Goal: Communication & Community: Answer question/provide support

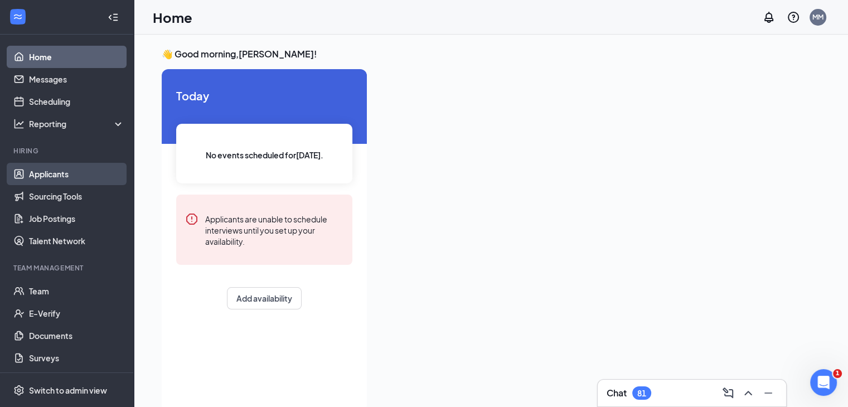
click at [51, 177] on link "Applicants" at bounding box center [76, 174] width 95 height 22
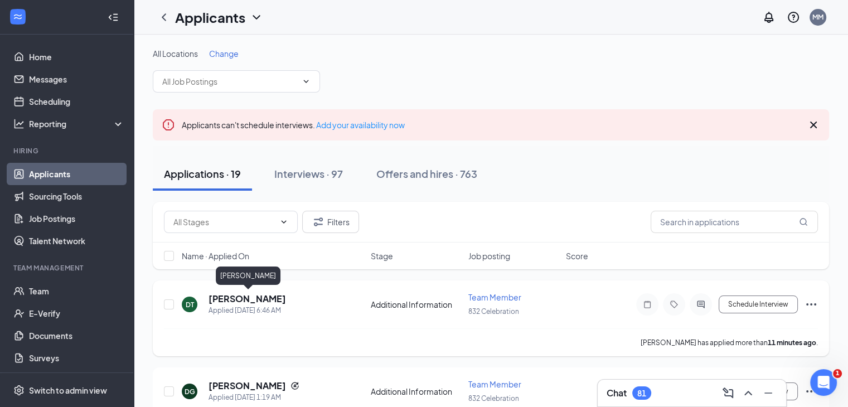
click at [243, 300] on h5 "Dequicey Thompson" at bounding box center [248, 299] width 78 height 12
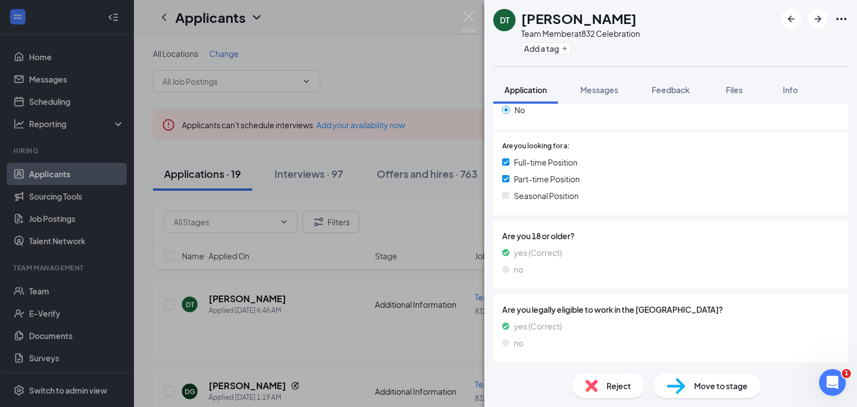
scroll to position [259, 0]
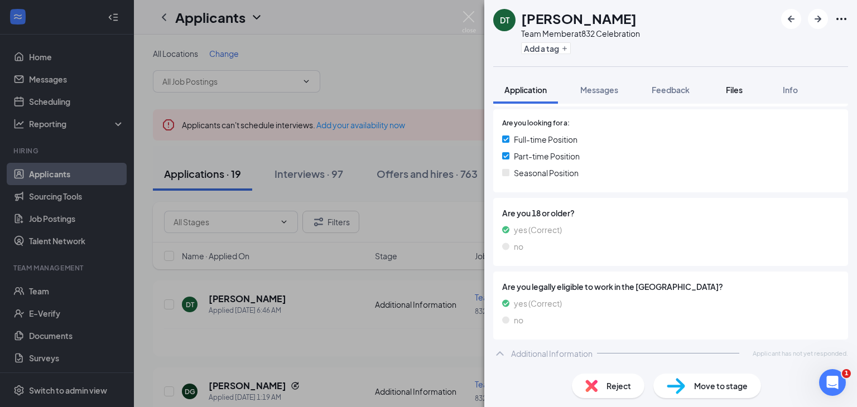
click at [736, 87] on span "Files" at bounding box center [734, 90] width 17 height 10
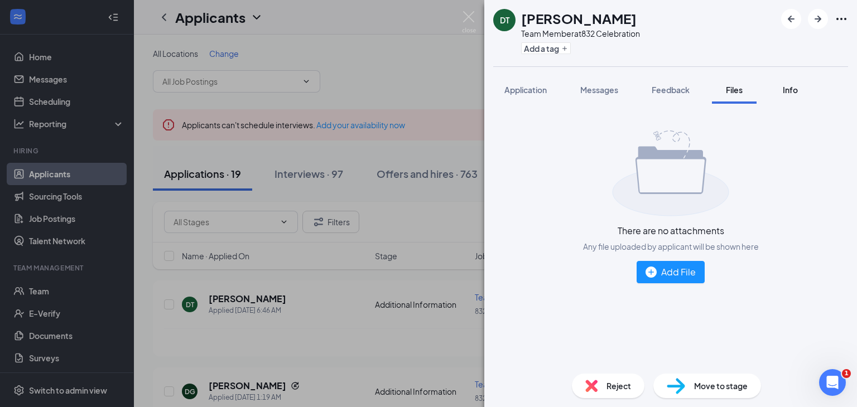
click at [786, 90] on span "Info" at bounding box center [790, 90] width 15 height 10
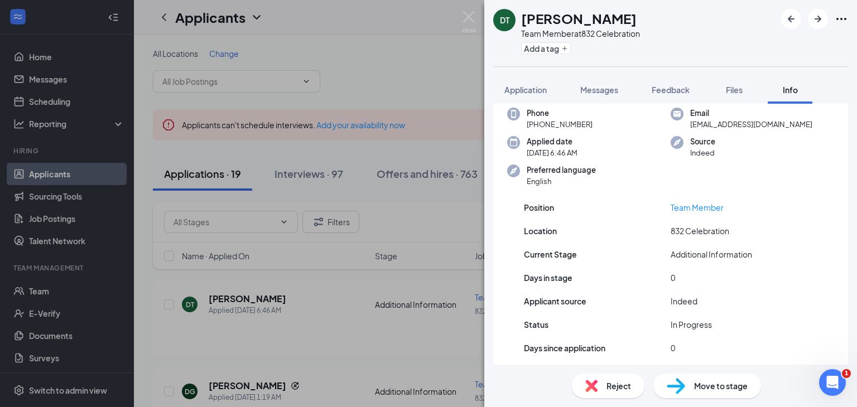
scroll to position [76, 0]
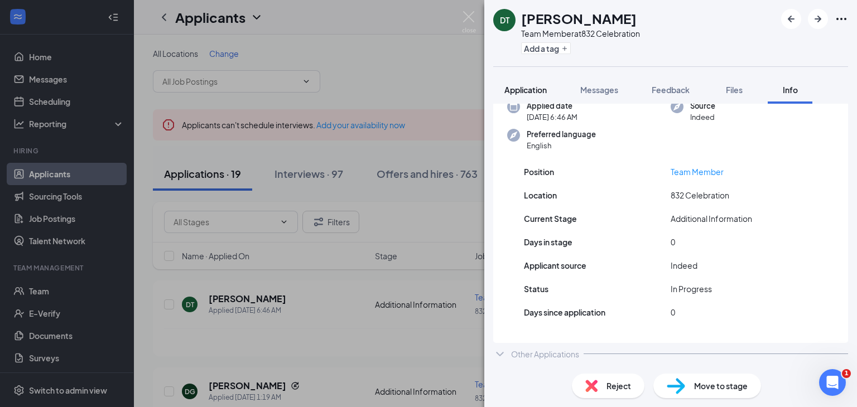
click at [517, 88] on span "Application" at bounding box center [525, 90] width 42 height 10
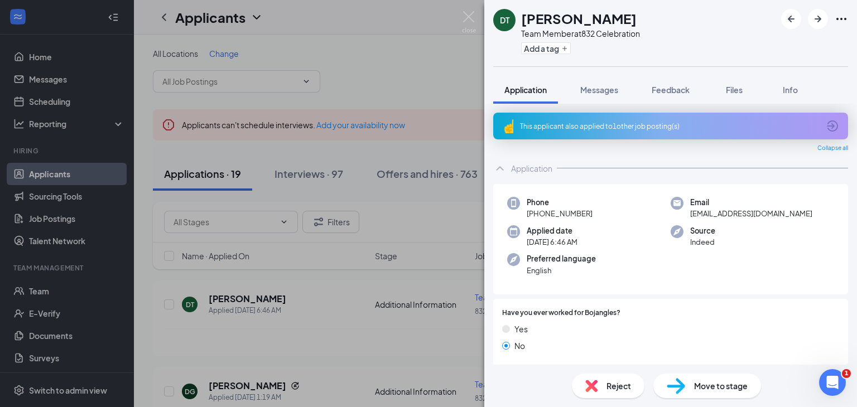
click at [359, 313] on div "DT Dequicey Thompson Team Member at 832 Celebration Add a tag Application Messa…" at bounding box center [428, 203] width 857 height 407
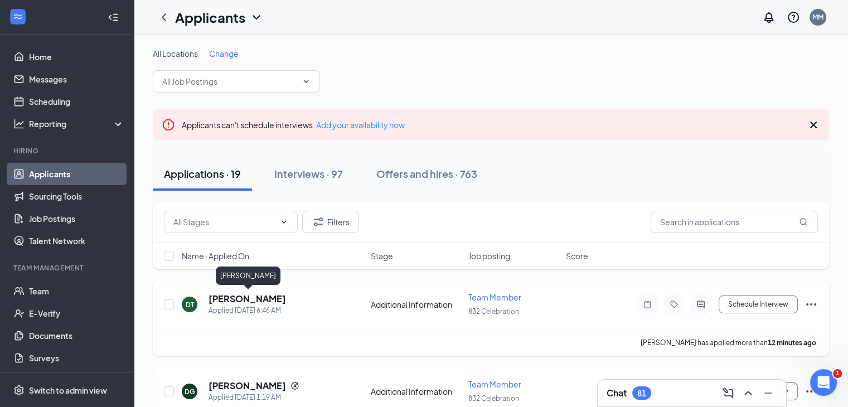
click at [226, 295] on h5 "Dequicey Thompson" at bounding box center [248, 299] width 78 height 12
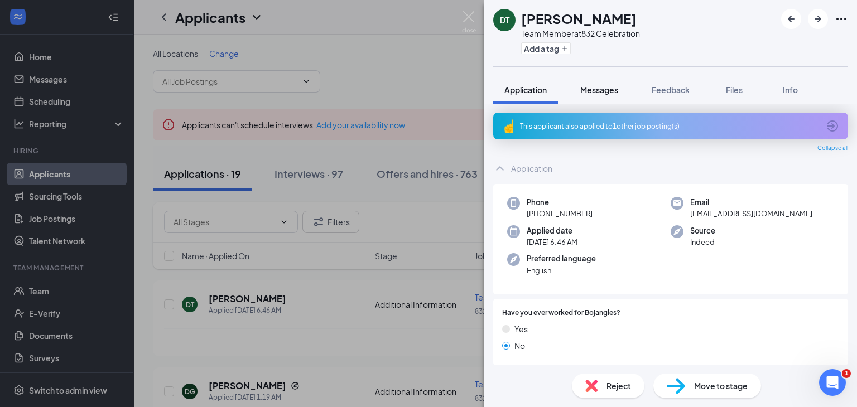
click at [587, 85] on span "Messages" at bounding box center [599, 90] width 38 height 10
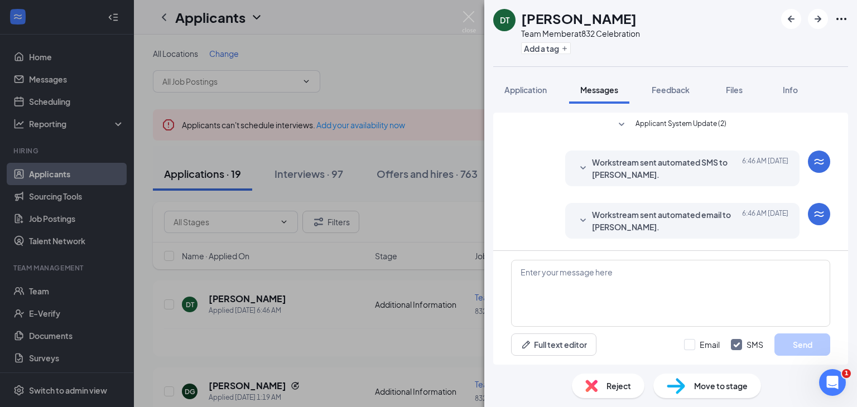
click at [340, 225] on div "DT Dequicey Thompson Team Member at 832 Celebration Add a tag Application Messa…" at bounding box center [428, 203] width 857 height 407
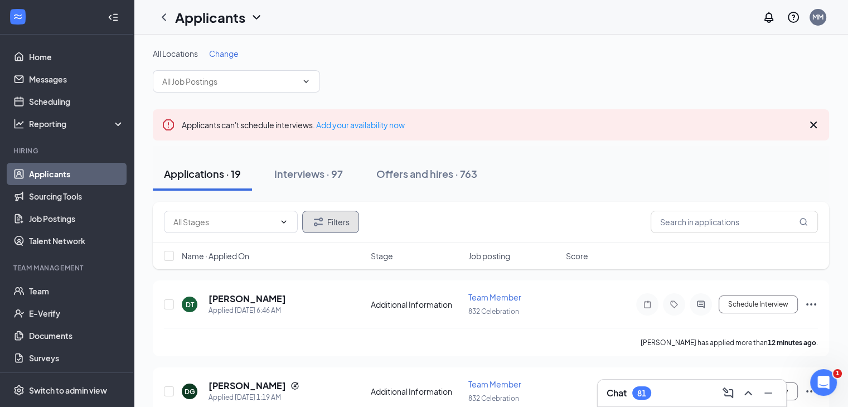
click at [340, 225] on button "Filters" at bounding box center [330, 222] width 57 height 22
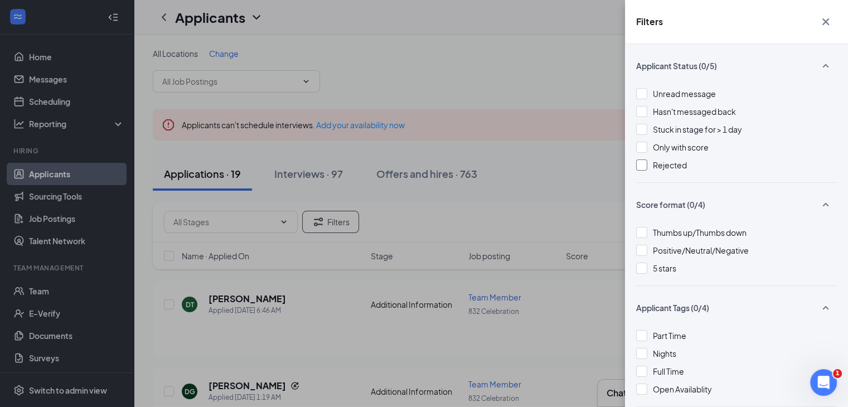
click at [641, 166] on div at bounding box center [641, 165] width 11 height 11
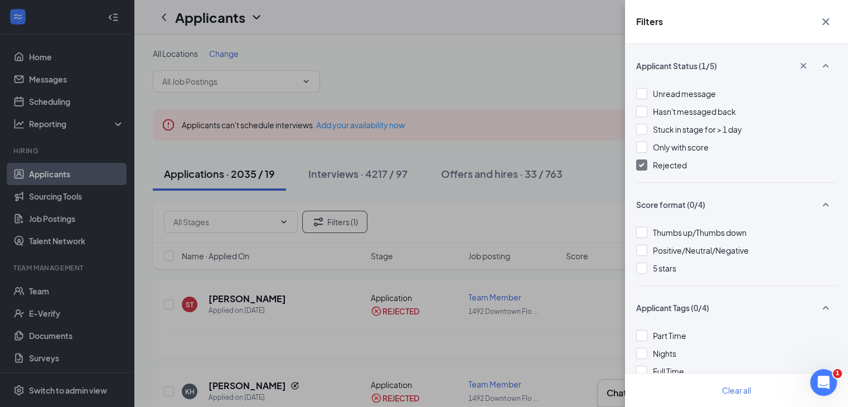
click at [439, 202] on div "Filters Applicant Status (1/5) Unread message Hasn't messaged back Stuck in sta…" at bounding box center [424, 203] width 848 height 407
click at [585, 72] on div "Filters Applicant Status (1/5) Unread message Hasn't messaged back Stuck in sta…" at bounding box center [424, 203] width 848 height 407
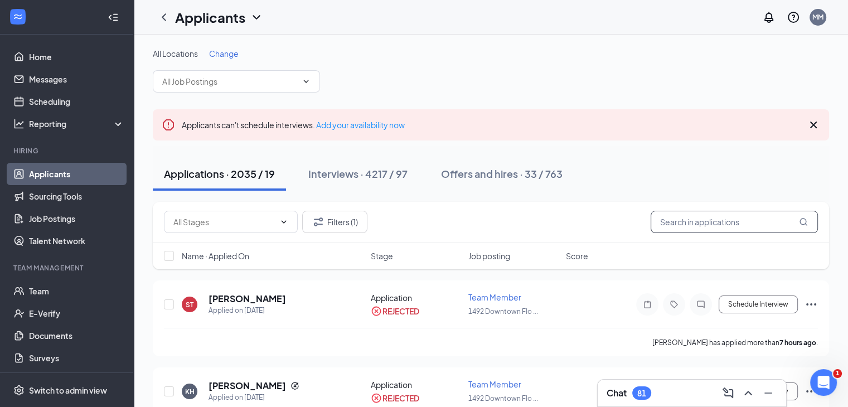
click at [677, 219] on input "text" at bounding box center [734, 222] width 167 height 22
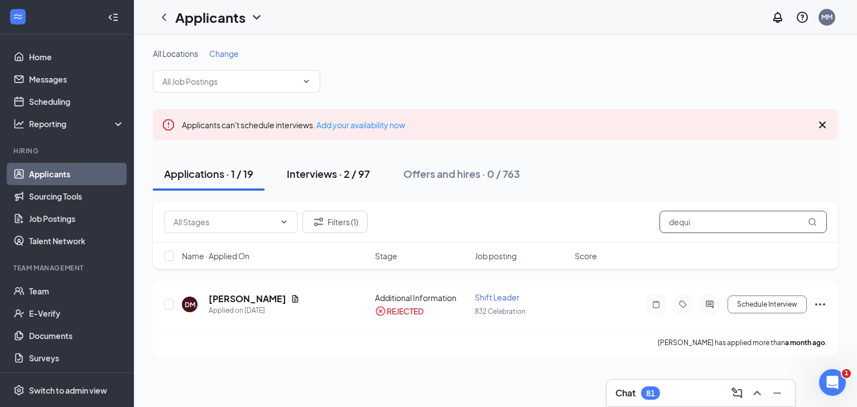
type input "dequi"
click at [343, 178] on div "Interviews · 2 / 97" at bounding box center [328, 174] width 83 height 14
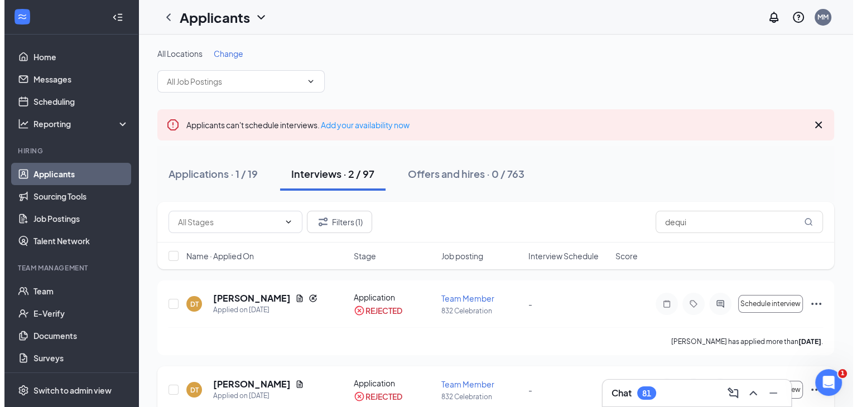
scroll to position [47, 0]
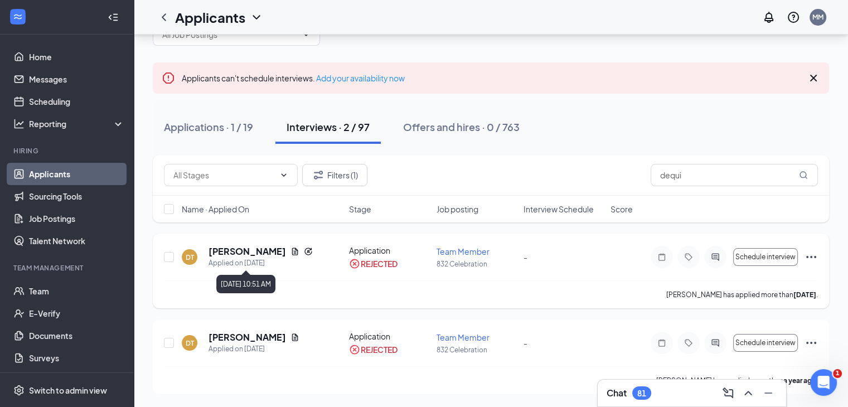
click at [243, 258] on div "Applied on Feb 15" at bounding box center [261, 263] width 104 height 11
click at [236, 255] on h5 "Dequicey Thompson" at bounding box center [248, 251] width 78 height 12
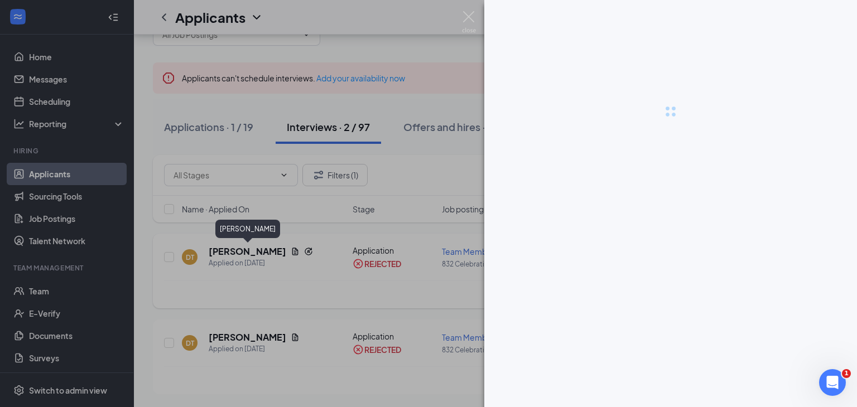
click at [236, 255] on div at bounding box center [428, 203] width 857 height 407
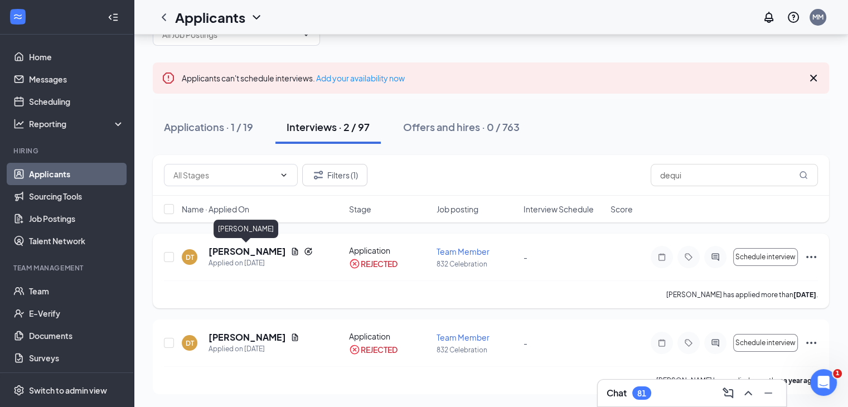
click at [236, 255] on h5 "Dequicey Thompson" at bounding box center [248, 251] width 78 height 12
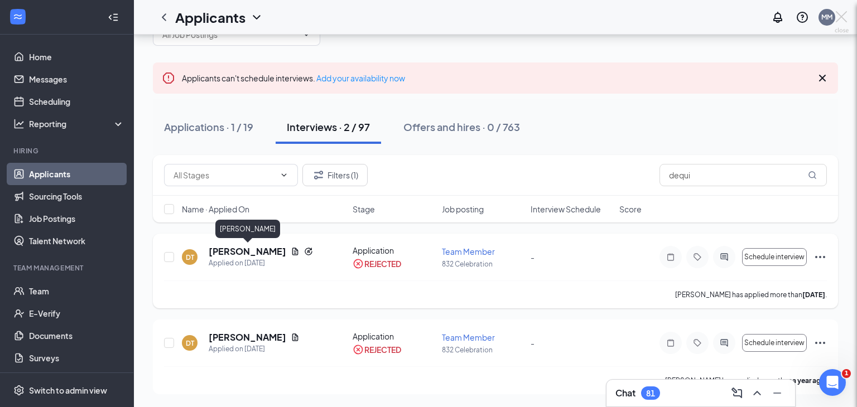
click at [236, 255] on div "DT Dequicey Thompson Team Member at 832 Celebration Add a tag Application Messa…" at bounding box center [428, 203] width 857 height 407
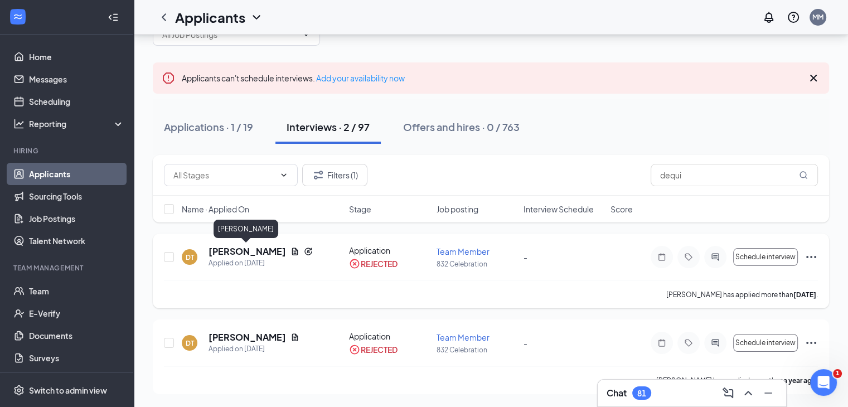
click at [236, 255] on h5 "Dequicey Thompson" at bounding box center [248, 251] width 78 height 12
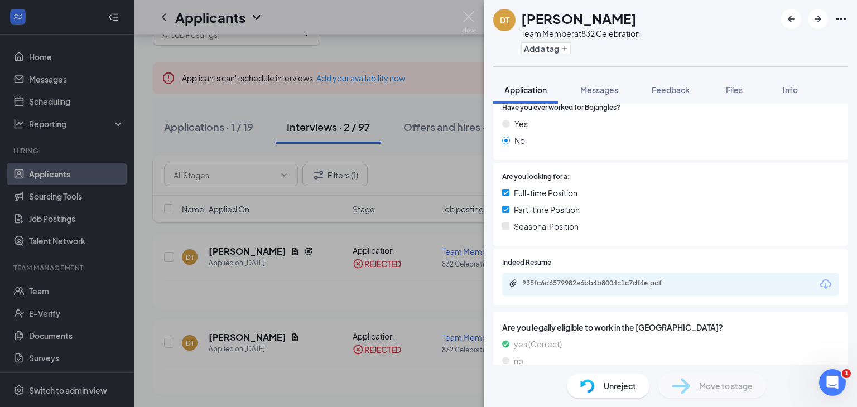
scroll to position [210, 0]
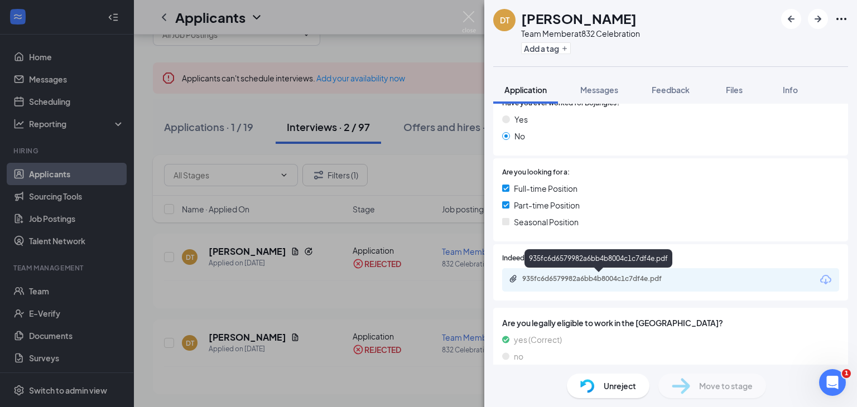
click at [585, 279] on div "935fc6d6579982a6bb4b8004c1c7df4e.pdf" at bounding box center [600, 278] width 156 height 9
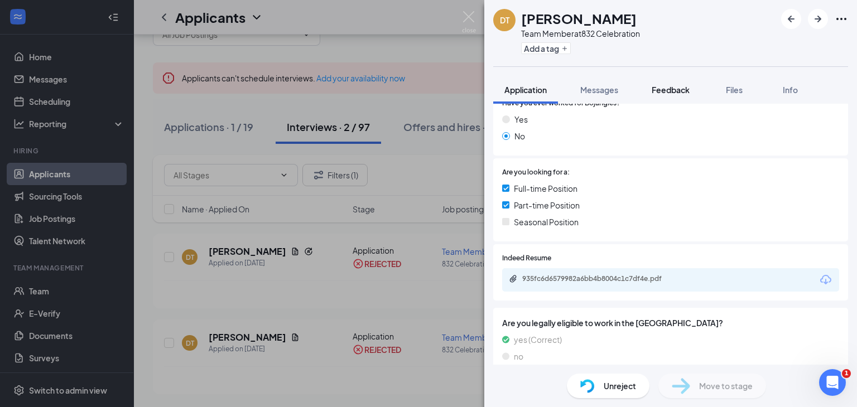
click at [678, 92] on span "Feedback" at bounding box center [670, 90] width 38 height 10
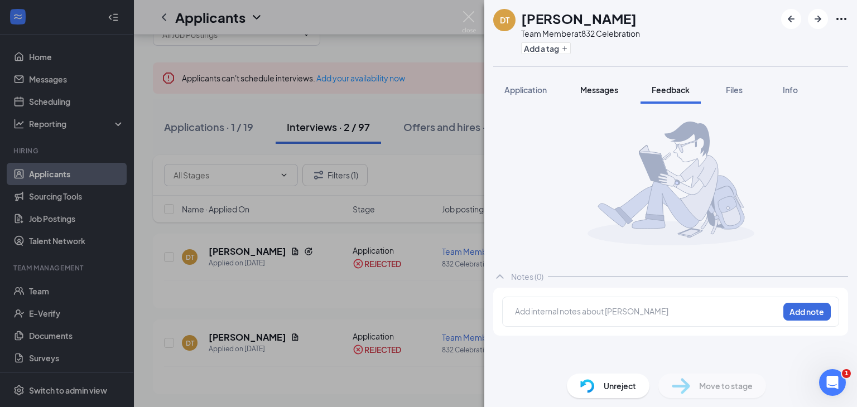
click at [605, 90] on span "Messages" at bounding box center [599, 90] width 38 height 10
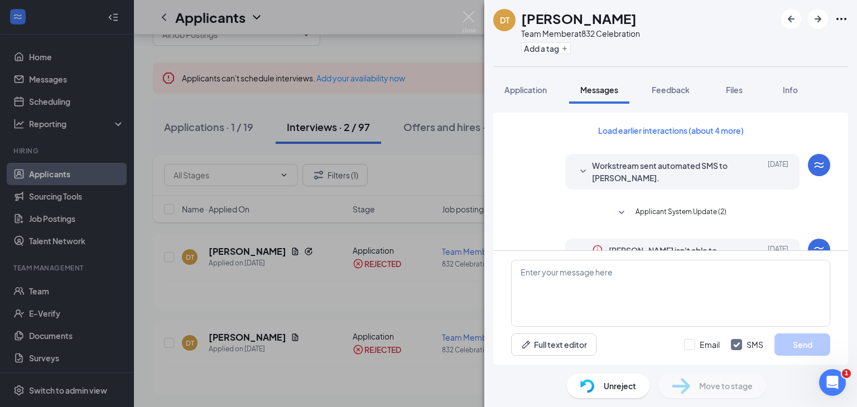
click at [272, 153] on div "DT Dequicey Thompson Team Member at 832 Celebration Add a tag Application Messa…" at bounding box center [428, 203] width 857 height 407
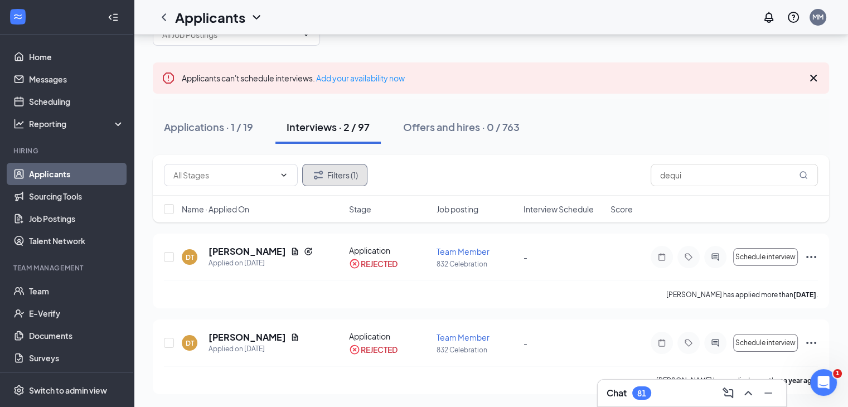
click at [350, 175] on button "Filters (1)" at bounding box center [334, 175] width 65 height 22
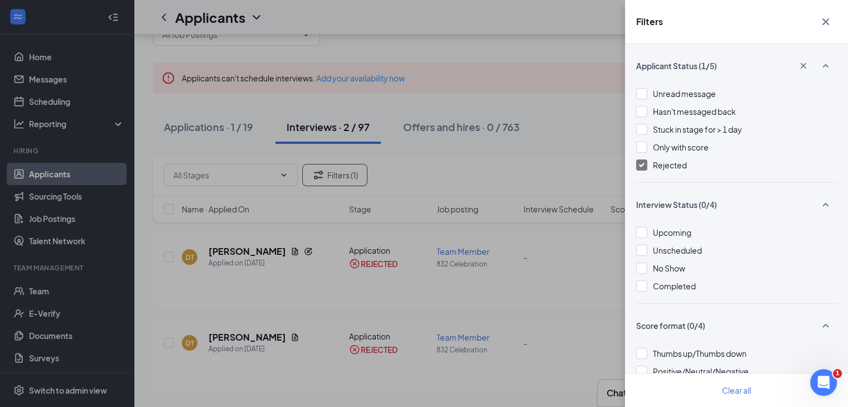
click at [643, 166] on img at bounding box center [642, 165] width 6 height 4
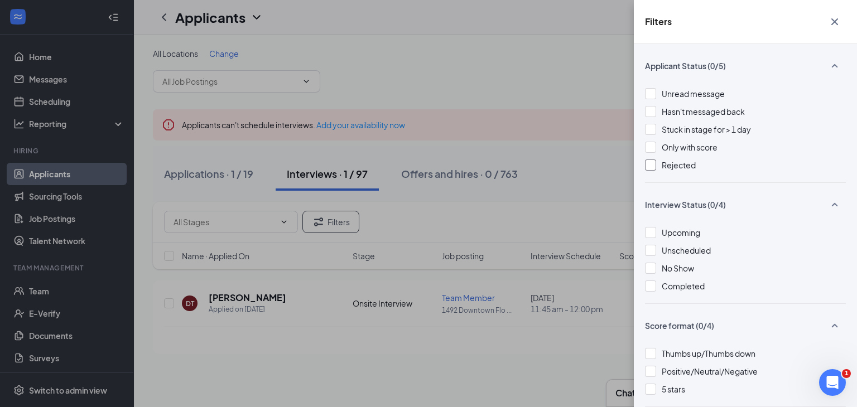
click at [51, 171] on div "Filters Applicant Status (0/5) Unread message Hasn't messaged back Stuck in sta…" at bounding box center [428, 203] width 857 height 407
click at [462, 50] on div "Filters Applicant Status (0/5) Unread message Hasn't messaged back Stuck in sta…" at bounding box center [428, 203] width 857 height 407
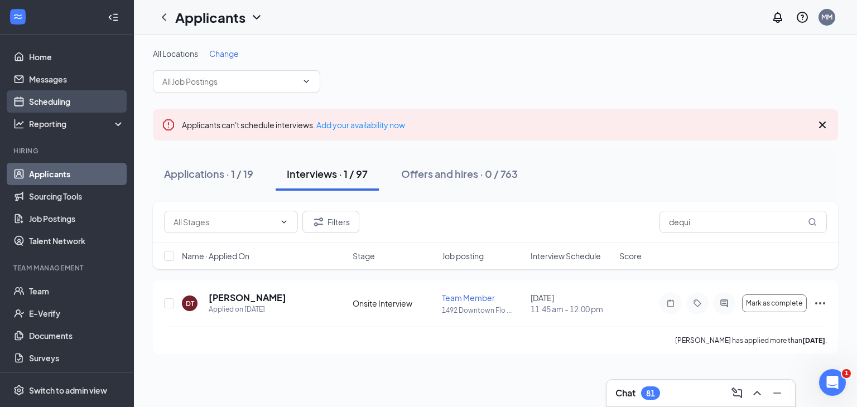
click at [84, 96] on link "Scheduling" at bounding box center [76, 101] width 95 height 22
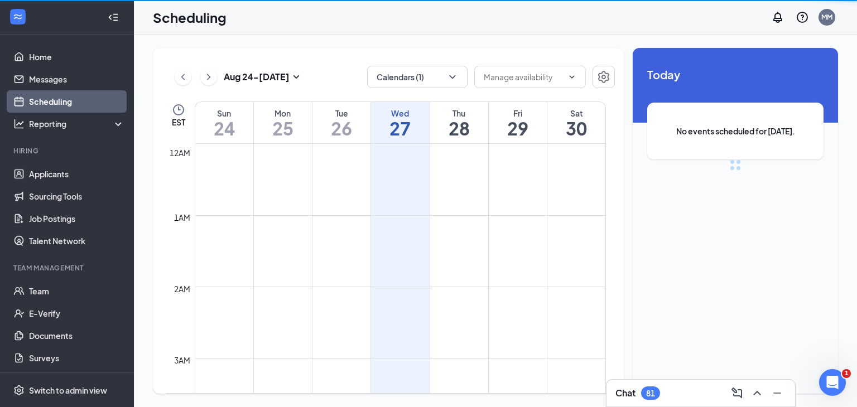
scroll to position [548, 0]
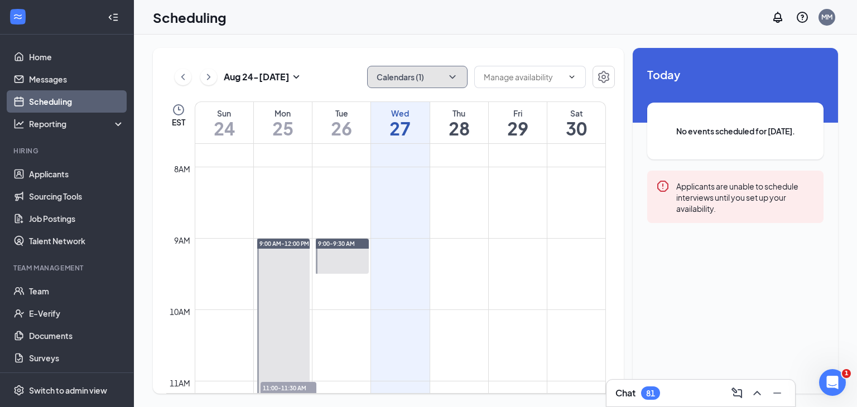
click at [450, 81] on icon "ChevronDown" at bounding box center [452, 76] width 11 height 11
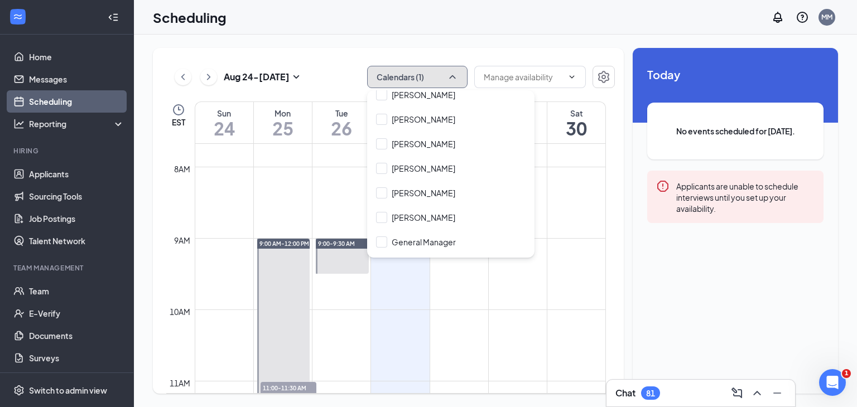
scroll to position [223, 0]
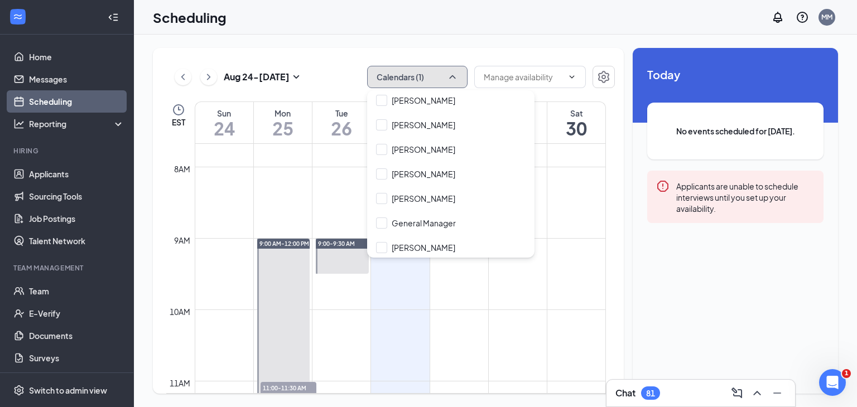
click at [257, 312] on div at bounding box center [283, 346] width 53 height 214
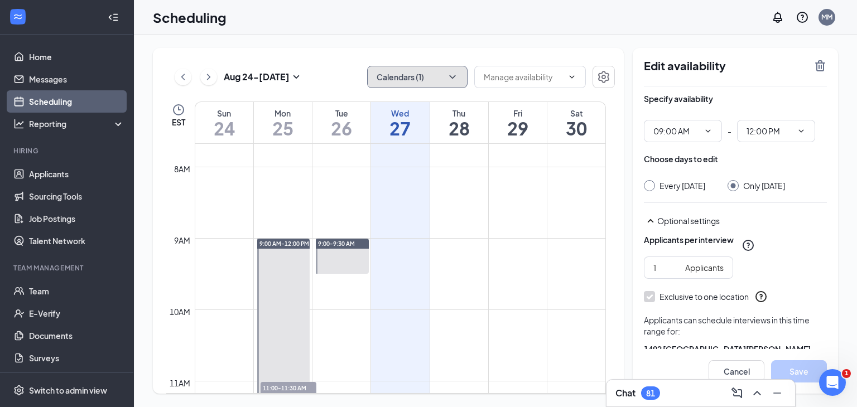
drag, startPoint x: 257, startPoint y: 312, endPoint x: 292, endPoint y: 205, distance: 112.7
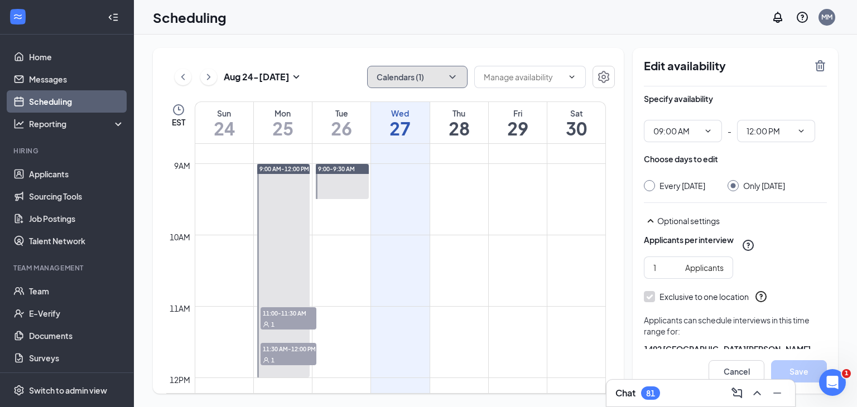
scroll to position [617, 0]
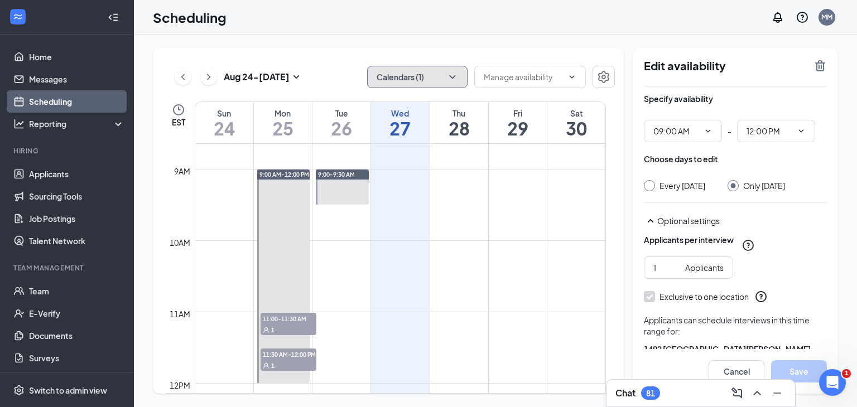
click at [273, 316] on span "11:00-11:30 AM" at bounding box center [288, 318] width 56 height 11
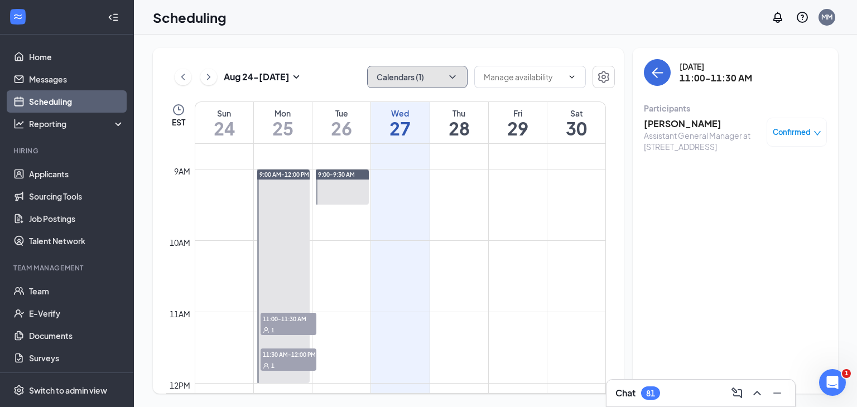
click at [271, 360] on div "1" at bounding box center [288, 365] width 56 height 11
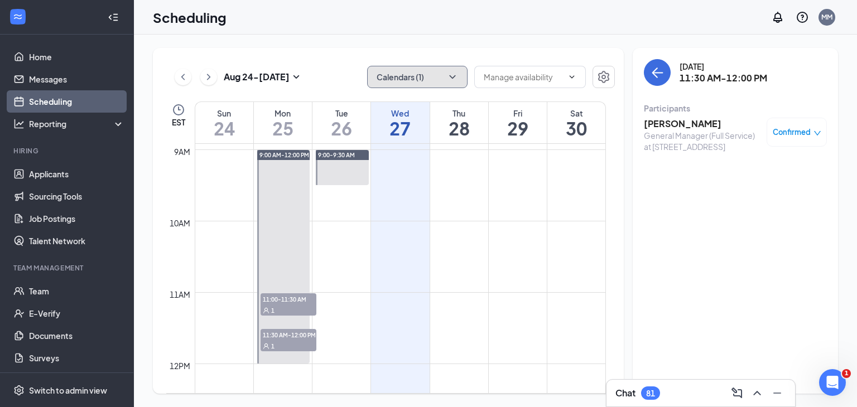
scroll to position [635, 0]
click at [272, 302] on span "11:00-11:30 AM" at bounding box center [288, 300] width 56 height 11
click at [280, 340] on span "11:30 AM-12:00 PM" at bounding box center [288, 336] width 56 height 11
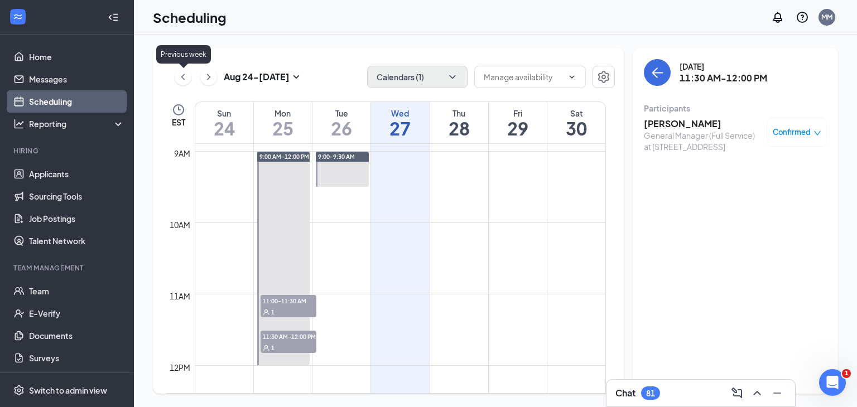
click at [183, 80] on icon "ChevronLeft" at bounding box center [182, 76] width 11 height 13
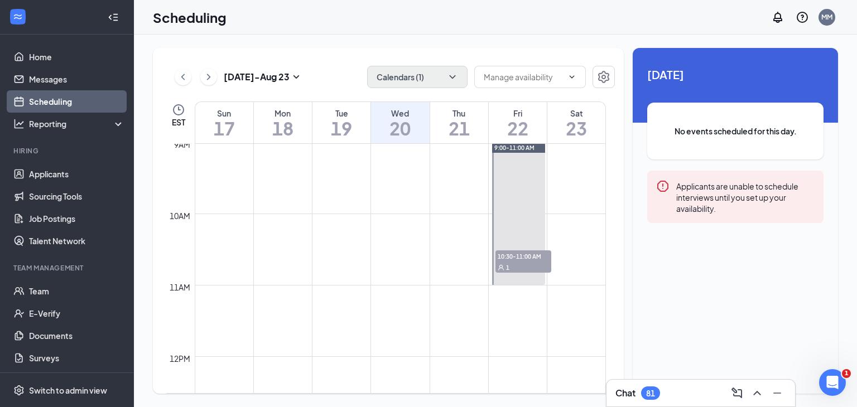
scroll to position [708, 0]
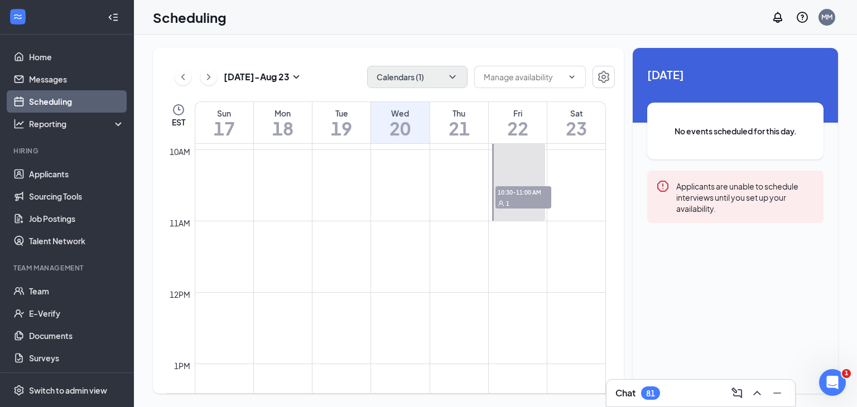
click at [514, 194] on span "10:30-11:00 AM" at bounding box center [523, 191] width 56 height 11
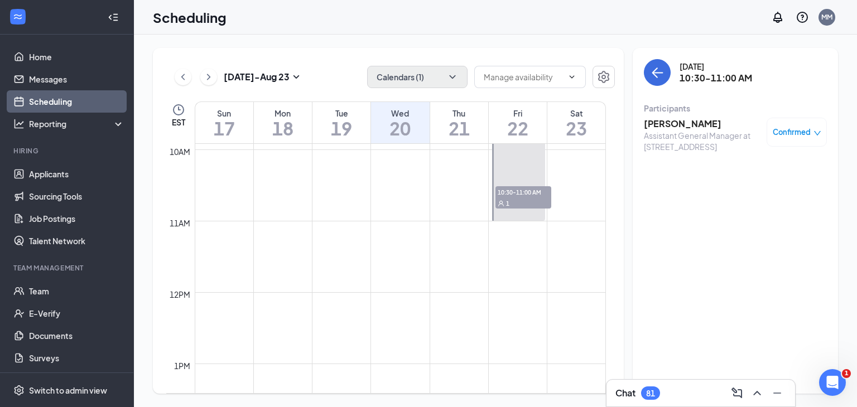
click at [658, 127] on h3 "stevontrae mcdowell" at bounding box center [702, 124] width 117 height 12
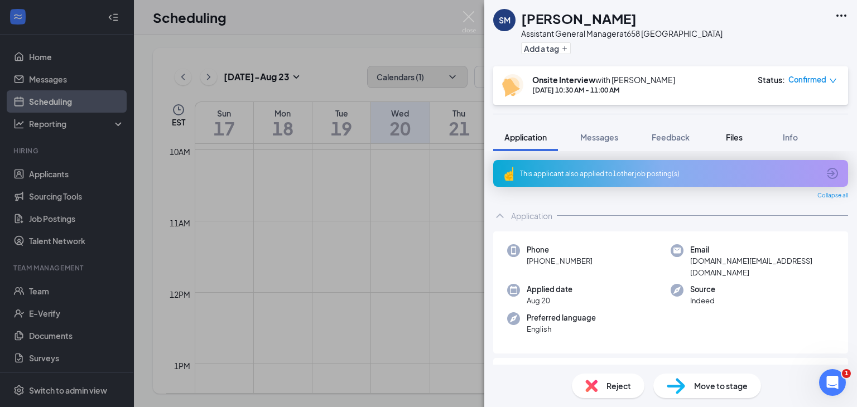
click at [725, 134] on div "Files" at bounding box center [734, 137] width 22 height 11
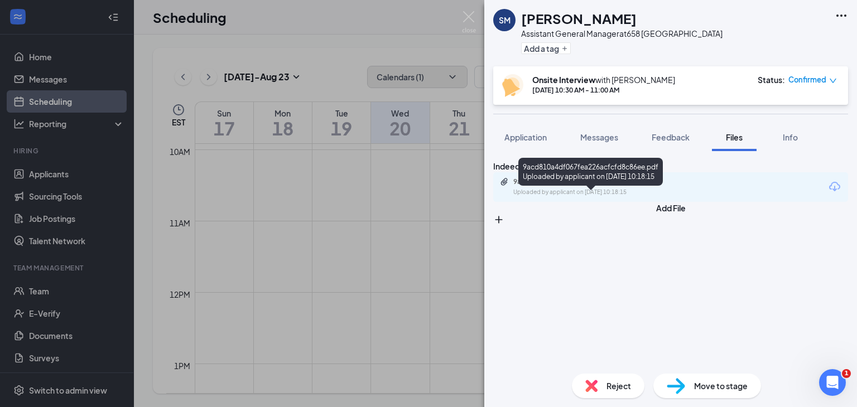
click at [610, 197] on div "9acd810a4df067fea226acfcfd8c86ee.pdf Uploaded by applicant on Aug 20, 2025 at 1…" at bounding box center [590, 187] width 181 height 20
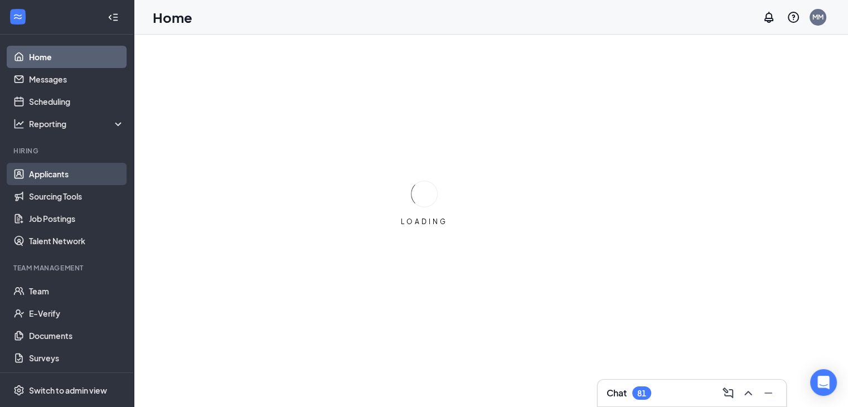
click at [46, 178] on link "Applicants" at bounding box center [76, 174] width 95 height 22
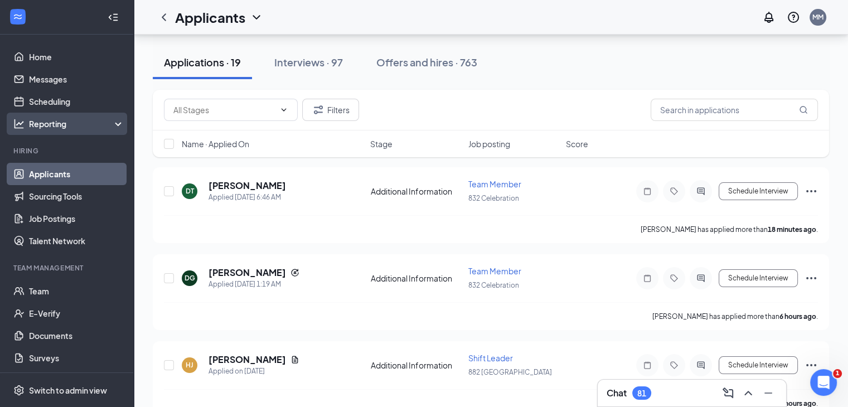
scroll to position [103, 0]
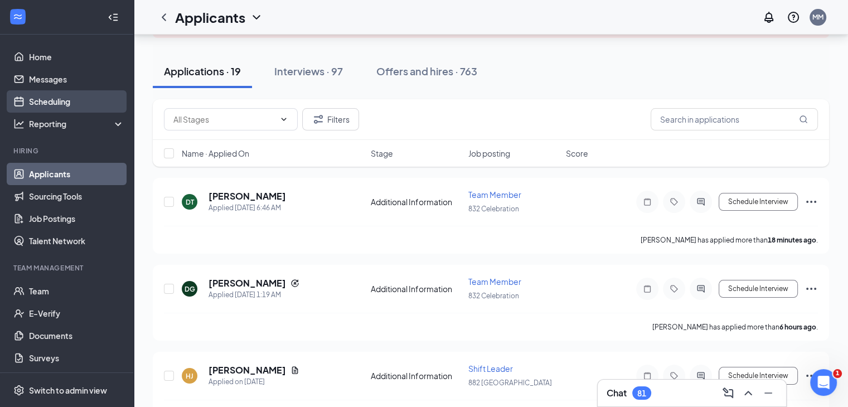
click at [60, 101] on link "Scheduling" at bounding box center [76, 101] width 95 height 22
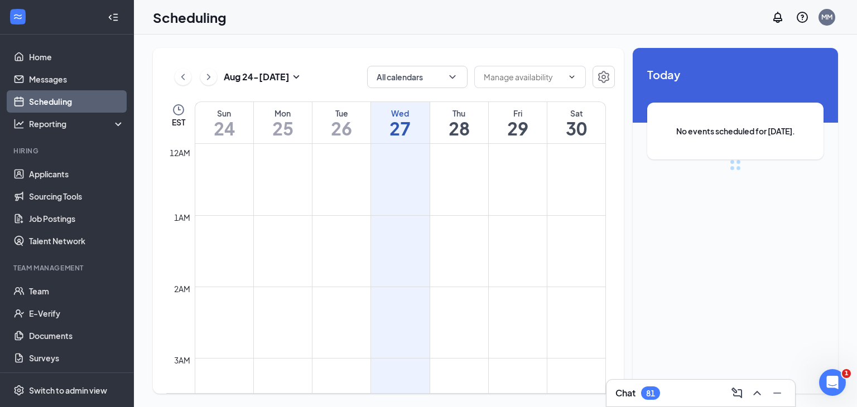
scroll to position [548, 0]
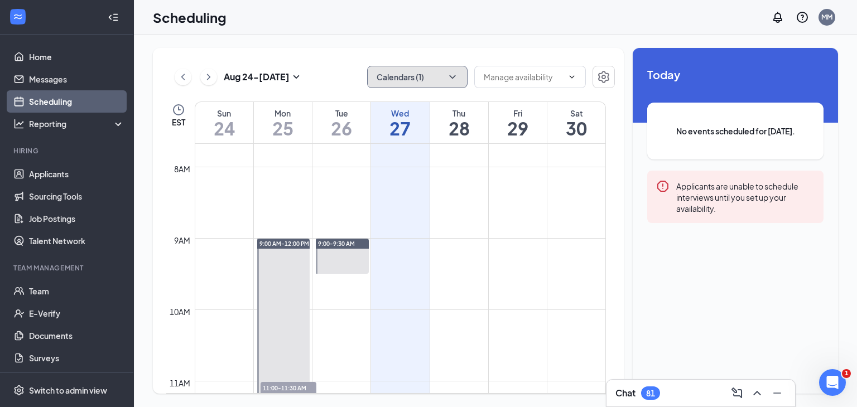
click at [451, 81] on icon "ChevronDown" at bounding box center [452, 76] width 11 height 11
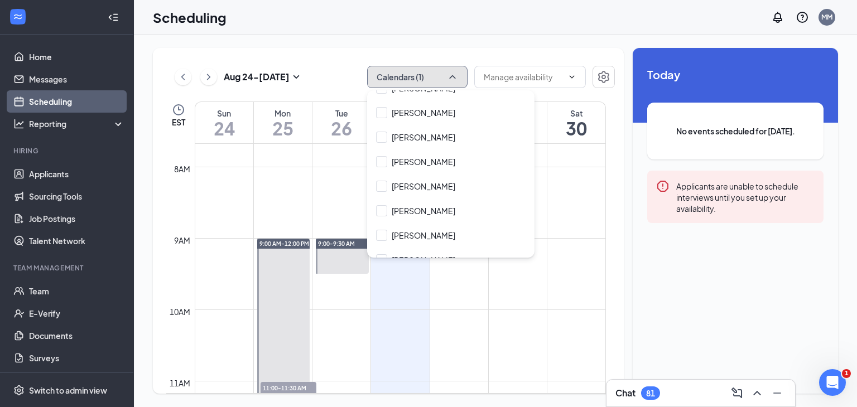
scroll to position [138, 0]
click at [380, 210] on input "Crystal Smith" at bounding box center [415, 209] width 79 height 11
checkbox input "true"
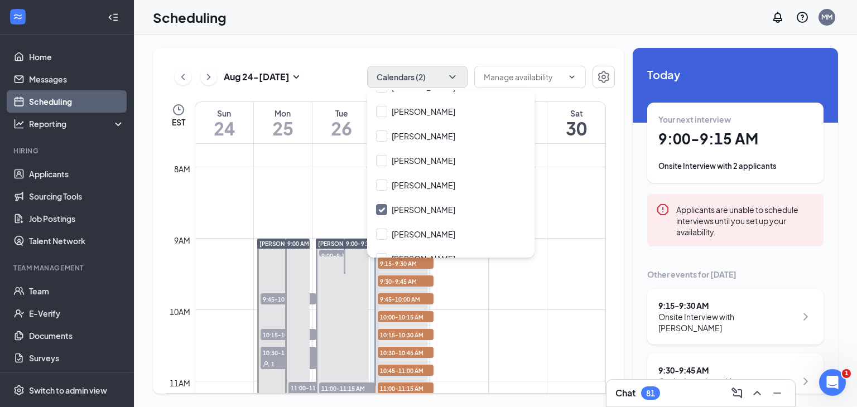
click at [318, 167] on td at bounding box center [400, 176] width 411 height 18
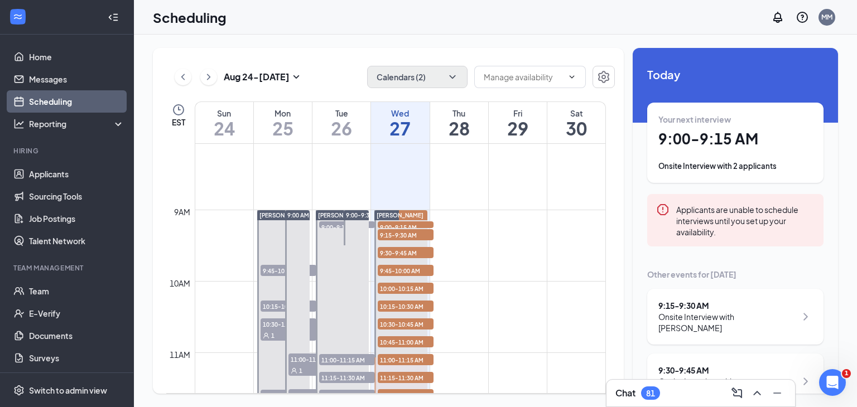
scroll to position [576, 0]
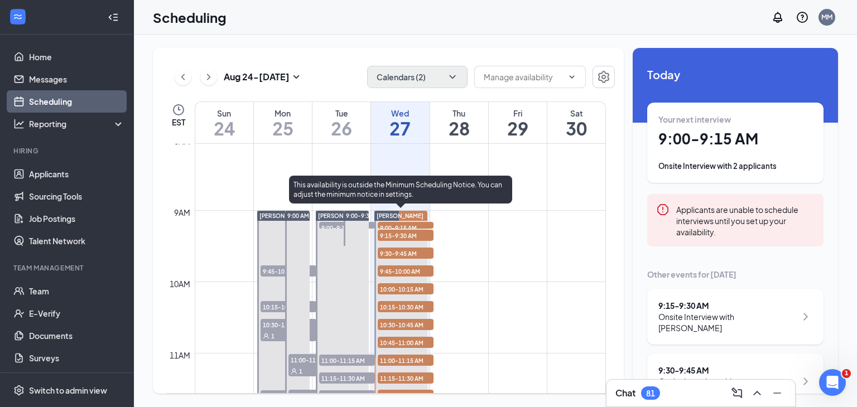
click at [417, 224] on span "9:00-9:15 AM" at bounding box center [406, 227] width 56 height 11
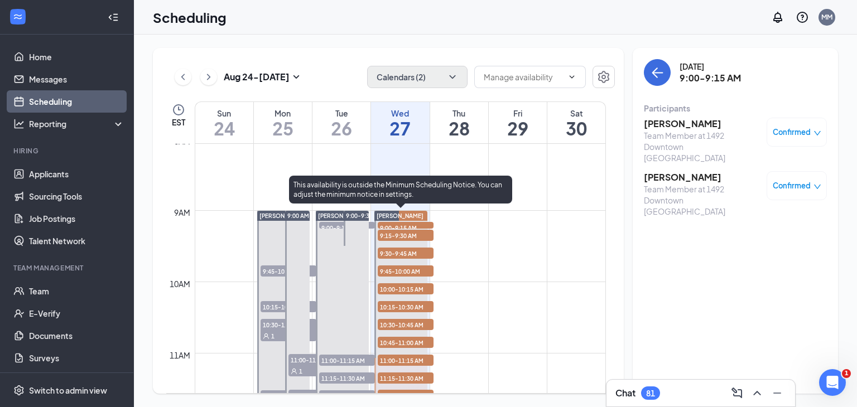
click at [416, 233] on span "9:15-9:30 AM" at bounding box center [406, 235] width 56 height 11
click at [415, 253] on span "9:30-9:45 AM" at bounding box center [406, 253] width 56 height 11
click at [411, 270] on span "9:45-10:00 AM" at bounding box center [406, 271] width 56 height 11
click at [409, 285] on span "10:00-10:15 AM" at bounding box center [406, 288] width 56 height 11
click at [409, 302] on span "10:15-10:30 AM" at bounding box center [406, 306] width 56 height 11
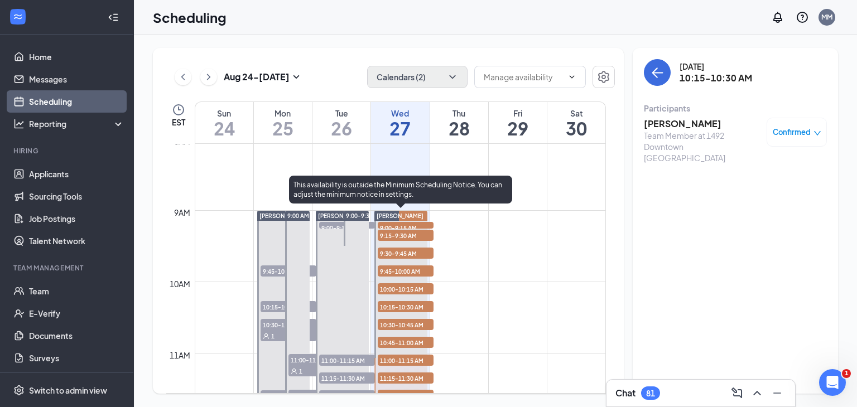
click at [409, 319] on span "10:30-10:45 AM" at bounding box center [406, 324] width 56 height 11
click at [408, 337] on span "10:45-11:00 AM" at bounding box center [406, 342] width 56 height 11
click at [405, 324] on span "10:30-10:45 AM" at bounding box center [406, 324] width 56 height 11
click at [403, 338] on span "10:45-11:00 AM" at bounding box center [406, 342] width 56 height 11
click at [385, 360] on span "11:00-11:15 AM" at bounding box center [406, 360] width 56 height 11
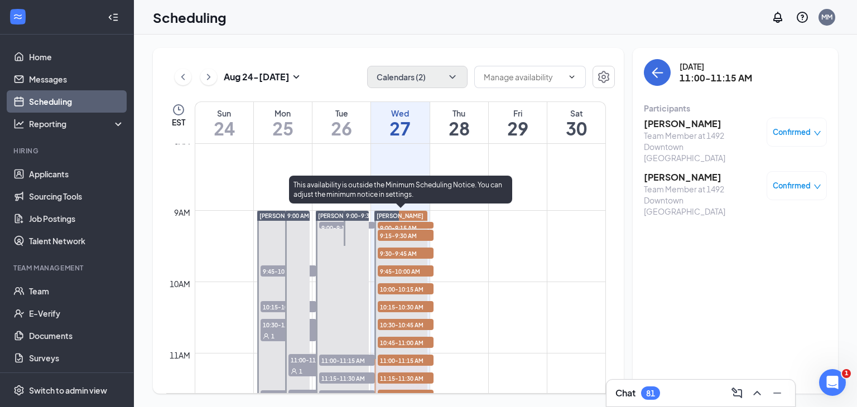
click at [386, 373] on span "11:15-11:30 AM" at bounding box center [406, 378] width 56 height 11
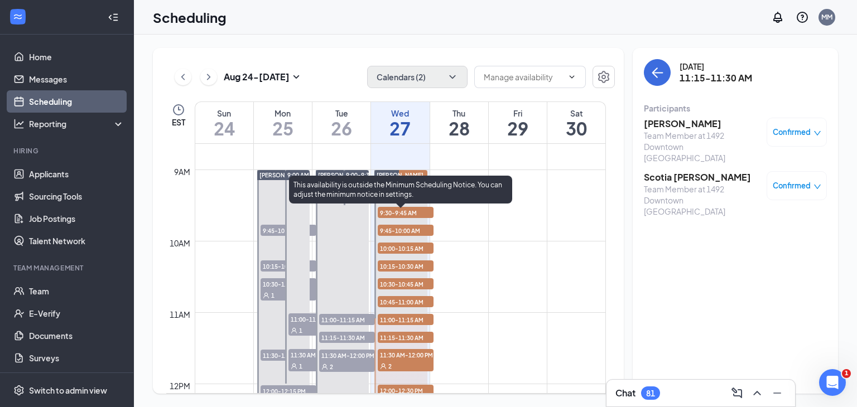
scroll to position [623, 0]
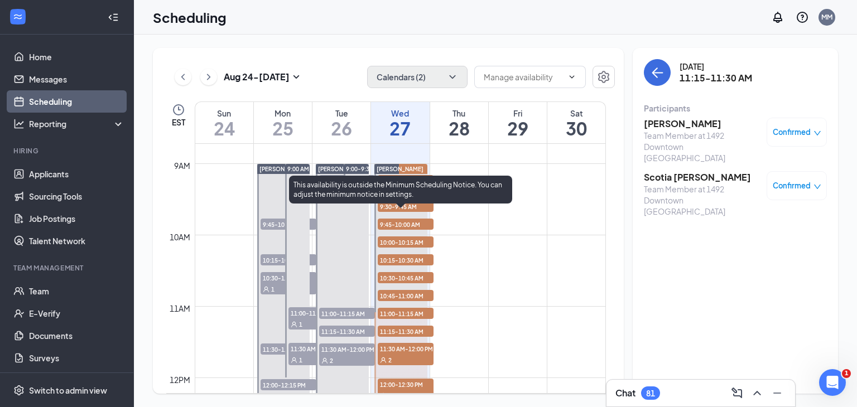
click at [386, 351] on span "11:30 AM-12:00 PM" at bounding box center [406, 348] width 56 height 11
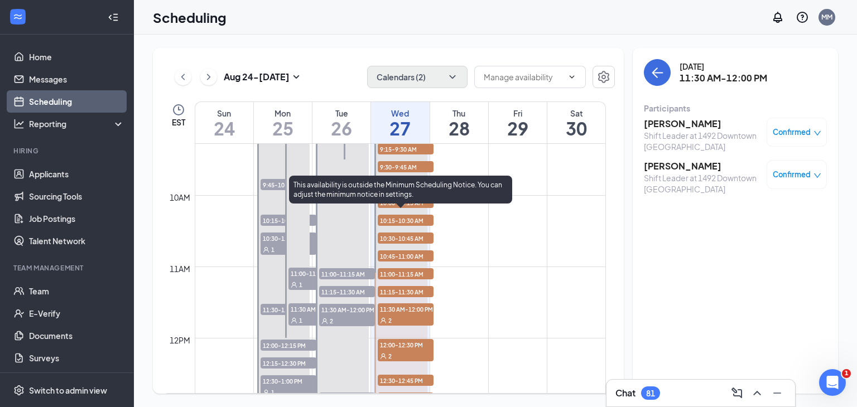
scroll to position [663, 0]
click at [386, 353] on icon "User" at bounding box center [383, 356] width 7 height 7
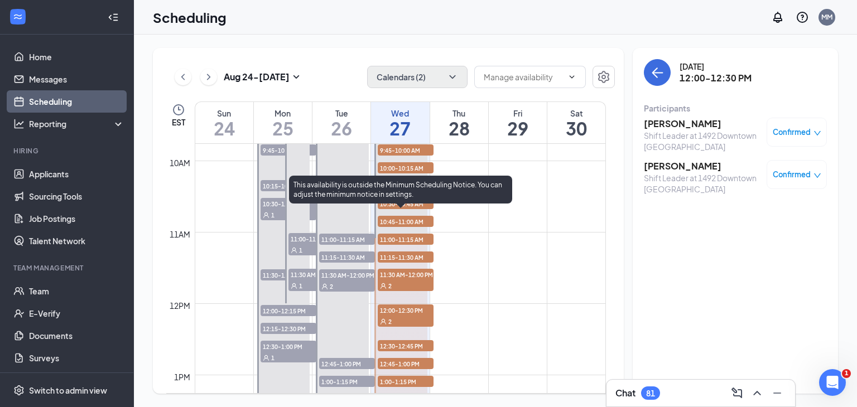
scroll to position [698, 0]
click at [386, 346] on span "12:30-12:45 PM" at bounding box center [406, 345] width 56 height 11
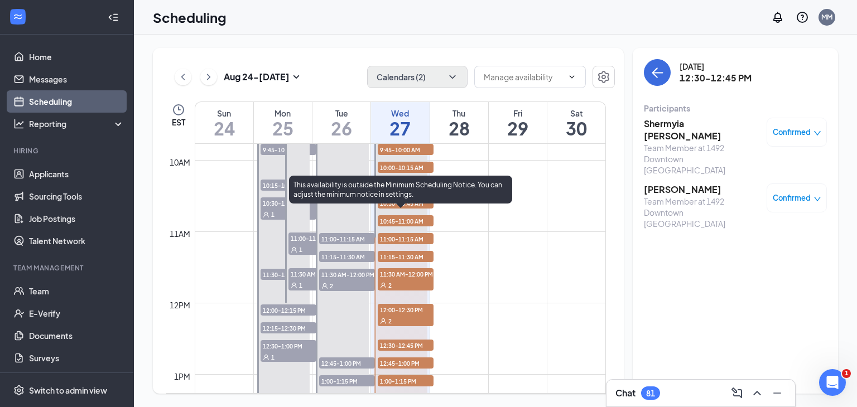
click at [384, 362] on span "12:45-1:00 PM" at bounding box center [406, 363] width 56 height 11
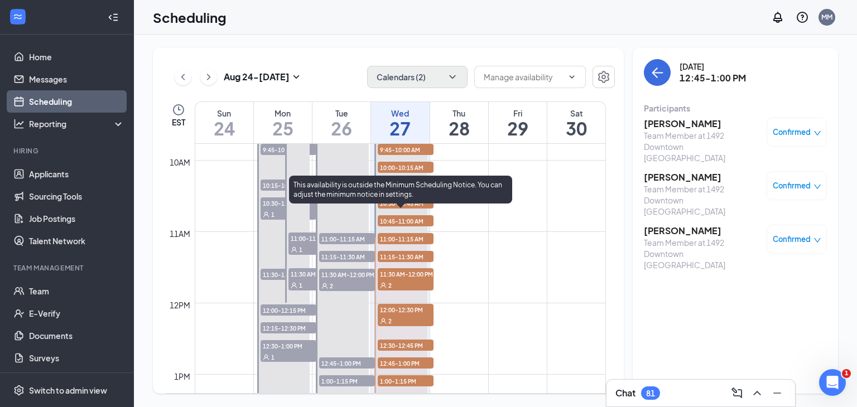
click at [385, 377] on span "1:00-1:15 PM" at bounding box center [406, 380] width 56 height 11
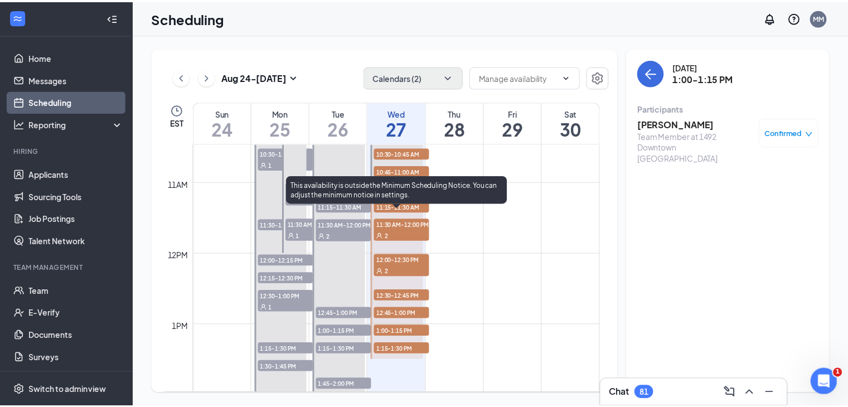
scroll to position [749, 0]
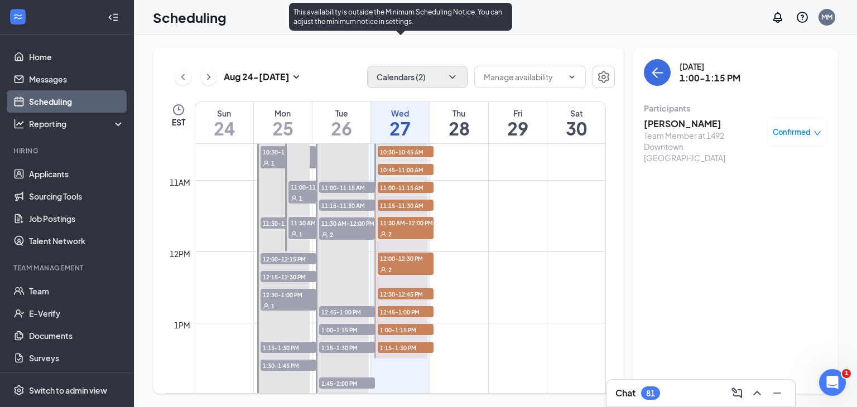
click at [385, 348] on span "1:15-1:30 PM" at bounding box center [406, 347] width 56 height 11
click at [390, 151] on span "10:30-10:45 AM" at bounding box center [406, 151] width 56 height 11
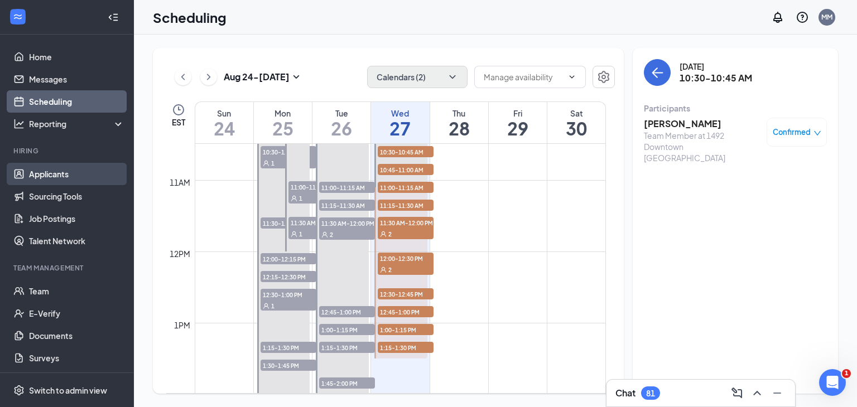
click at [56, 180] on link "Applicants" at bounding box center [76, 174] width 95 height 22
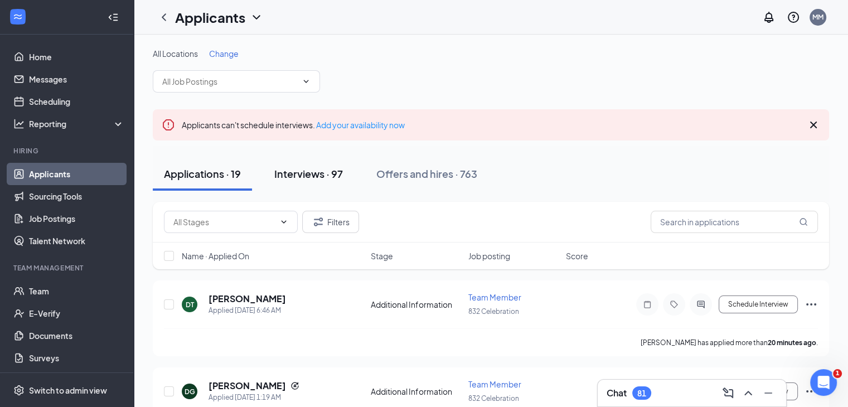
click at [309, 177] on div "Interviews · 97" at bounding box center [308, 174] width 69 height 14
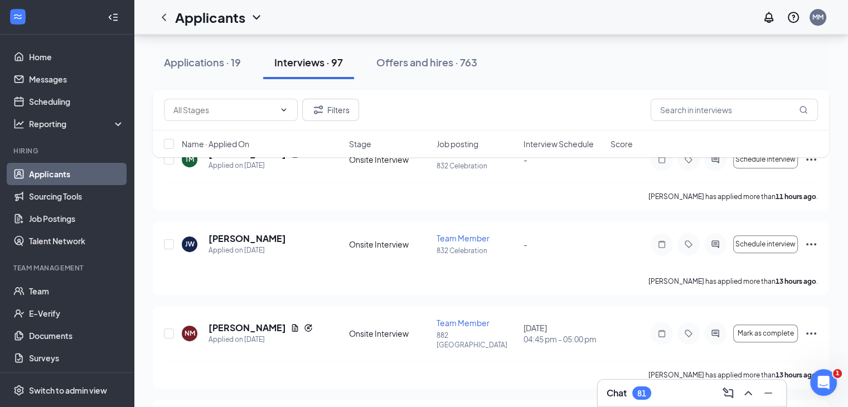
scroll to position [587, 0]
click at [675, 114] on input "text" at bounding box center [734, 110] width 167 height 22
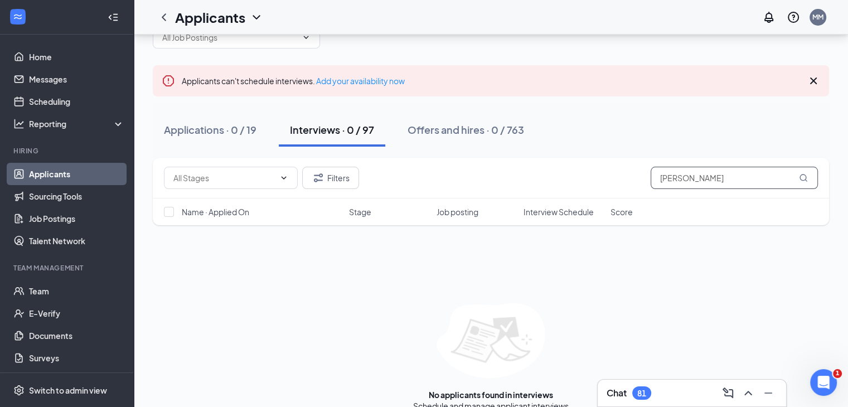
scroll to position [61, 0]
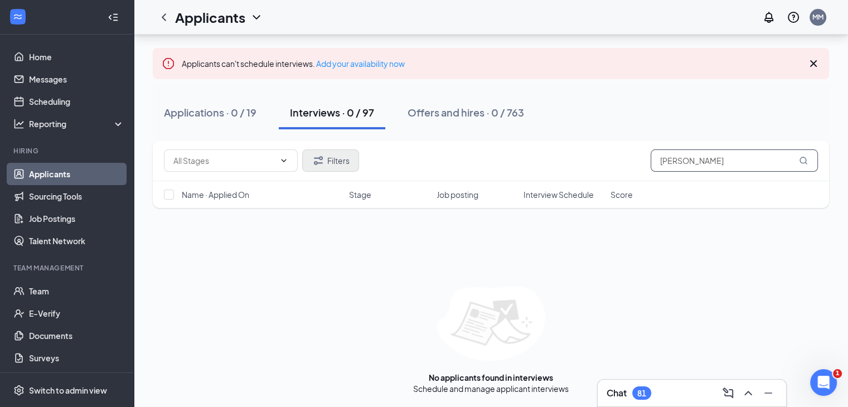
type input "dequin"
click at [340, 160] on button "Filters" at bounding box center [330, 160] width 57 height 22
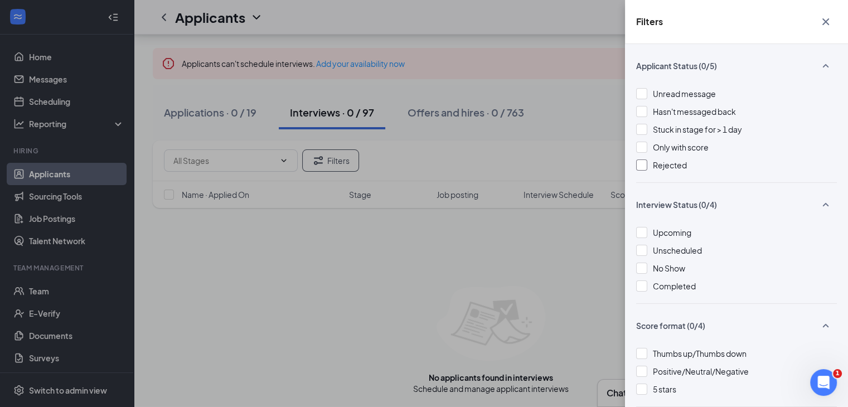
click at [643, 166] on div at bounding box center [641, 165] width 11 height 11
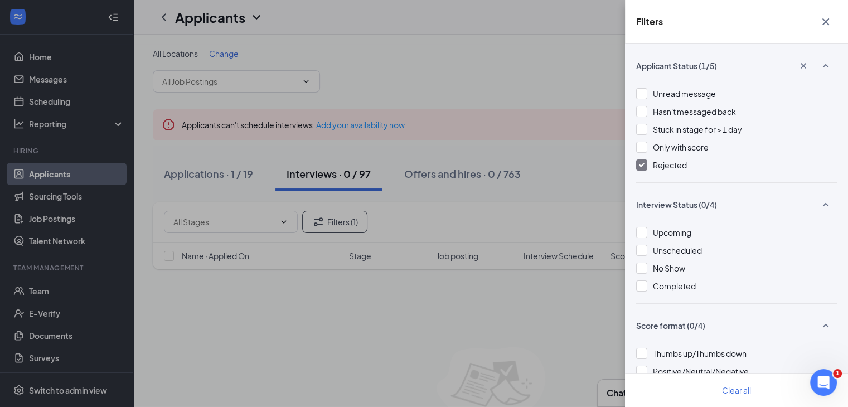
click at [207, 177] on div "Filters Applicant Status (1/5) Unread message Hasn't messaged back Stuck in sta…" at bounding box center [424, 203] width 848 height 407
click at [531, 193] on div "Filters Applicant Status (1/5) Unread message Hasn't messaged back Stuck in sta…" at bounding box center [424, 203] width 848 height 407
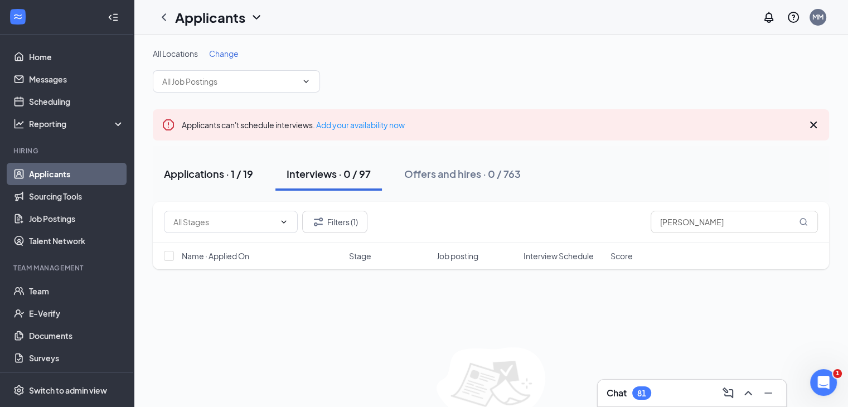
click at [174, 177] on div "Applications · 1 / 19" at bounding box center [208, 174] width 89 height 14
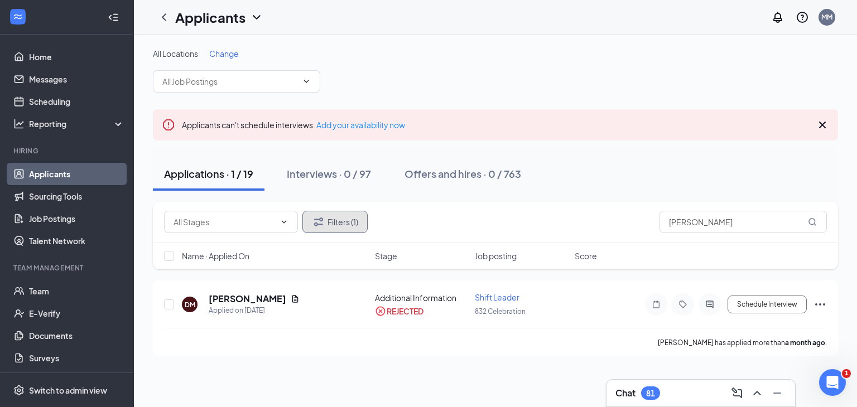
click at [341, 220] on button "Filters (1)" at bounding box center [334, 222] width 65 height 22
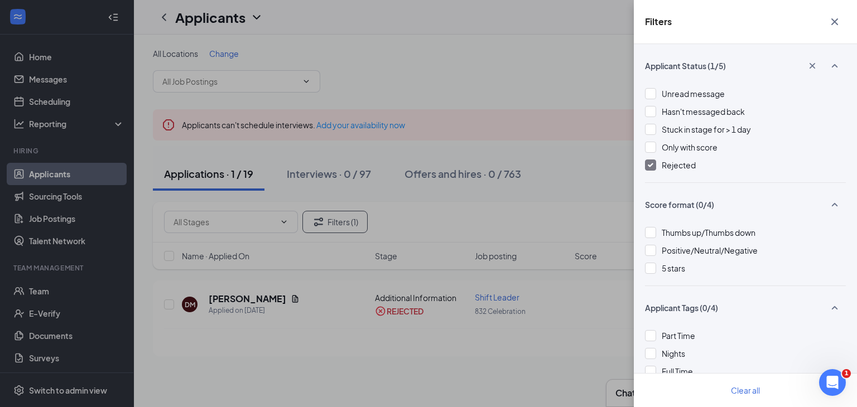
click at [648, 168] on div at bounding box center [650, 165] width 11 height 11
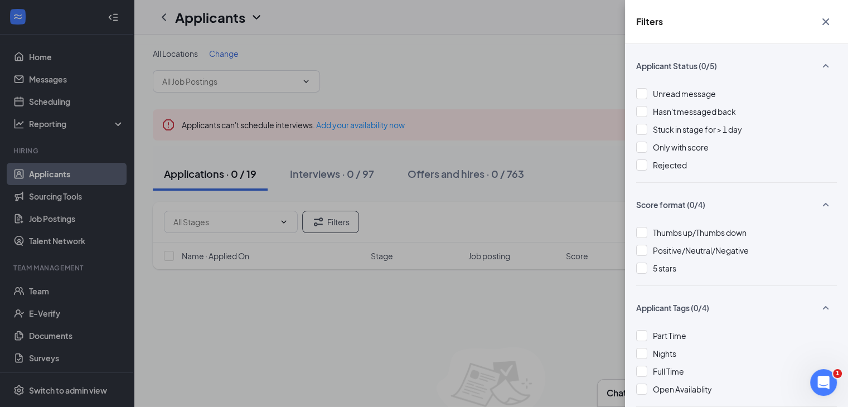
click at [308, 341] on div "Filters Applicant Status (0/5) Unread message Hasn't messaged back Stuck in sta…" at bounding box center [424, 203] width 848 height 407
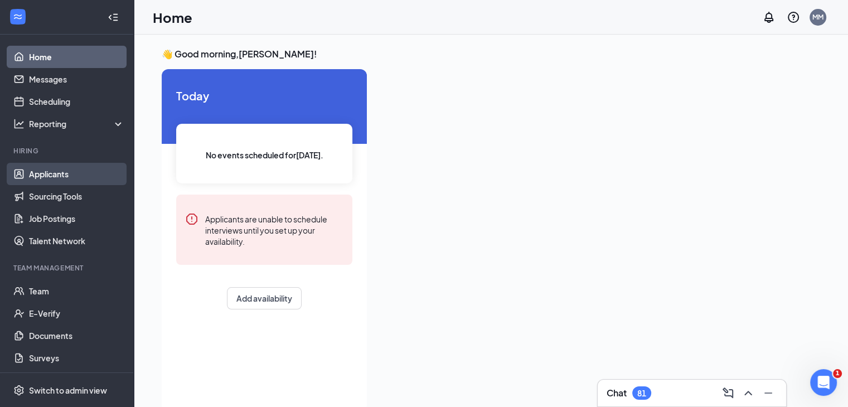
click at [59, 168] on link "Applicants" at bounding box center [76, 174] width 95 height 22
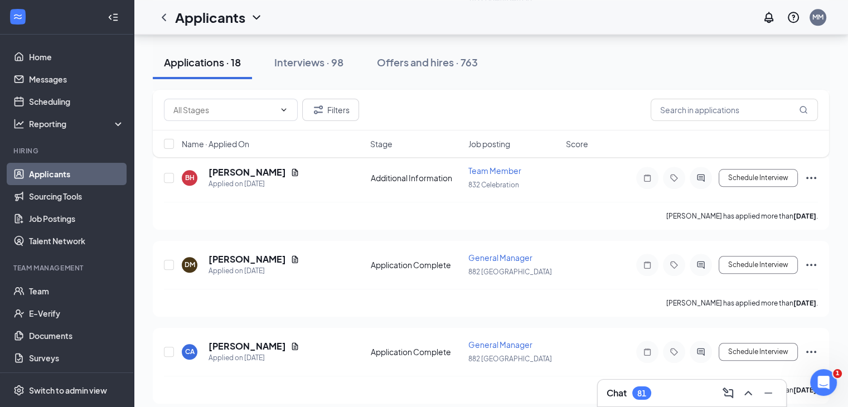
scroll to position [1132, 0]
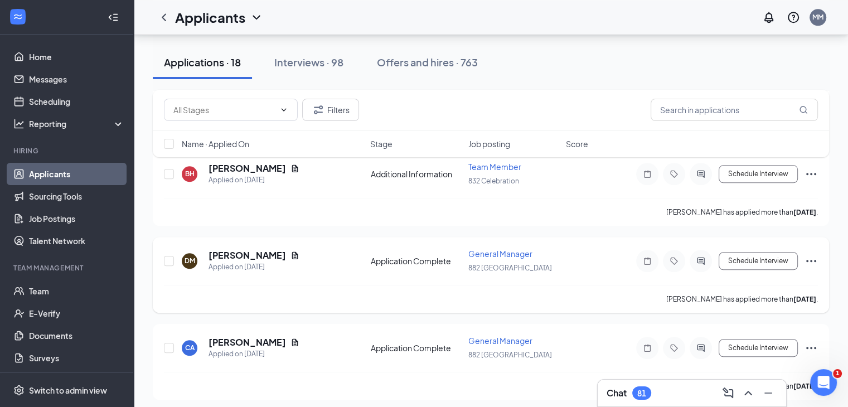
click at [495, 249] on span "General Manager" at bounding box center [501, 254] width 64 height 10
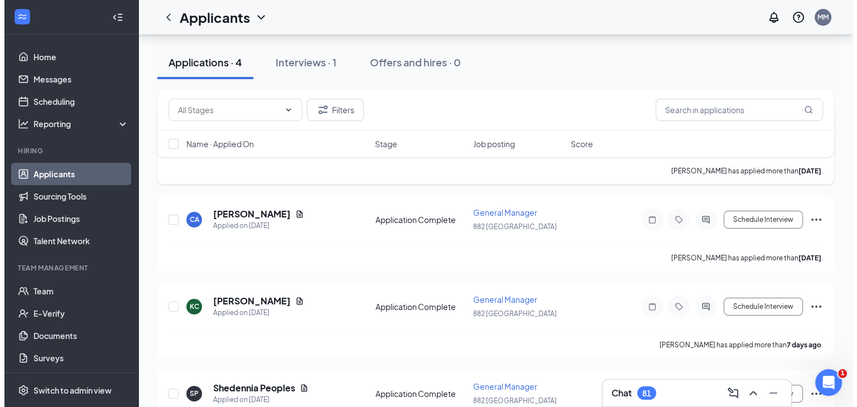
scroll to position [230, 0]
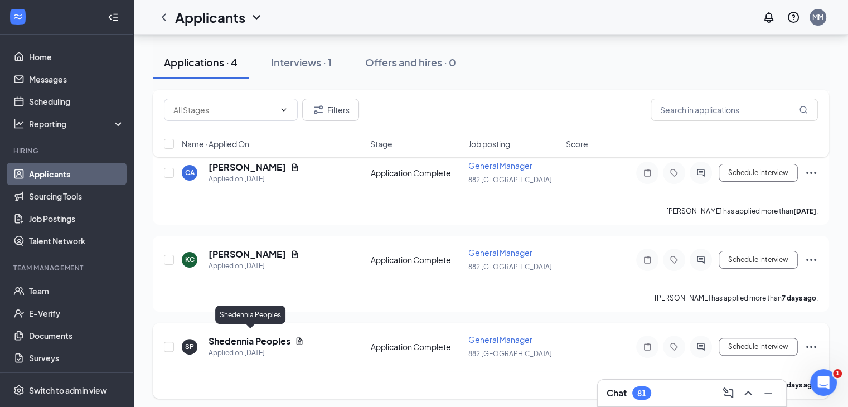
click at [267, 336] on h5 "Shedennia Peoples" at bounding box center [250, 341] width 82 height 12
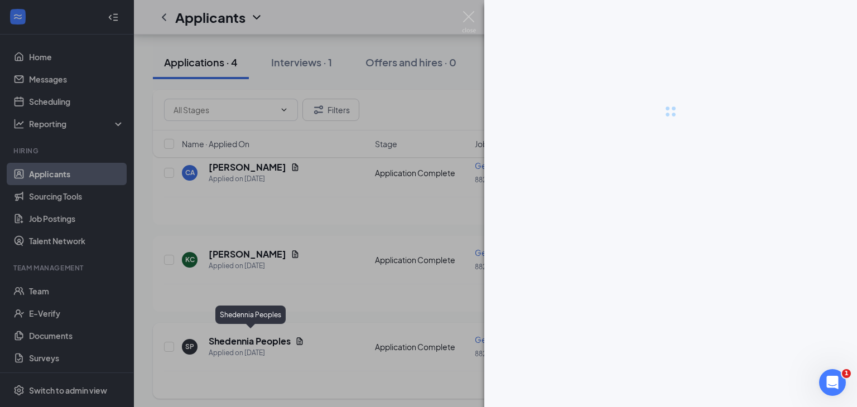
click at [267, 336] on div at bounding box center [428, 203] width 857 height 407
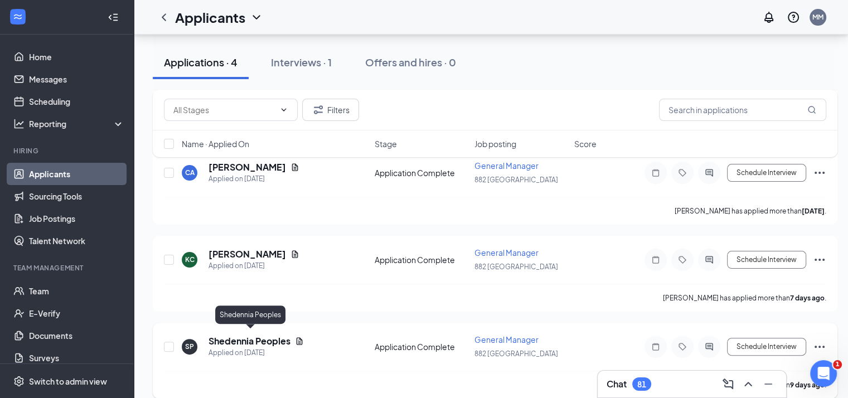
click at [267, 336] on h5 "Shedennia Peoples" at bounding box center [250, 341] width 82 height 12
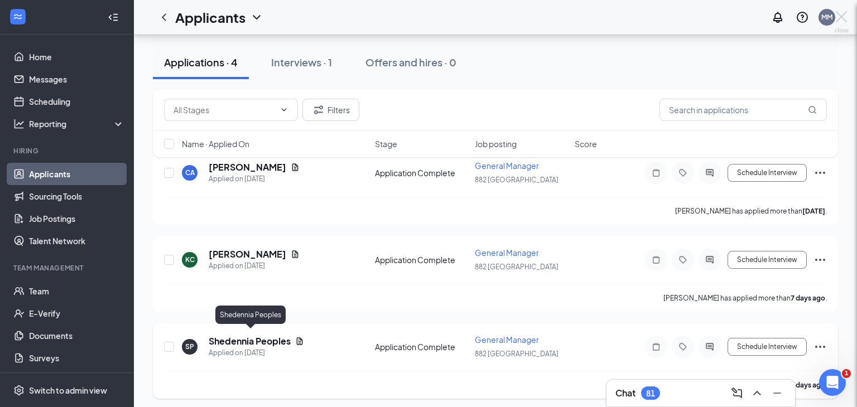
click at [267, 336] on div "SP Shedennia Peoples General Manager at 882 Lake City Add a tag Application Mes…" at bounding box center [428, 203] width 857 height 407
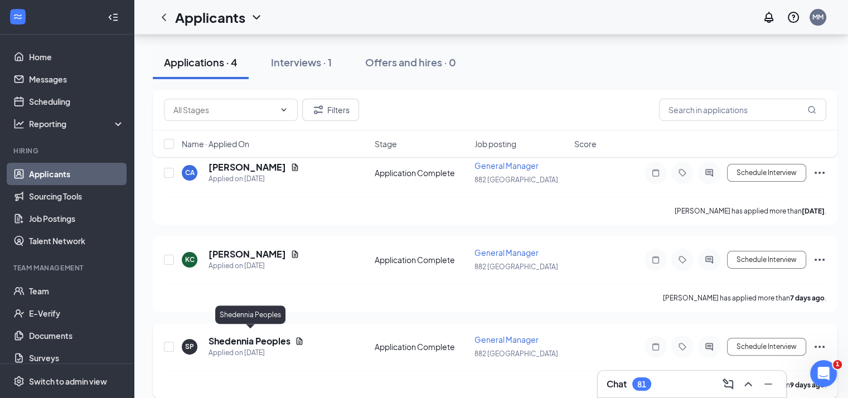
click at [267, 336] on h5 "Shedennia Peoples" at bounding box center [250, 341] width 82 height 12
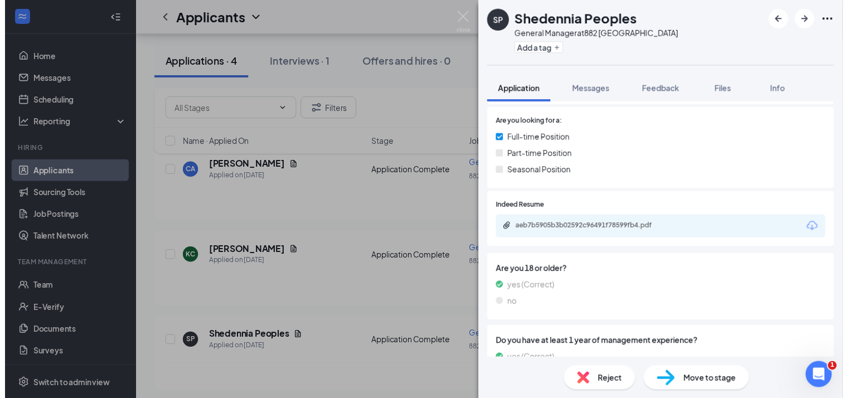
scroll to position [288, 0]
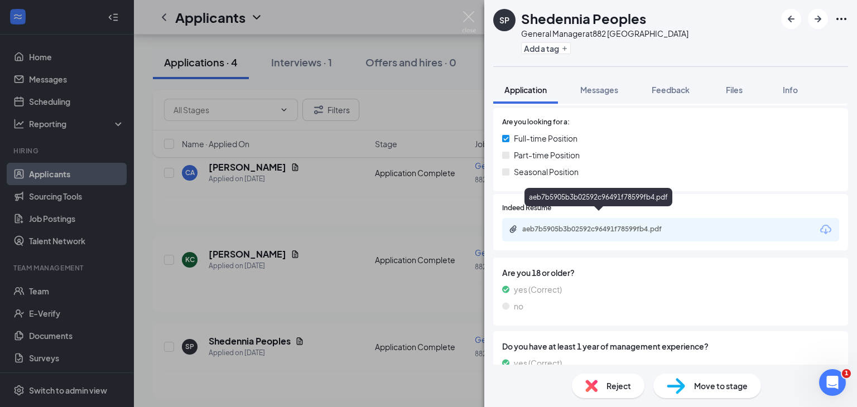
click at [563, 225] on div "aeb7b5905b3b02592c96491f78599fb4.pdf" at bounding box center [600, 229] width 156 height 9
click at [64, 101] on div "SP Shedennia Peoples General Manager at 882 Lake City Add a tag Application Mes…" at bounding box center [428, 203] width 857 height 407
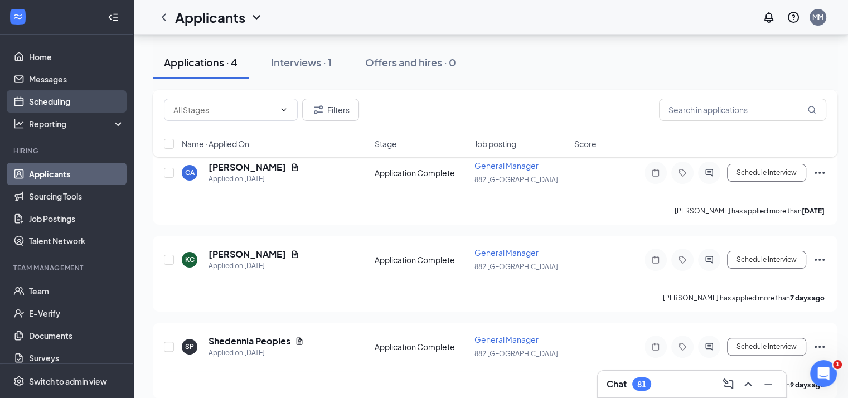
click at [35, 99] on link "Scheduling" at bounding box center [76, 101] width 95 height 22
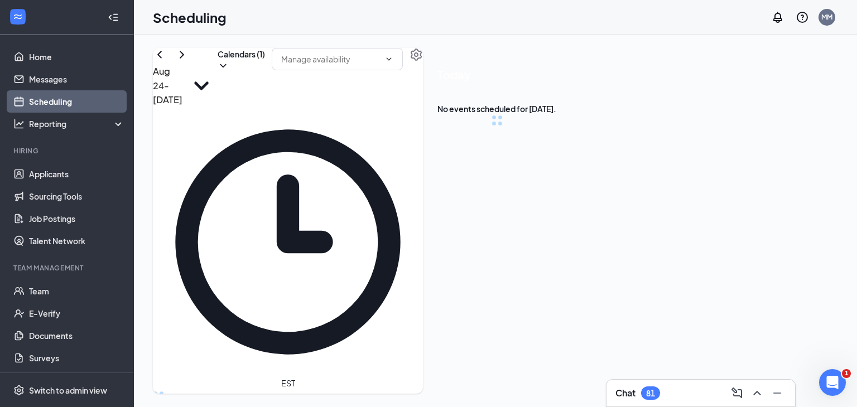
scroll to position [548, 0]
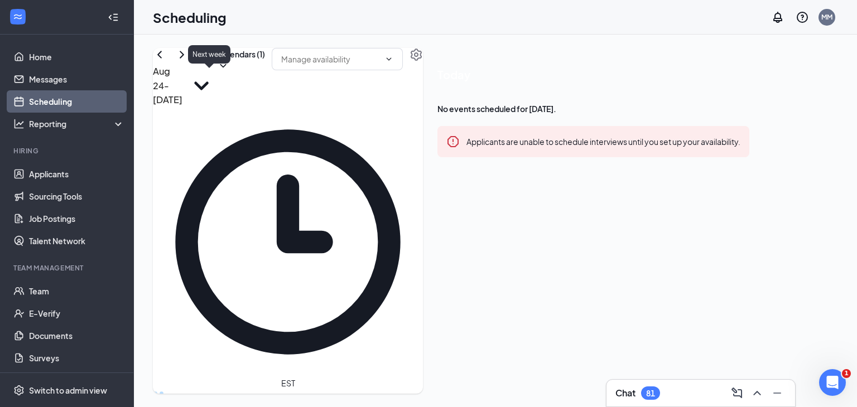
click at [189, 61] on icon "ChevronRight" at bounding box center [181, 54] width 13 height 13
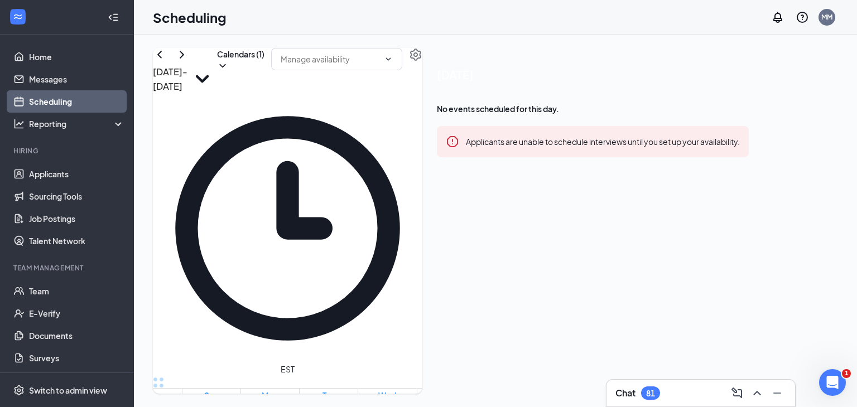
scroll to position [616, 0]
drag, startPoint x: 344, startPoint y: 173, endPoint x: 340, endPoint y: 368, distance: 194.7
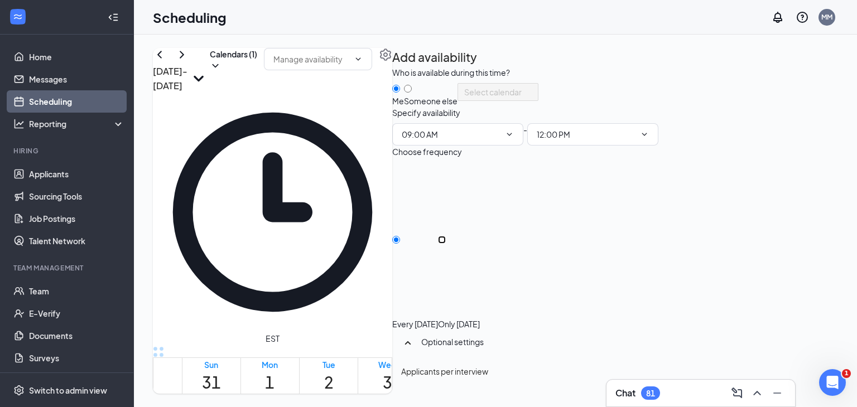
click at [446, 244] on input "Only Tuesday, Sep 2" at bounding box center [442, 240] width 8 height 8
radio input "true"
radio input "false"
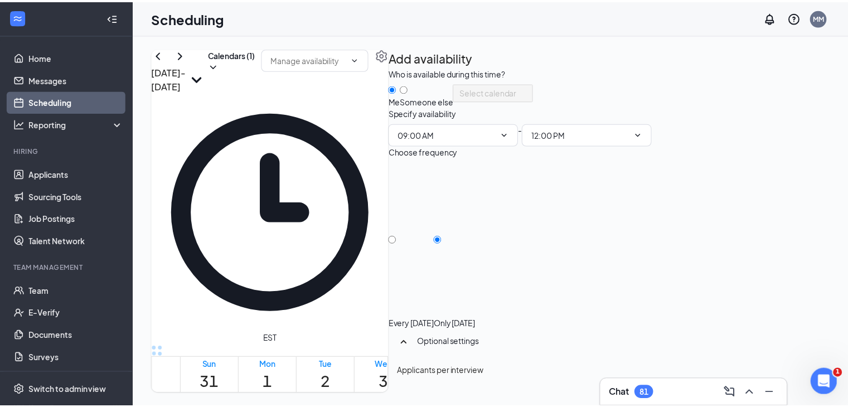
scroll to position [139, 0]
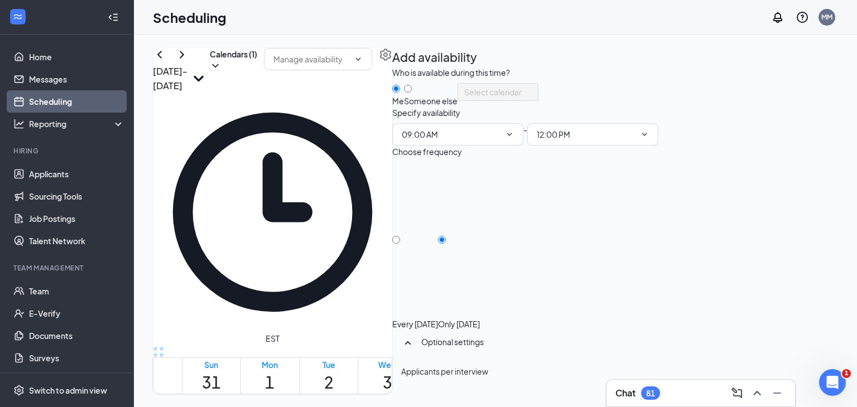
type input "1"
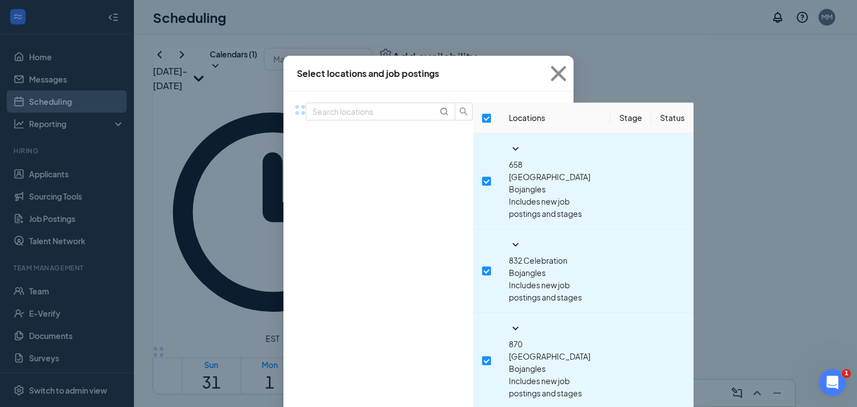
click at [482, 123] on input "checkbox" at bounding box center [486, 118] width 9 height 9
checkbox input "false"
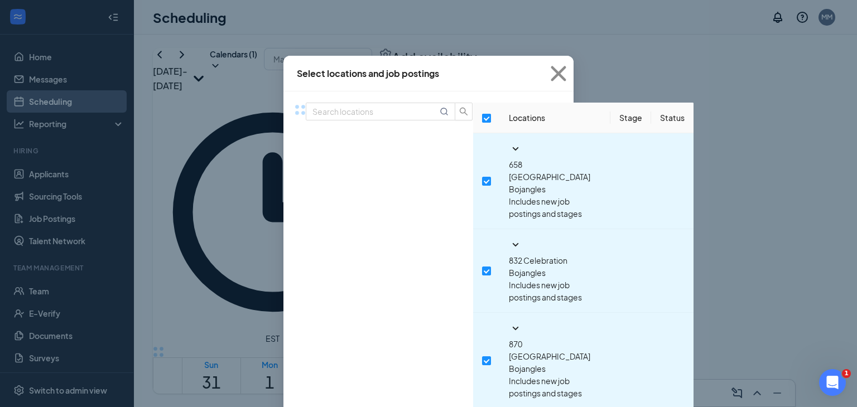
checkbox input "false"
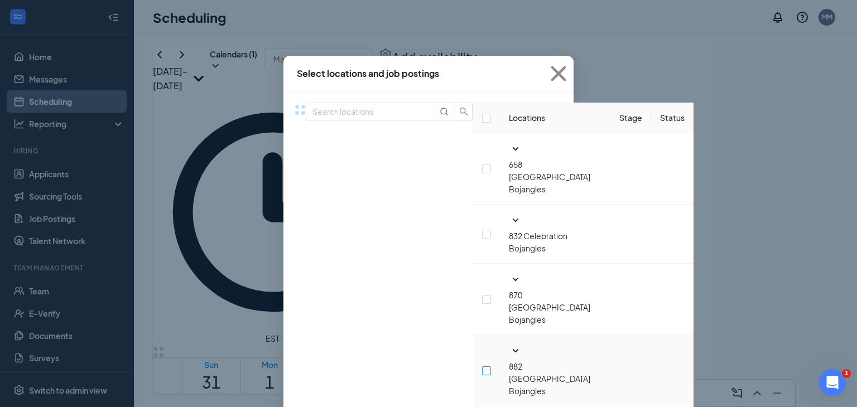
click at [482, 366] on input "checkbox" at bounding box center [486, 370] width 9 height 9
checkbox input "true"
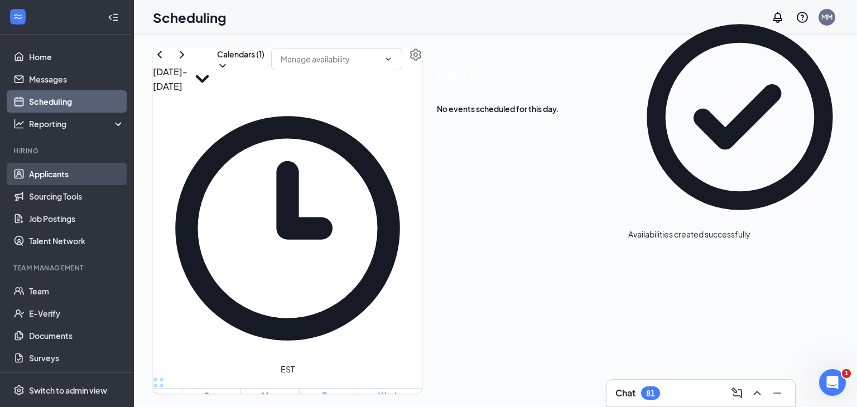
click at [54, 179] on link "Applicants" at bounding box center [76, 174] width 95 height 22
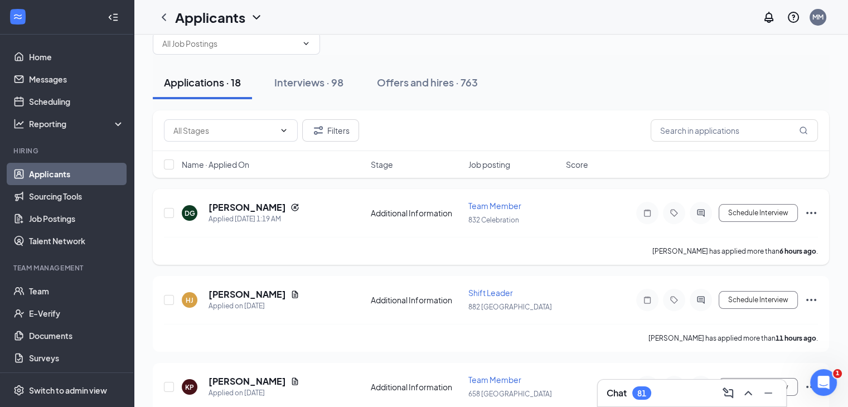
scroll to position [42, 0]
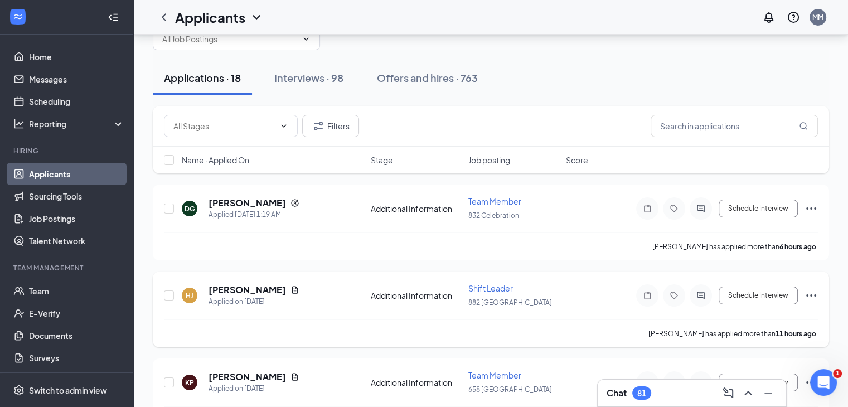
click at [487, 289] on span "Shift Leader" at bounding box center [491, 288] width 45 height 10
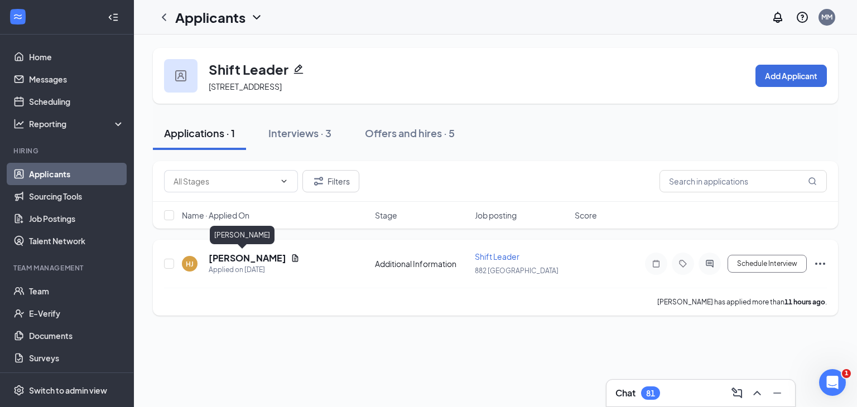
click at [226, 258] on h5 "Henry Jr." at bounding box center [248, 258] width 78 height 12
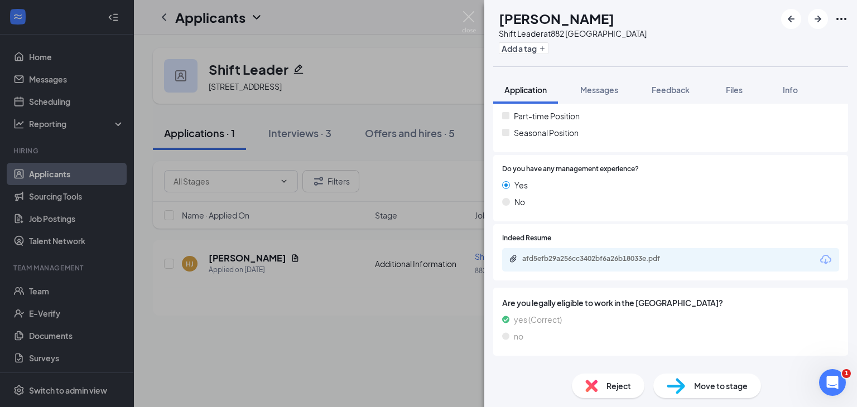
scroll to position [309, 0]
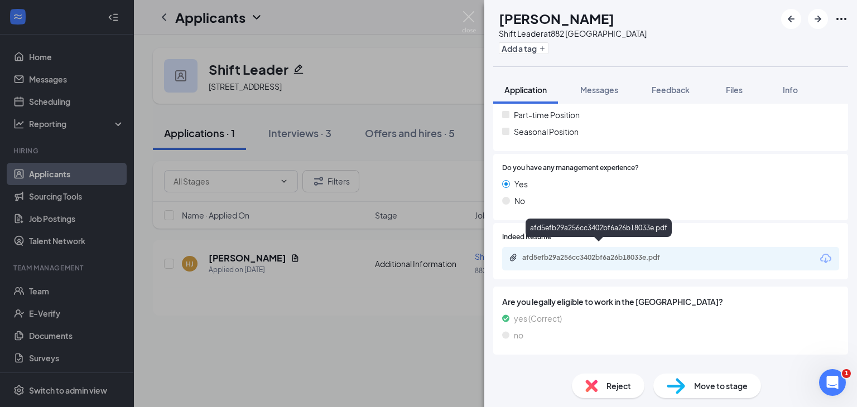
click at [585, 253] on div "afd5efb29a256cc3402bf6a26b18033e.pdf" at bounding box center [600, 257] width 156 height 9
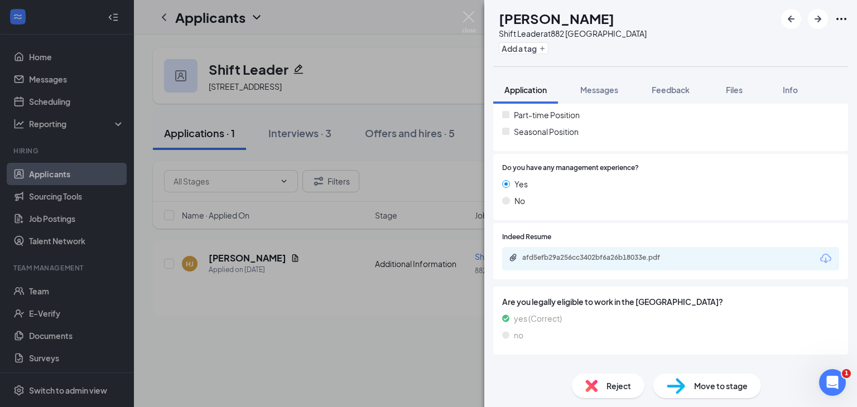
click at [324, 320] on div "HJ Henry Jr. Shift Leader at 882 Lake City Add a tag Application Messages Feedb…" at bounding box center [428, 203] width 857 height 407
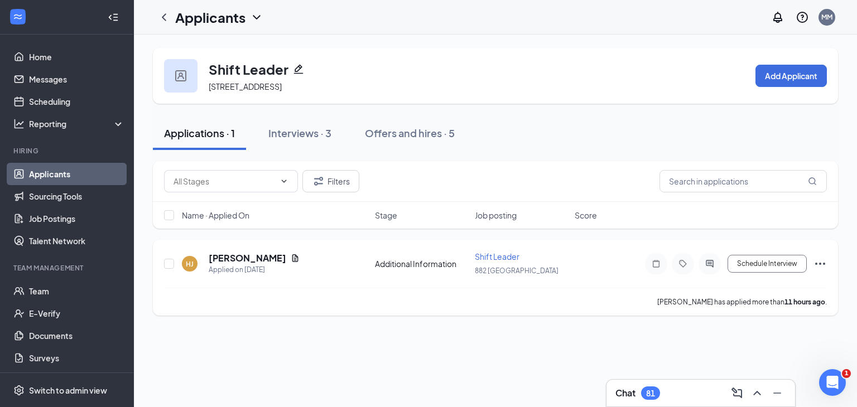
click at [822, 267] on icon "Ellipses" at bounding box center [819, 263] width 13 height 13
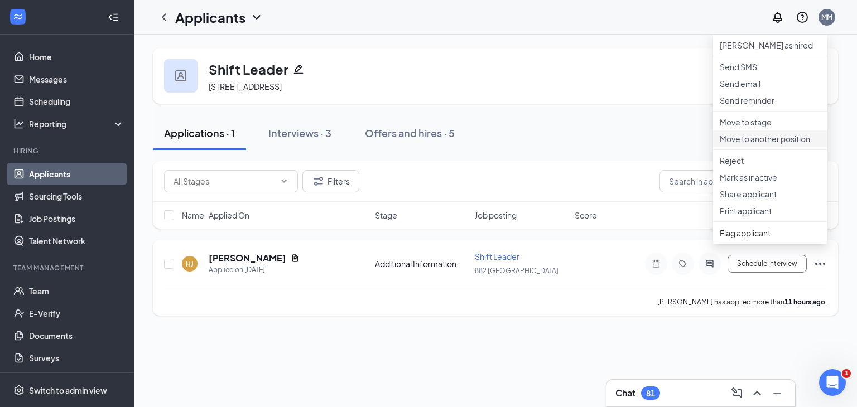
click at [765, 144] on p "Move to another position" at bounding box center [770, 138] width 100 height 11
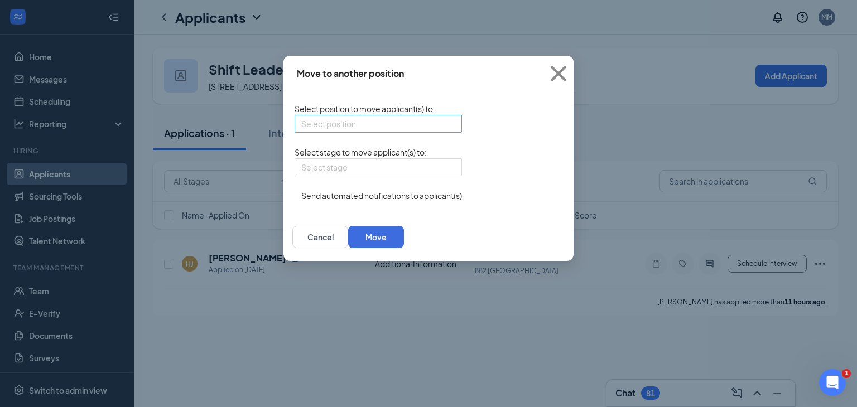
click at [385, 127] on div "Select position" at bounding box center [378, 124] width 167 height 18
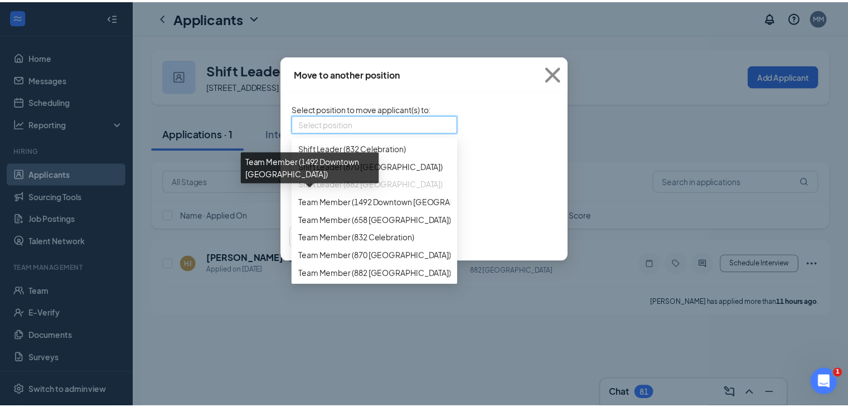
scroll to position [370, 0]
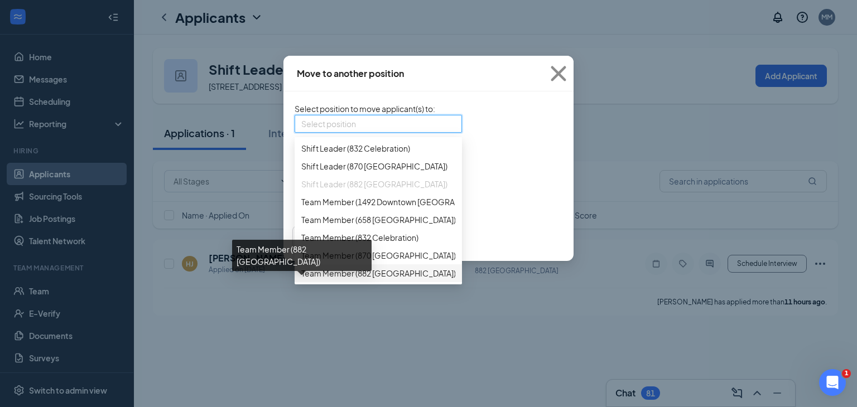
click at [311, 273] on span "Team Member (882 Lake City)" at bounding box center [378, 273] width 155 height 12
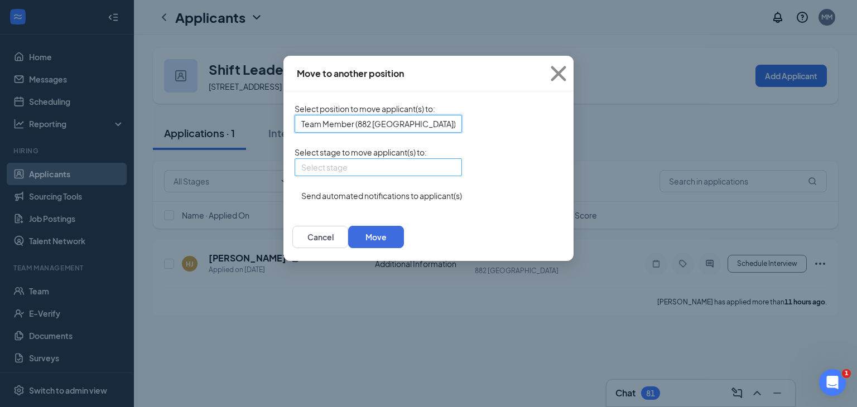
click at [377, 176] on input "search" at bounding box center [374, 167] width 146 height 17
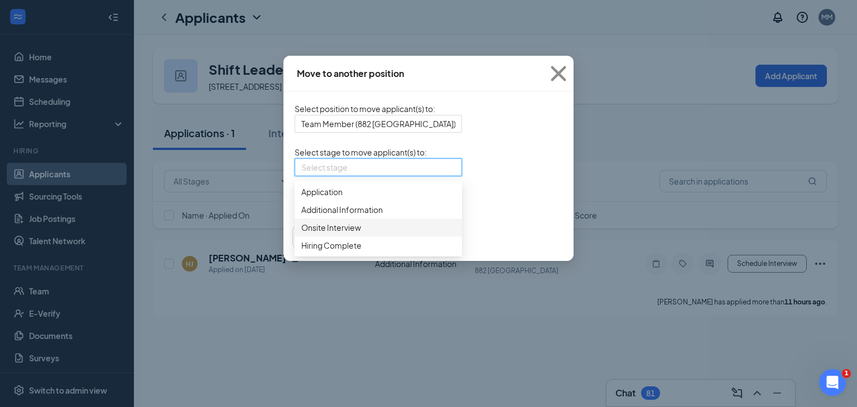
click at [301, 234] on span "Onsite Interview" at bounding box center [331, 227] width 60 height 12
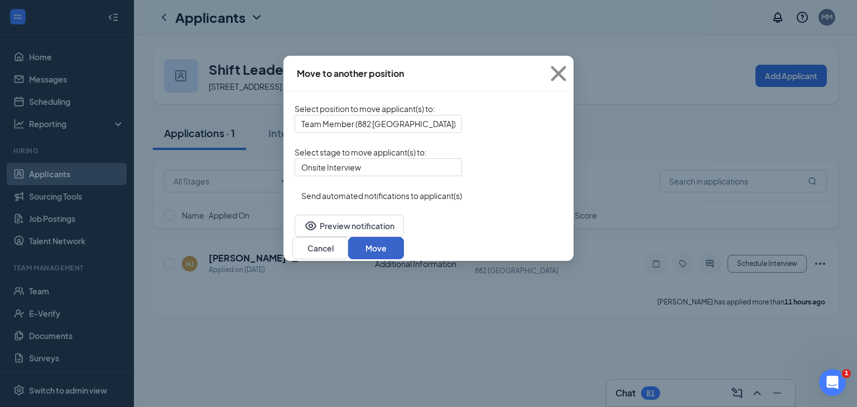
click at [404, 257] on button "Move" at bounding box center [376, 248] width 56 height 22
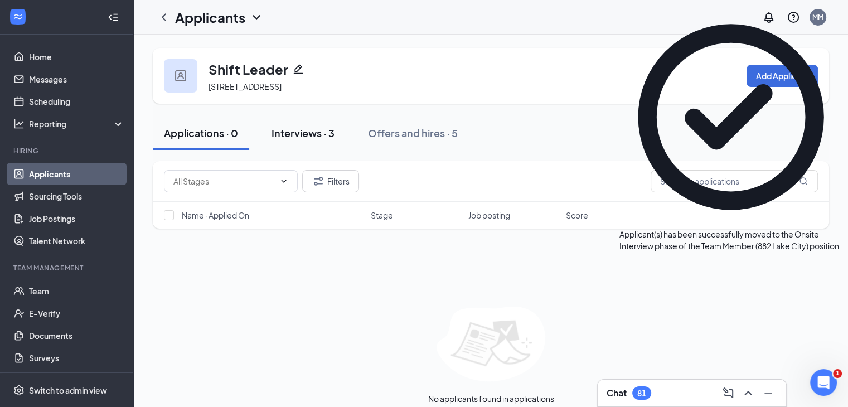
click at [279, 134] on div "Interviews · 3" at bounding box center [303, 133] width 63 height 14
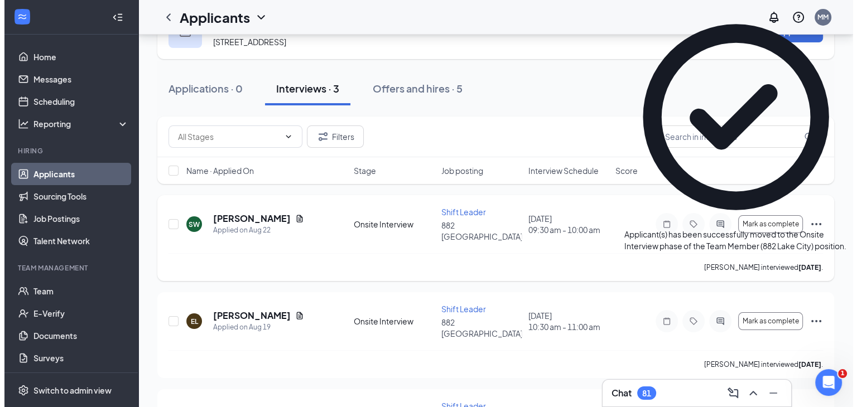
scroll to position [89, 0]
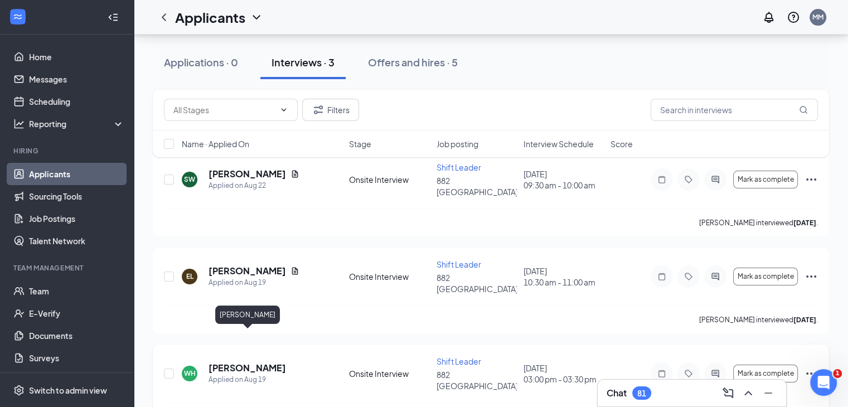
click at [263, 362] on h5 "WILASIA HICKSON" at bounding box center [248, 368] width 78 height 12
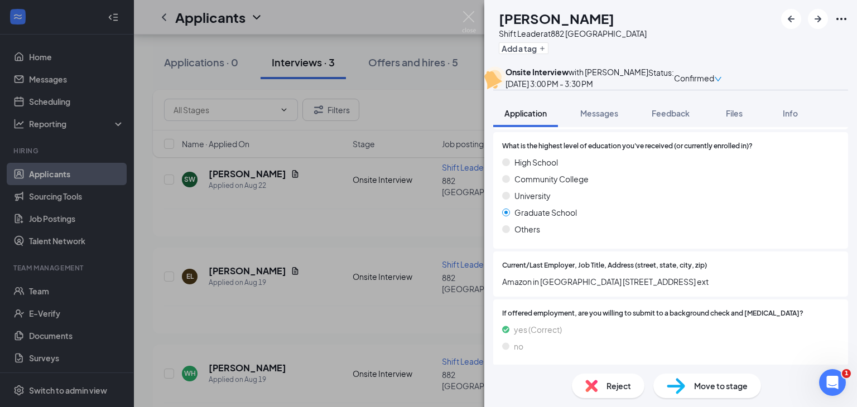
scroll to position [995, 0]
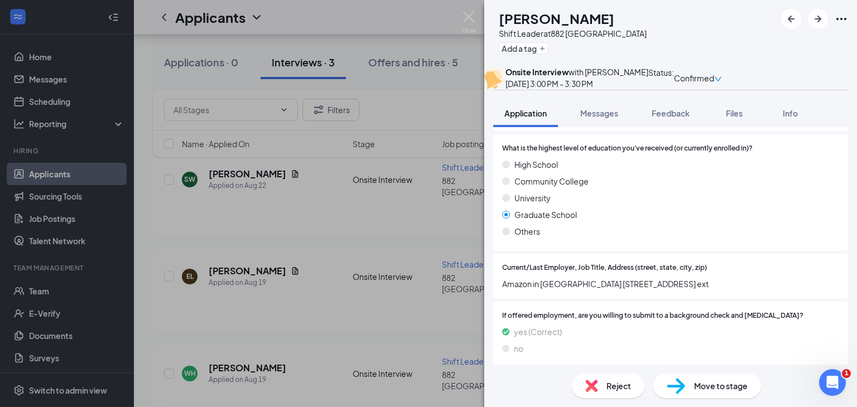
click at [609, 397] on div "Reject" at bounding box center [608, 386] width 73 height 25
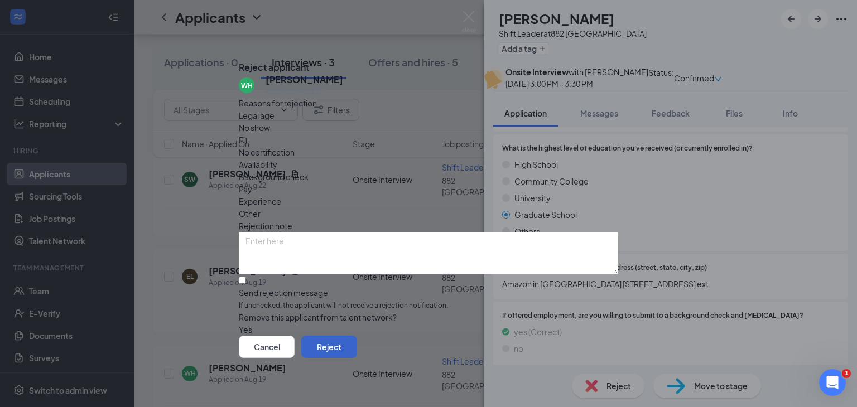
click at [357, 352] on button "Reject" at bounding box center [329, 347] width 56 height 22
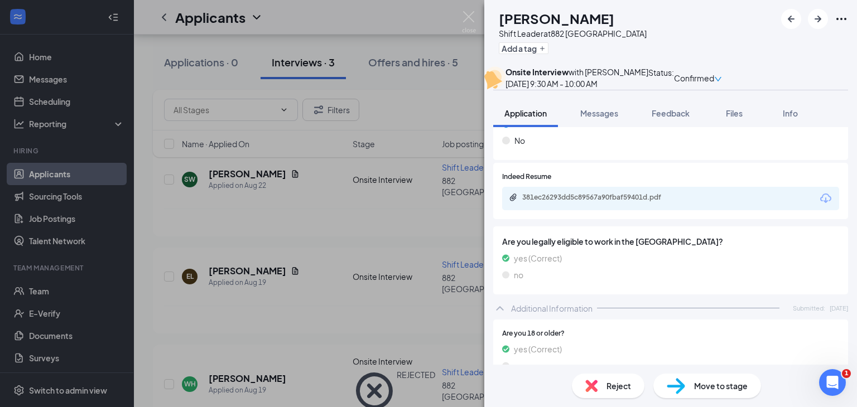
scroll to position [361, 0]
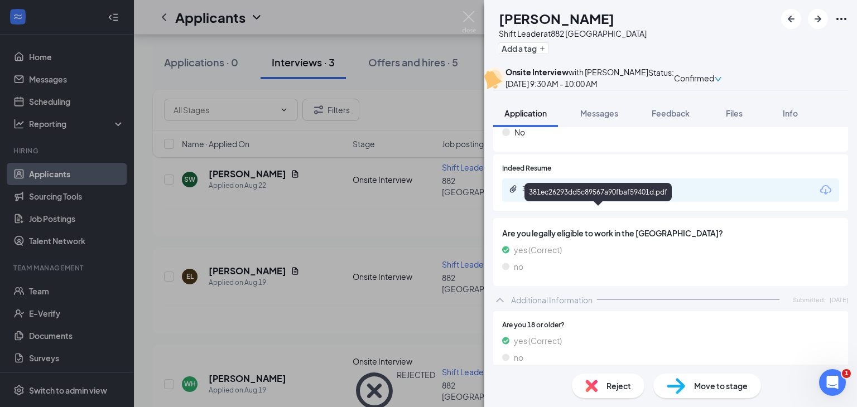
click at [638, 194] on div "381ec26293dd5c89567a90fbaf59401d.pdf" at bounding box center [600, 189] width 156 height 9
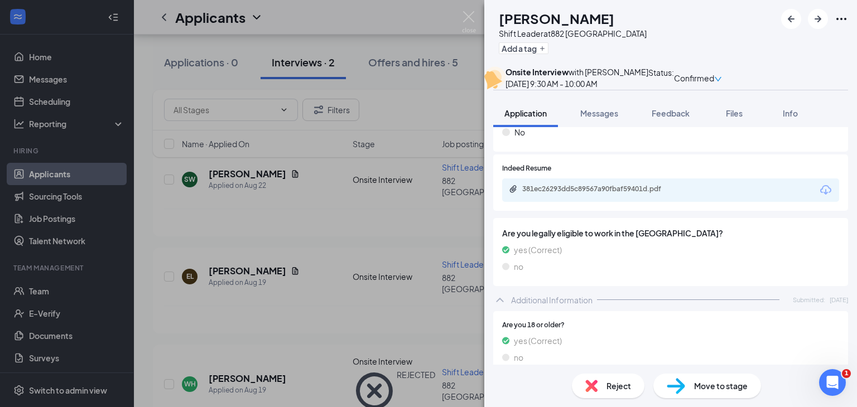
click at [616, 389] on span "Reject" at bounding box center [618, 386] width 25 height 12
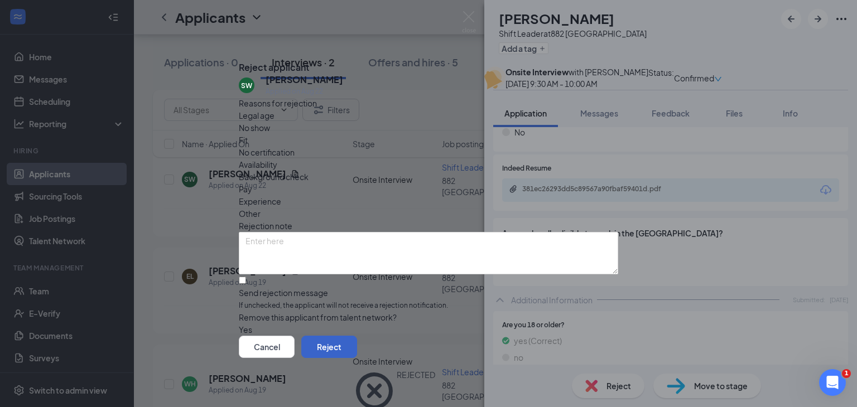
click at [357, 347] on button "Reject" at bounding box center [329, 347] width 56 height 22
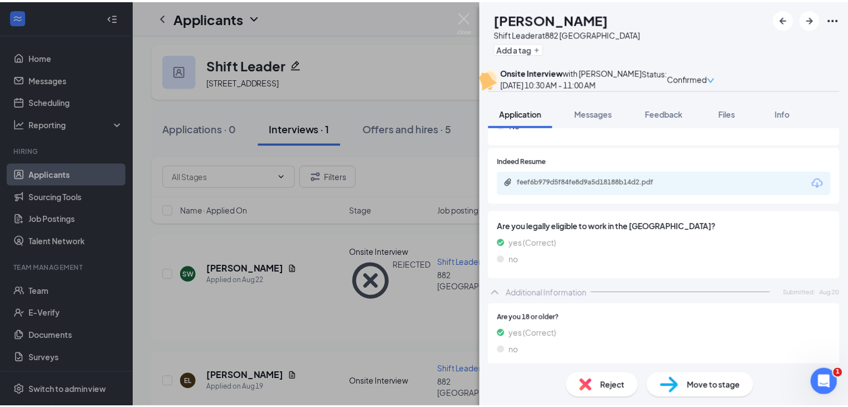
scroll to position [434, 0]
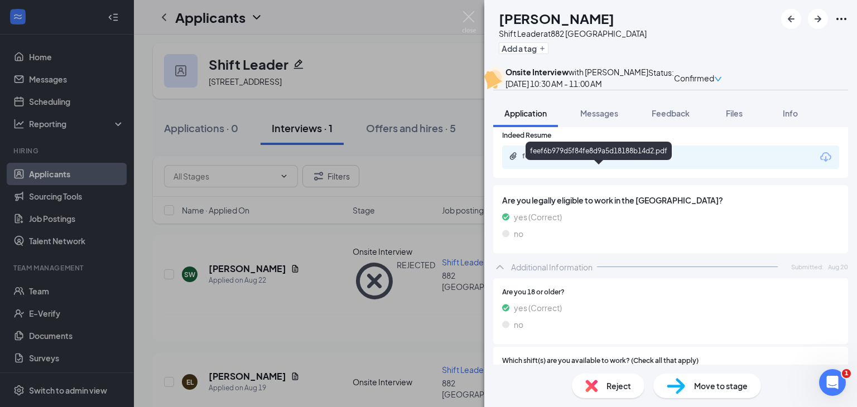
click at [585, 161] on div "feef6b979d5f84fe8d9a5d18188b14d2.pdf" at bounding box center [600, 156] width 156 height 9
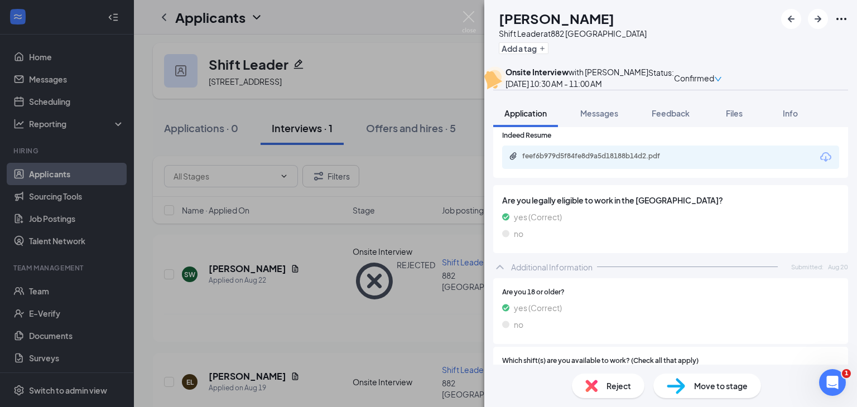
click at [551, 169] on div "feef6b979d5f84fe8d9a5d18188b14d2.pdf" at bounding box center [670, 157] width 337 height 23
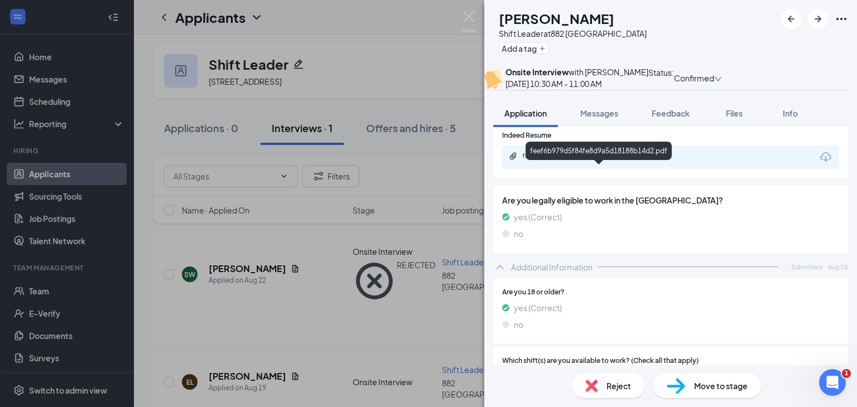
click at [551, 161] on div "feef6b979d5f84fe8d9a5d18188b14d2.pdf" at bounding box center [600, 156] width 156 height 9
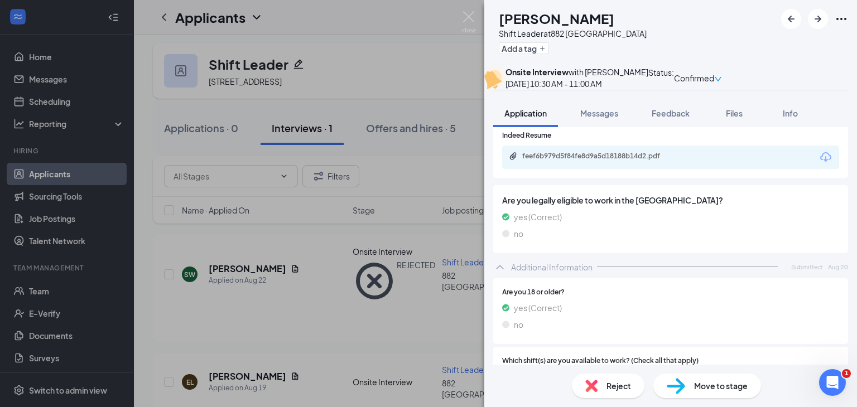
drag, startPoint x: 357, startPoint y: 285, endPoint x: 422, endPoint y: 378, distance: 113.7
click at [422, 378] on div "EL Ebony Lee Shift Leader at 882 Lake City Add a tag Onsite Interview with Sall…" at bounding box center [428, 203] width 857 height 407
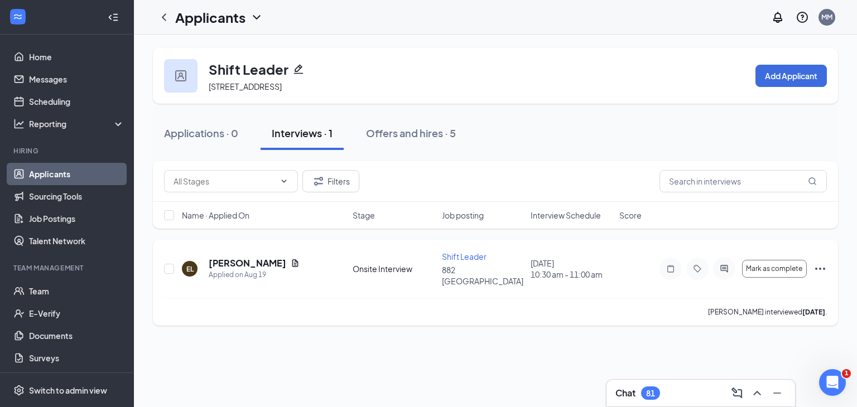
click at [820, 268] on icon "Ellipses" at bounding box center [820, 269] width 10 height 2
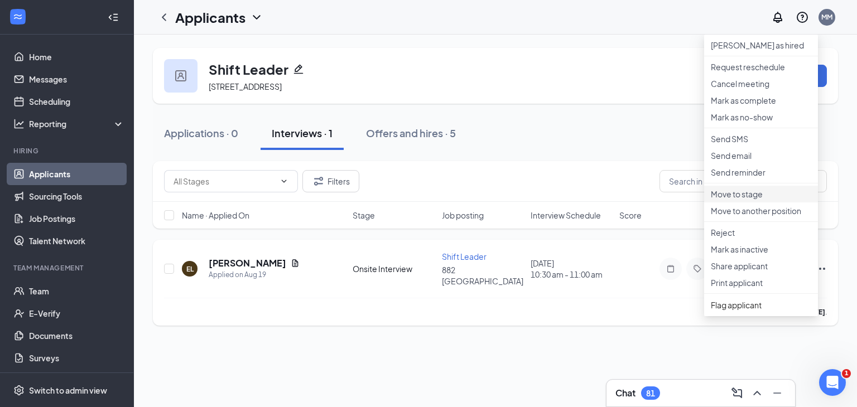
click at [743, 200] on p "Move to stage" at bounding box center [761, 194] width 100 height 11
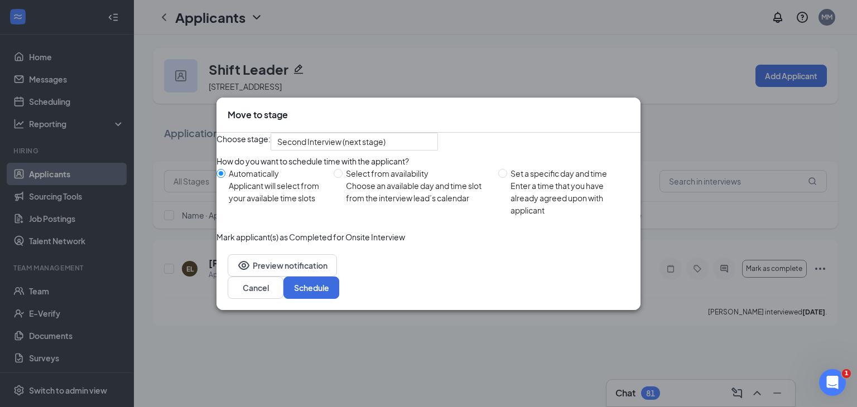
click at [633, 112] on icon "Cross" at bounding box center [636, 115] width 7 height 7
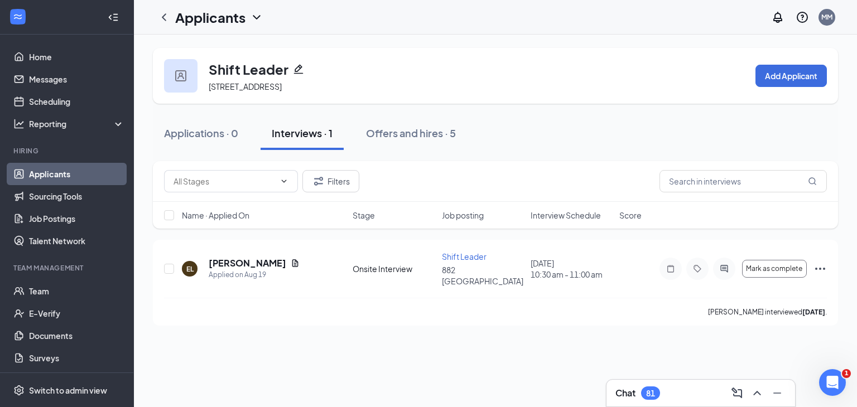
click at [51, 177] on link "Applicants" at bounding box center [76, 174] width 95 height 22
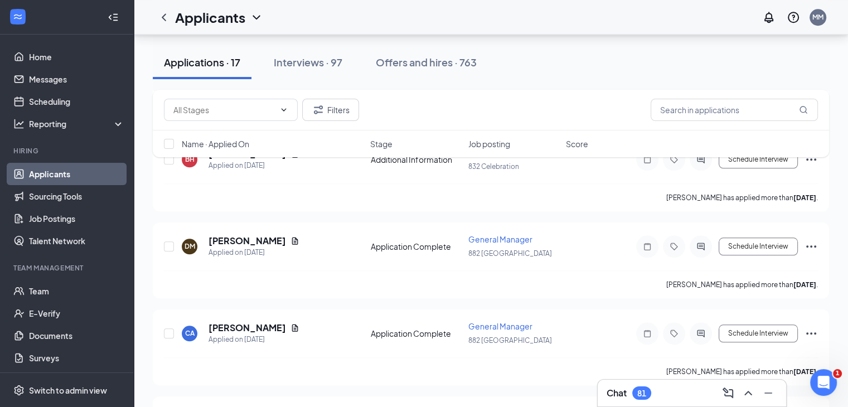
scroll to position [1010, 0]
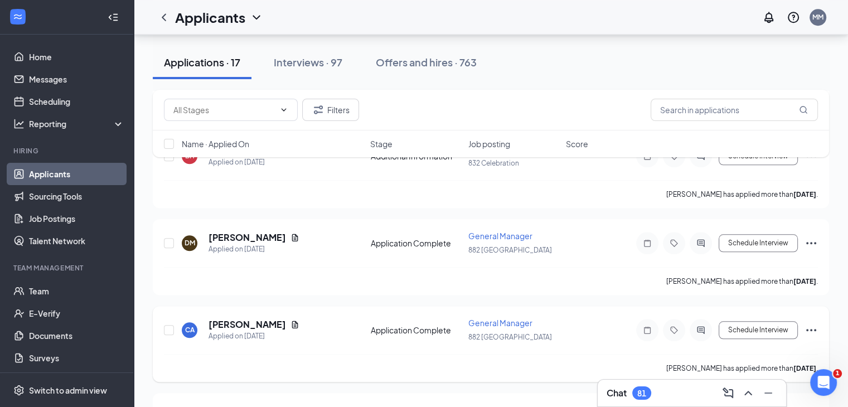
click at [497, 318] on span "General Manager" at bounding box center [501, 323] width 64 height 10
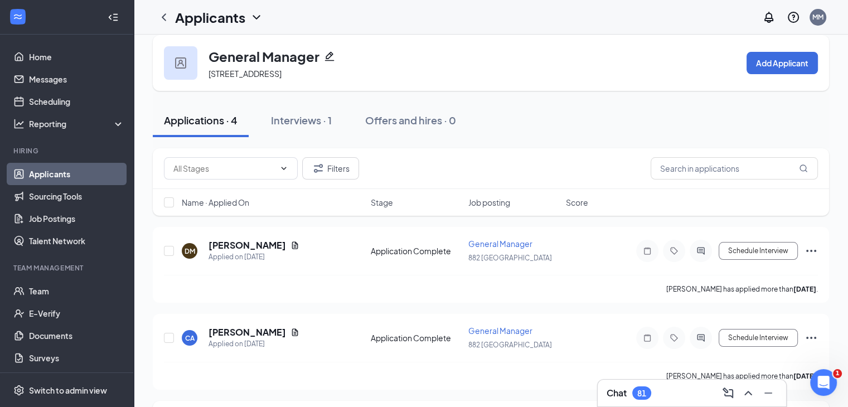
scroll to position [11, 0]
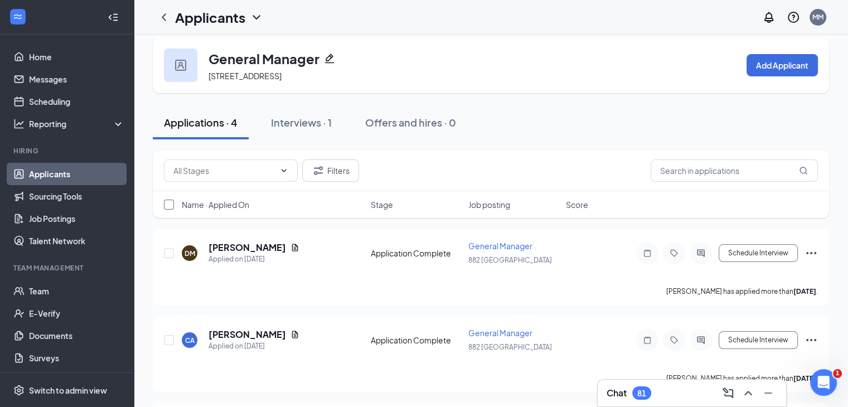
click at [168, 207] on input "checkbox" at bounding box center [169, 205] width 10 height 10
checkbox input "true"
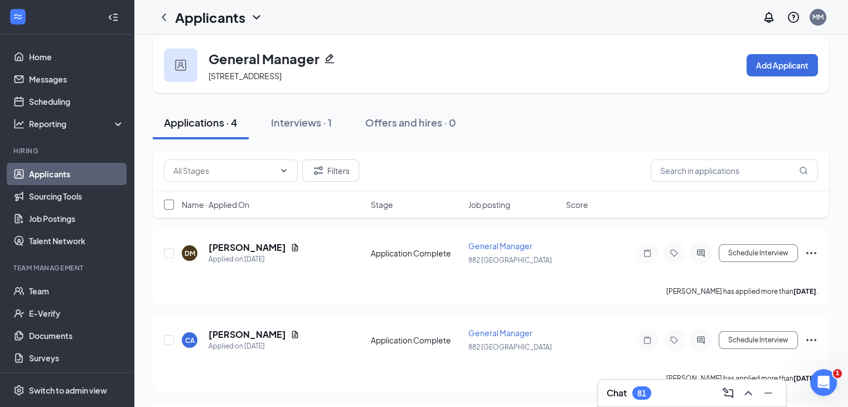
checkbox input "true"
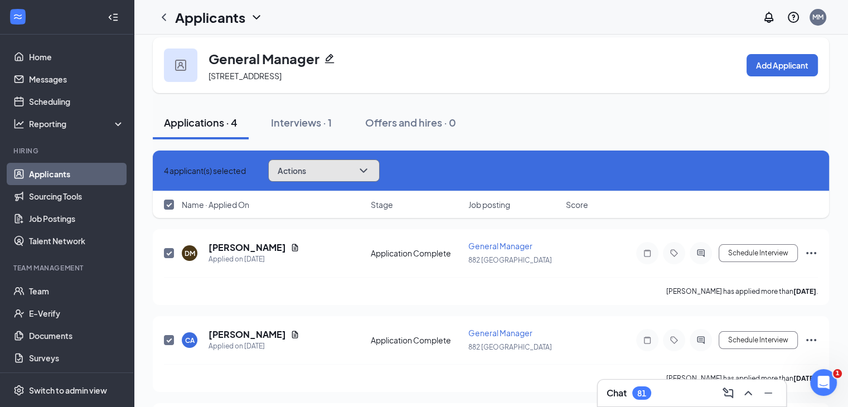
click at [370, 171] on icon "ChevronDown" at bounding box center [363, 170] width 13 height 13
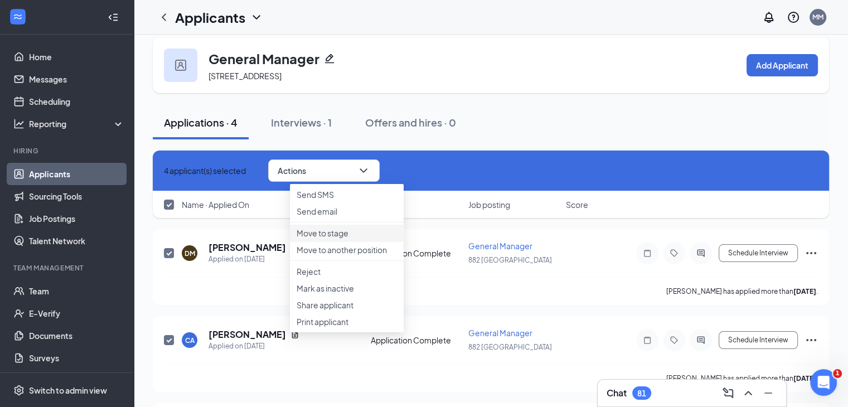
click at [342, 239] on p "Move to stage" at bounding box center [347, 233] width 100 height 11
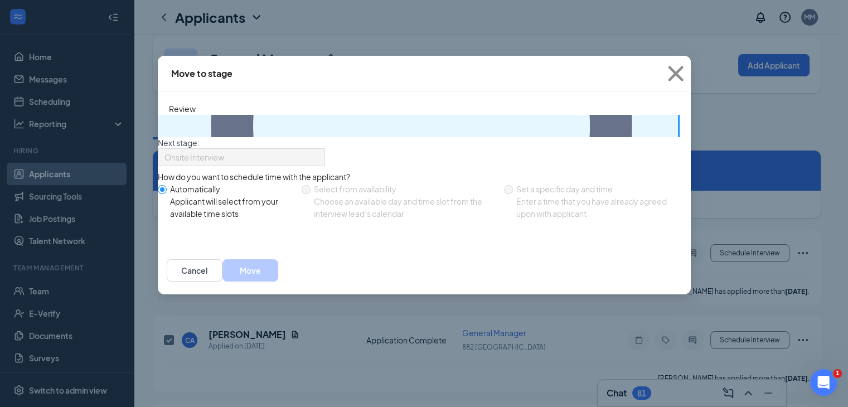
click at [680, 141] on p "General Manager · 882 Lake City" at bounding box center [680, 131] width 0 height 22
click at [278, 282] on button "Move" at bounding box center [251, 270] width 56 height 22
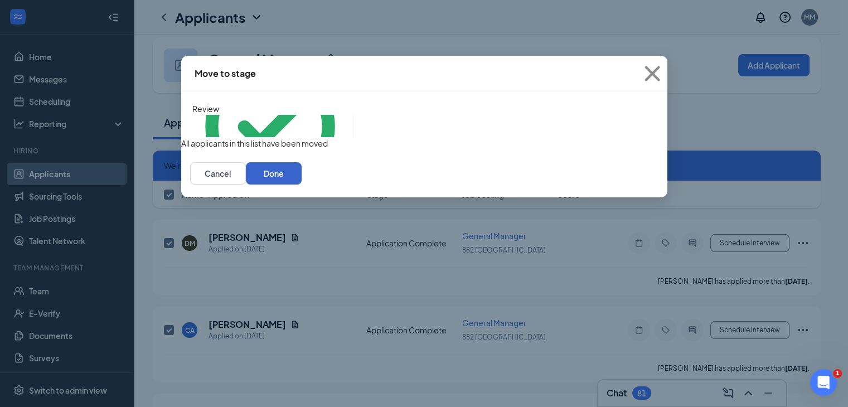
click at [302, 185] on button "Done" at bounding box center [274, 173] width 56 height 22
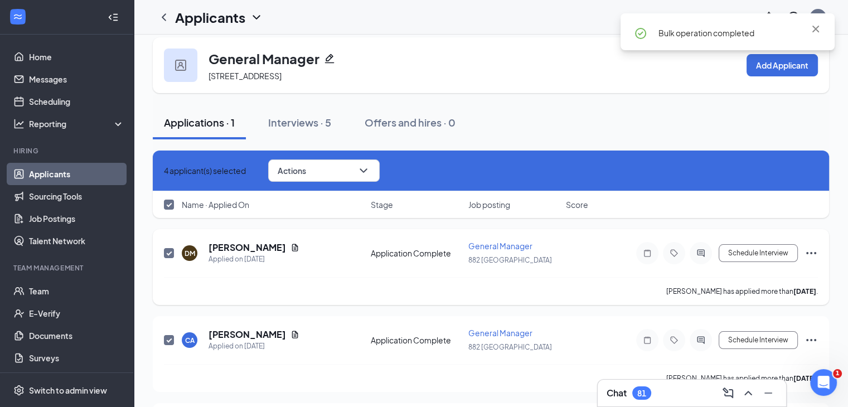
checkbox input "false"
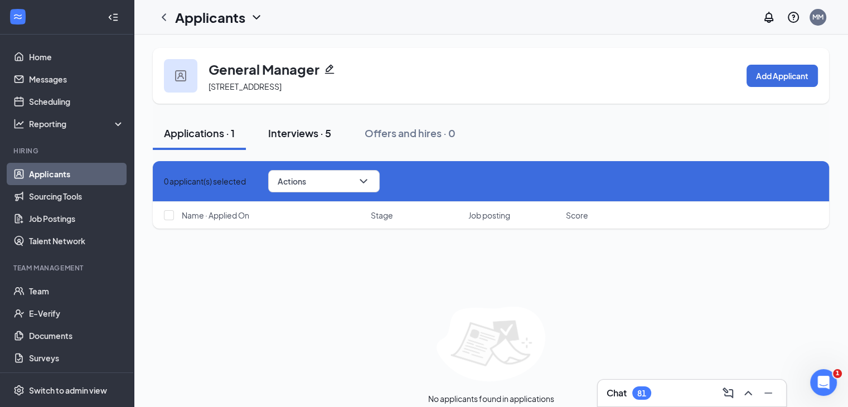
click at [288, 134] on div "Interviews · 5" at bounding box center [299, 133] width 63 height 14
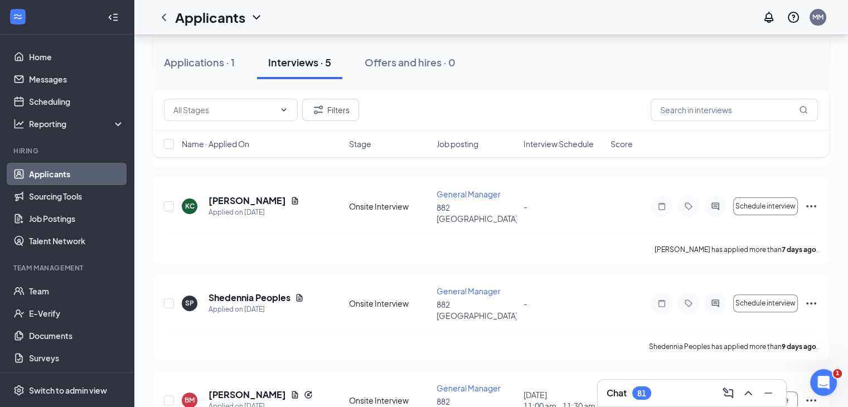
scroll to position [258, 0]
click at [812, 392] on icon "Ellipses" at bounding box center [811, 398] width 13 height 13
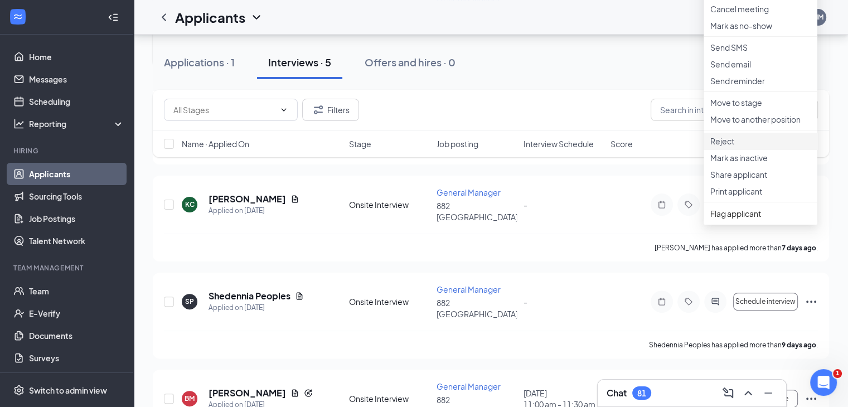
click at [736, 147] on p "Reject" at bounding box center [761, 141] width 100 height 11
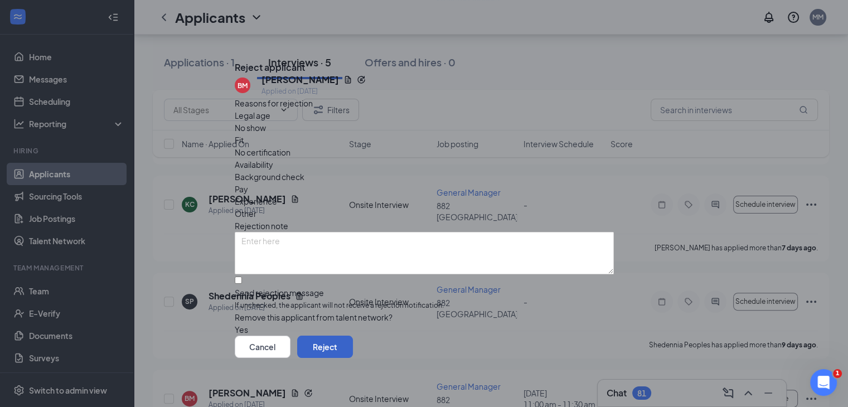
click at [353, 349] on button "Reject" at bounding box center [325, 347] width 56 height 22
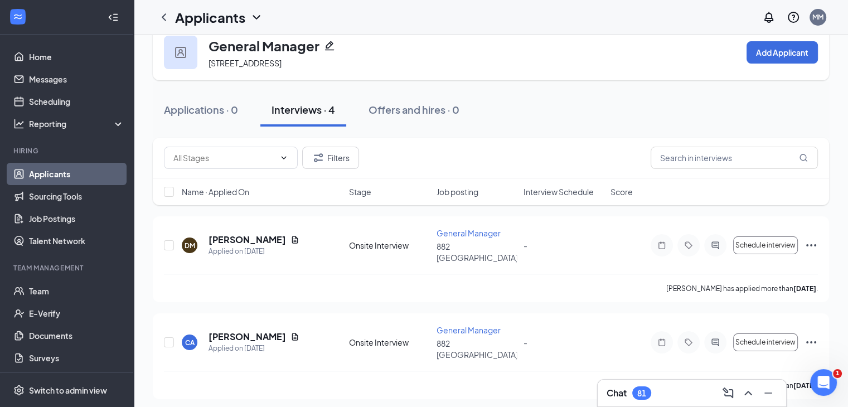
scroll to position [23, 0]
click at [43, 167] on link "Applicants" at bounding box center [76, 174] width 95 height 22
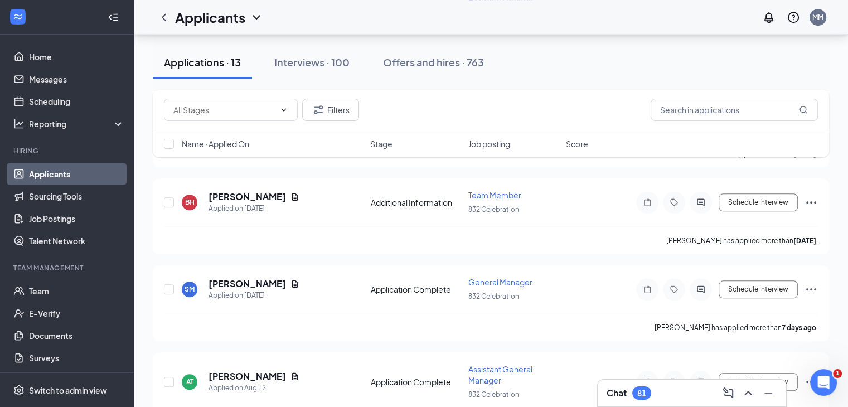
scroll to position [993, 0]
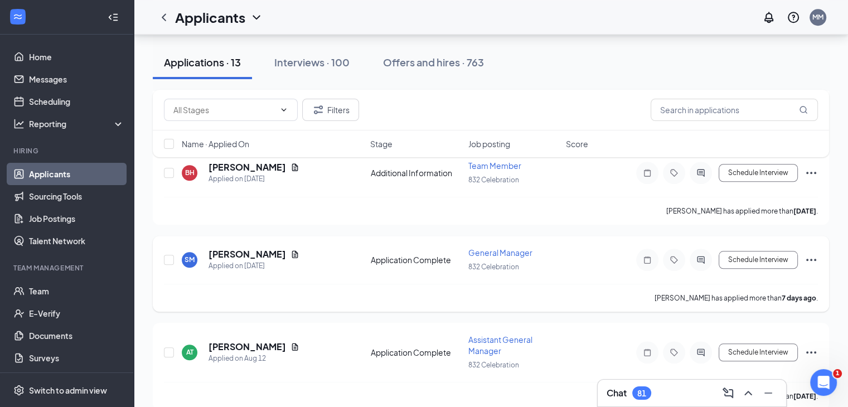
click at [808, 253] on icon "Ellipses" at bounding box center [811, 259] width 13 height 13
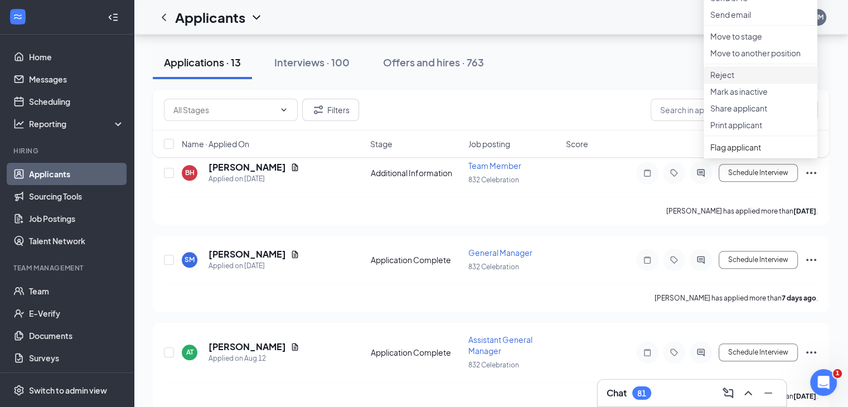
click at [735, 80] on p "Reject" at bounding box center [761, 74] width 100 height 11
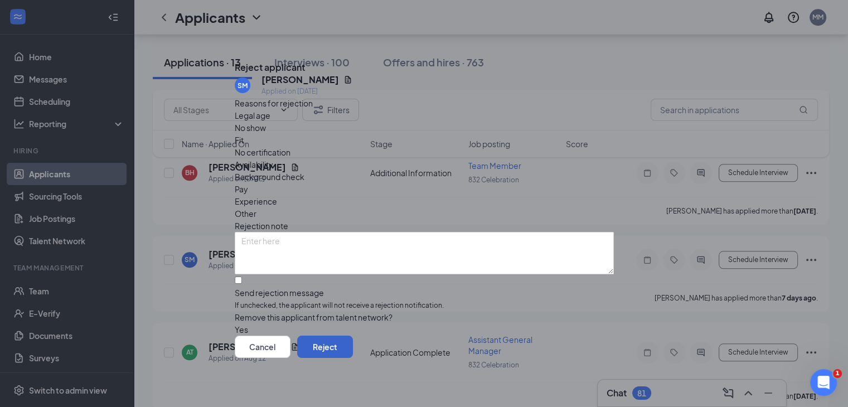
click at [353, 355] on button "Reject" at bounding box center [325, 347] width 56 height 22
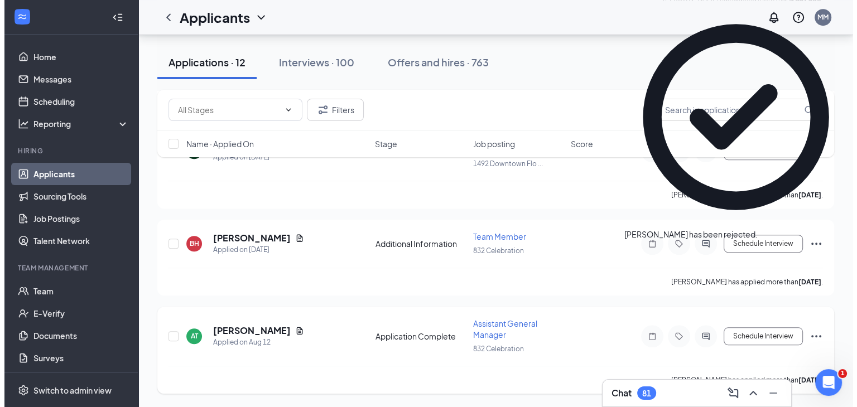
scroll to position [907, 0]
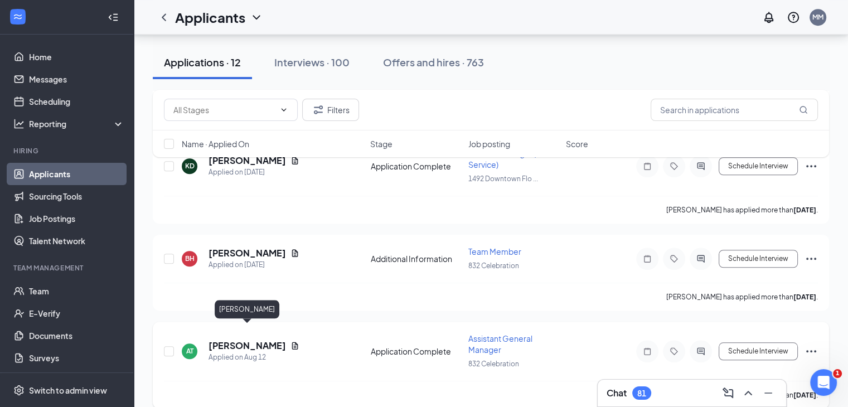
click at [256, 340] on h5 "[PERSON_NAME]" at bounding box center [248, 346] width 78 height 12
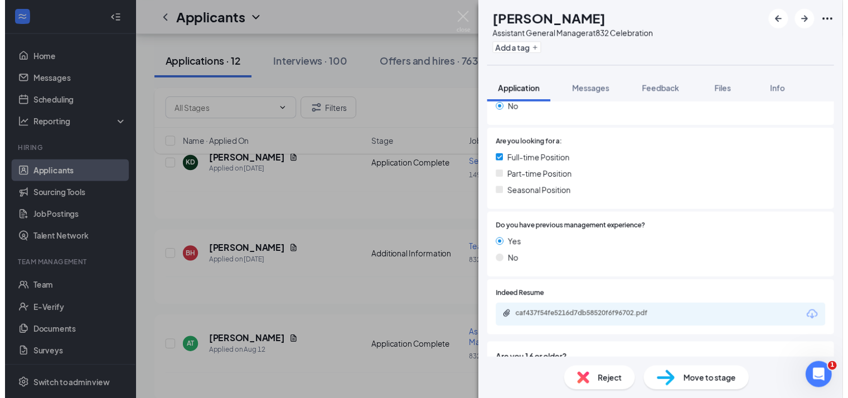
scroll to position [245, 0]
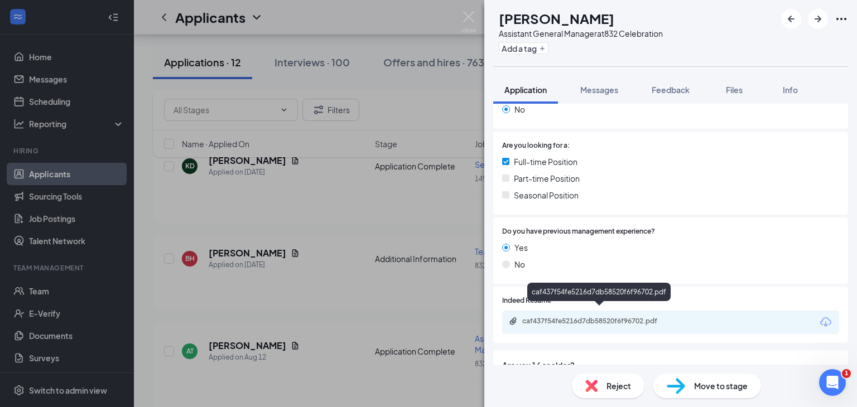
click at [596, 317] on div "caf437f54fe5216d7db58520f6f96702.pdf" at bounding box center [600, 321] width 156 height 9
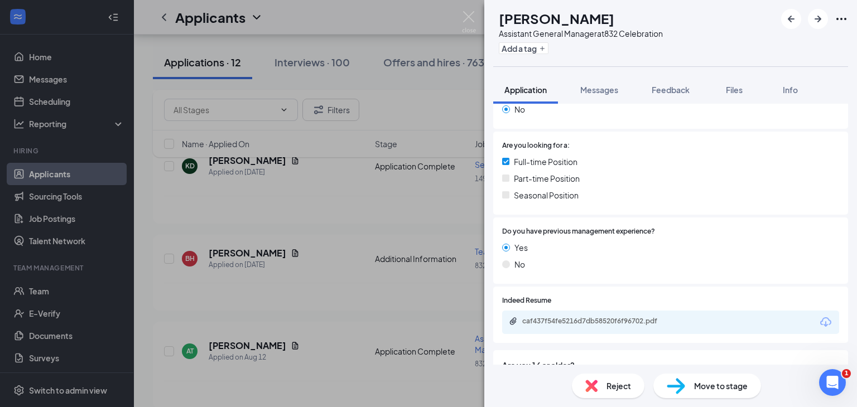
click at [276, 264] on div "AT Amber Thompson Assistant General Manager at 832 Celebration Add a tag Applic…" at bounding box center [428, 203] width 857 height 407
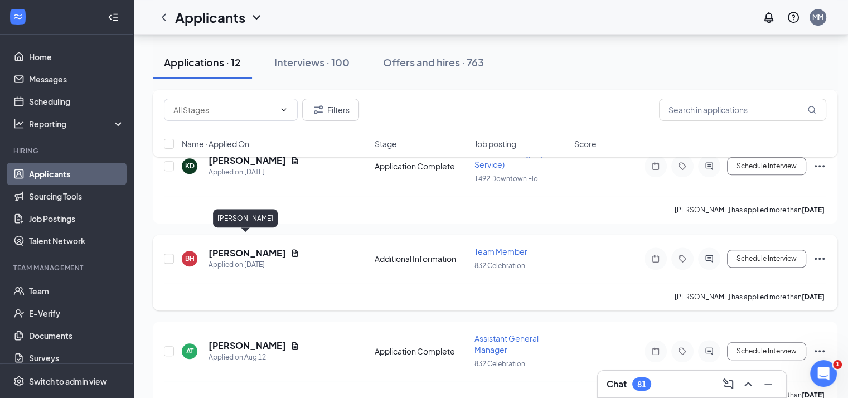
click at [263, 247] on h5 "Bonnie Holmes" at bounding box center [248, 253] width 78 height 12
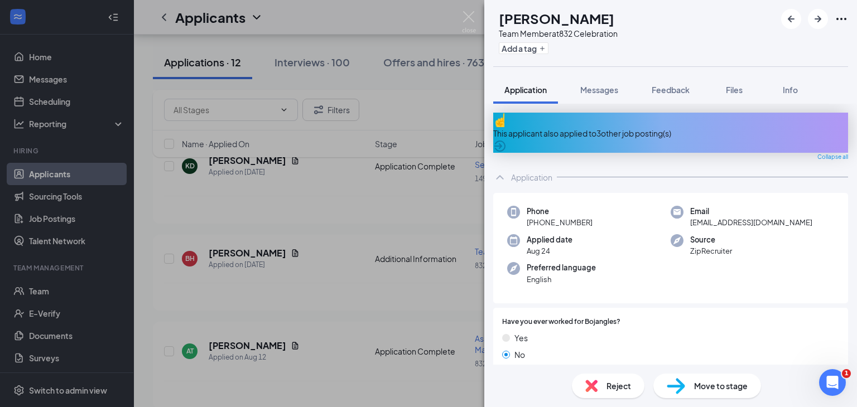
click at [373, 318] on div "BH Bonnie Holmes Team Member at 832 Celebration Add a tag Application Messages …" at bounding box center [428, 203] width 857 height 407
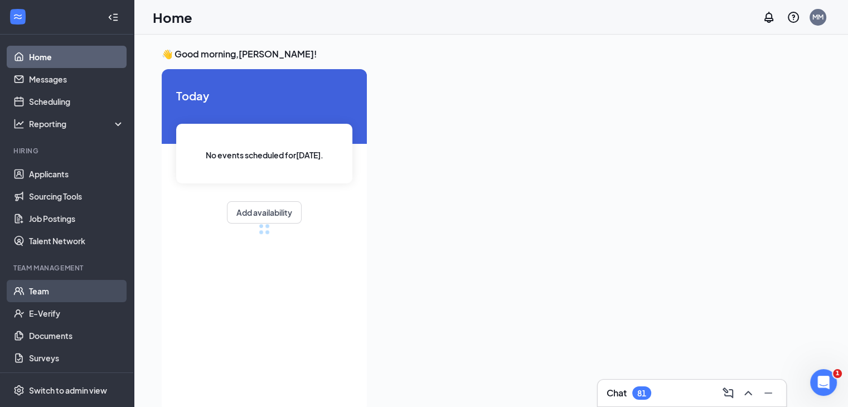
click at [44, 294] on link "Team" at bounding box center [76, 291] width 95 height 22
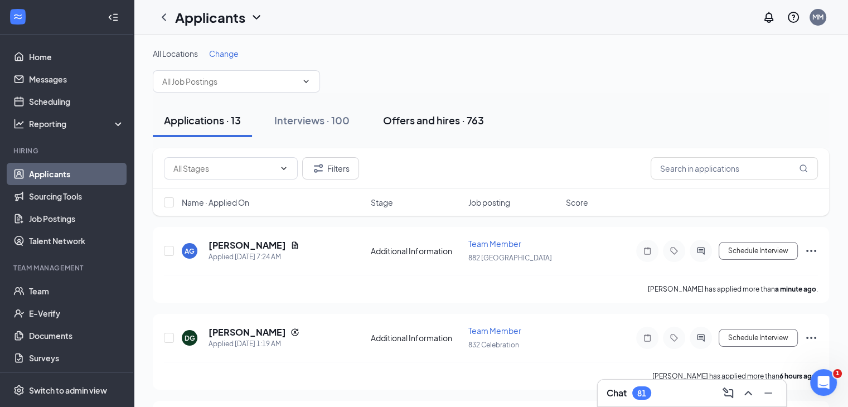
click at [421, 117] on div "Offers and hires · 763" at bounding box center [433, 120] width 101 height 14
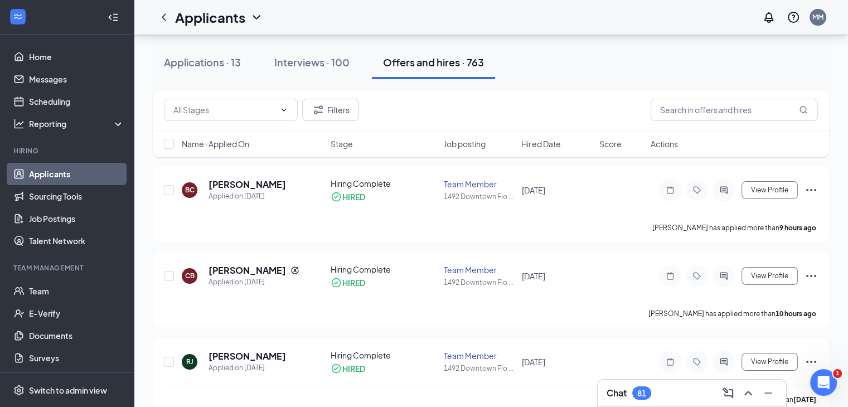
scroll to position [90, 0]
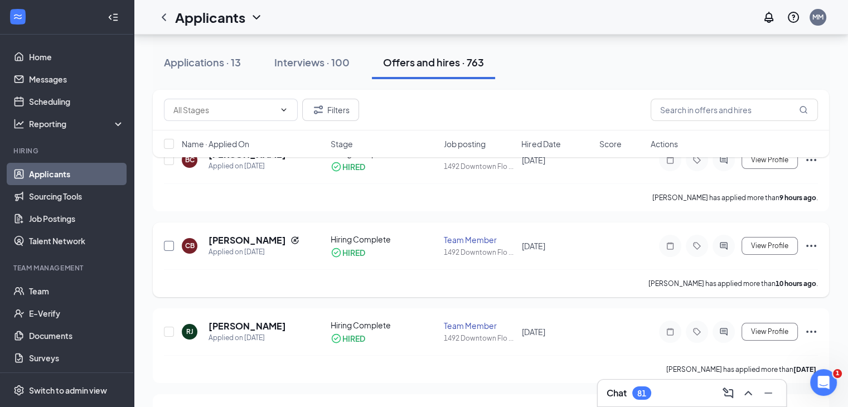
click at [166, 241] on input "checkbox" at bounding box center [169, 246] width 10 height 10
checkbox input "true"
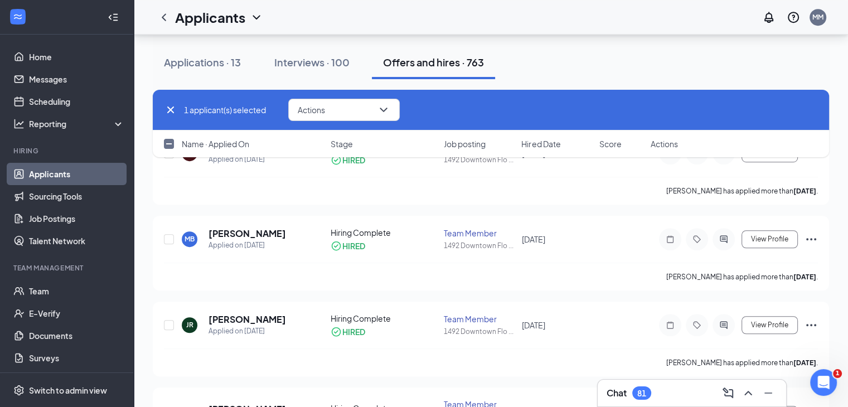
scroll to position [699, 0]
click at [172, 321] on input "checkbox" at bounding box center [169, 324] width 10 height 10
checkbox input "true"
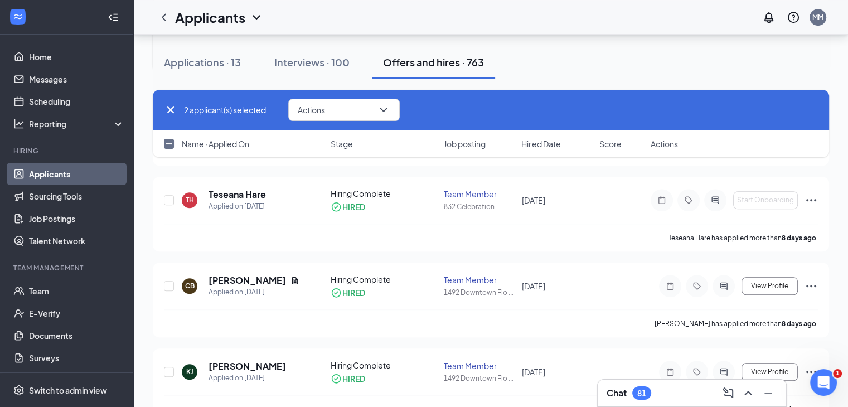
scroll to position [1003, 0]
click at [169, 281] on input "checkbox" at bounding box center [169, 286] width 10 height 10
checkbox input "true"
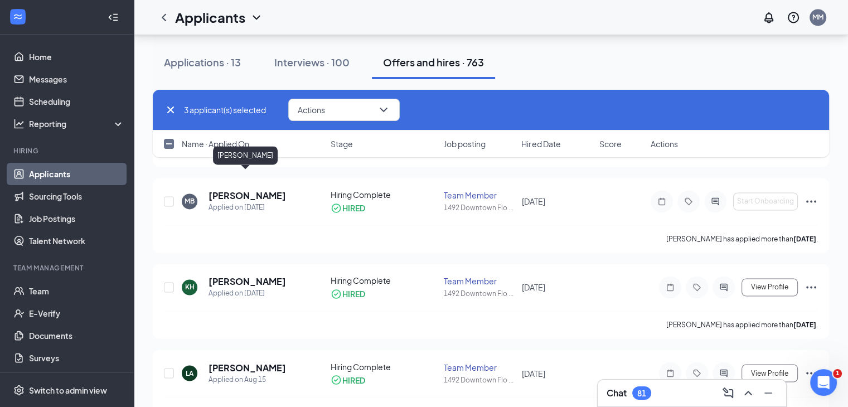
scroll to position [1785, 0]
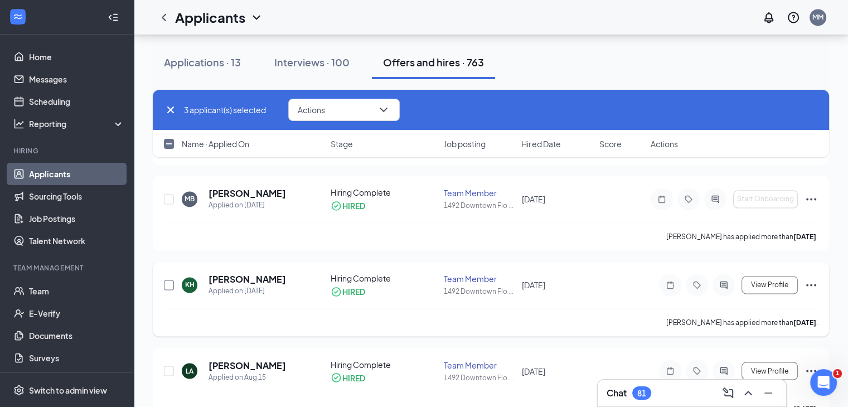
click at [170, 280] on input "checkbox" at bounding box center [169, 285] width 10 height 10
checkbox input "true"
click at [372, 110] on button "Actions" at bounding box center [344, 110] width 112 height 22
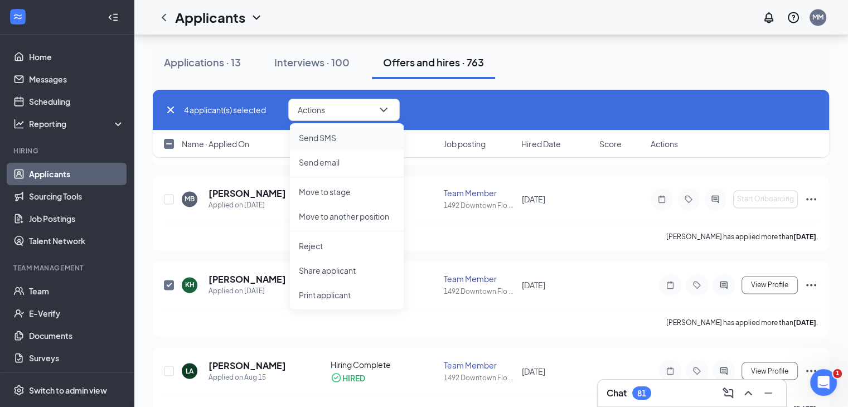
click at [326, 136] on p "Send SMS" at bounding box center [347, 137] width 96 height 11
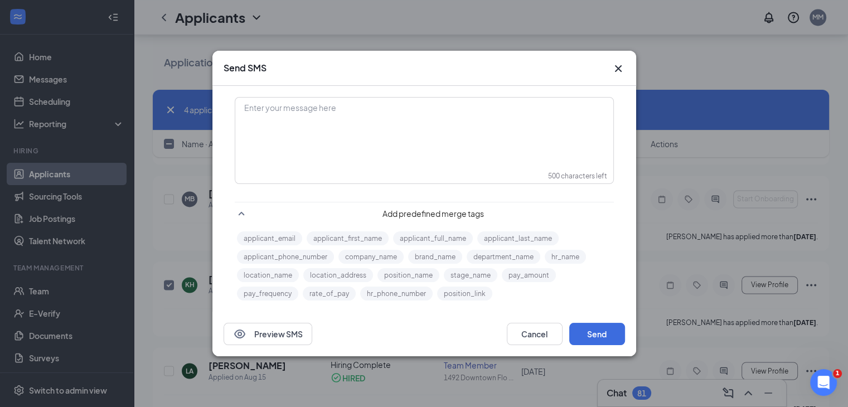
click at [376, 138] on div "Enter your message here" at bounding box center [424, 126] width 377 height 56
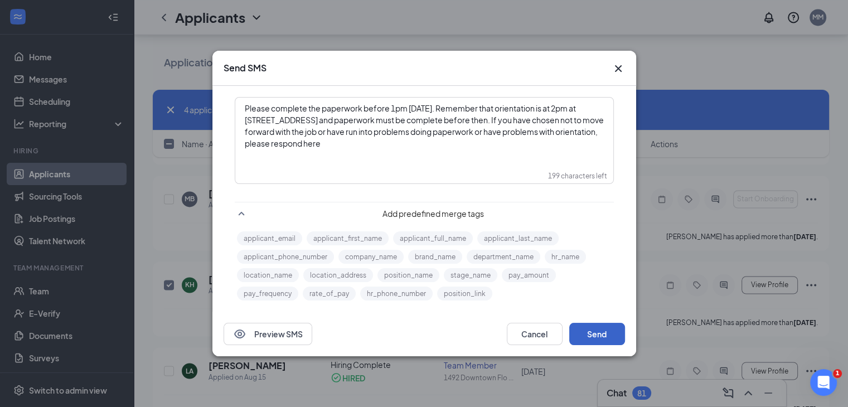
click at [604, 332] on button "Send" at bounding box center [597, 334] width 56 height 22
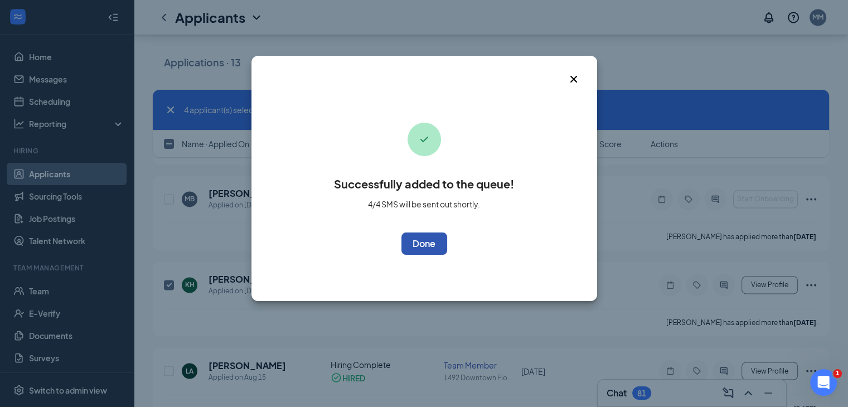
click at [433, 247] on button "OK" at bounding box center [425, 244] width 46 height 22
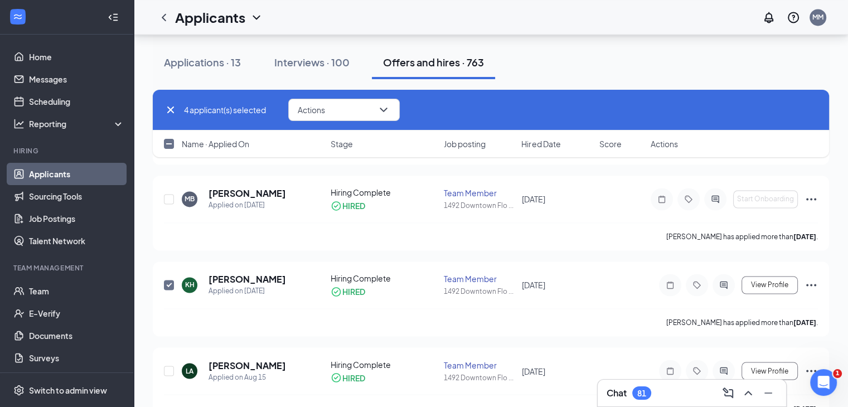
click at [166, 145] on input "checkbox" at bounding box center [169, 144] width 10 height 10
checkbox input "true"
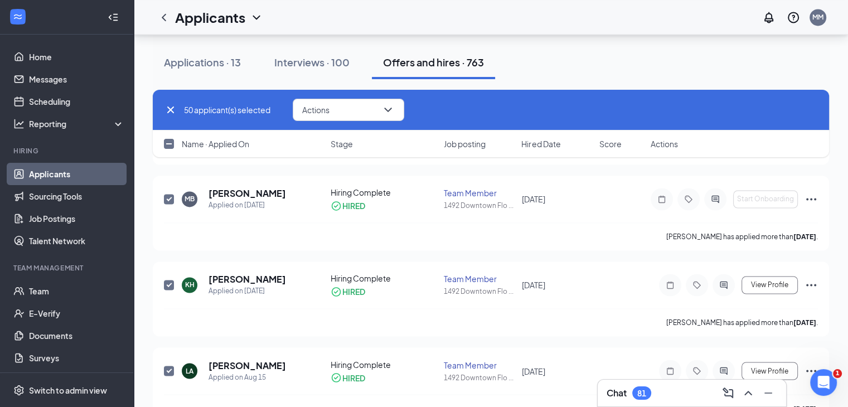
checkbox input "true"
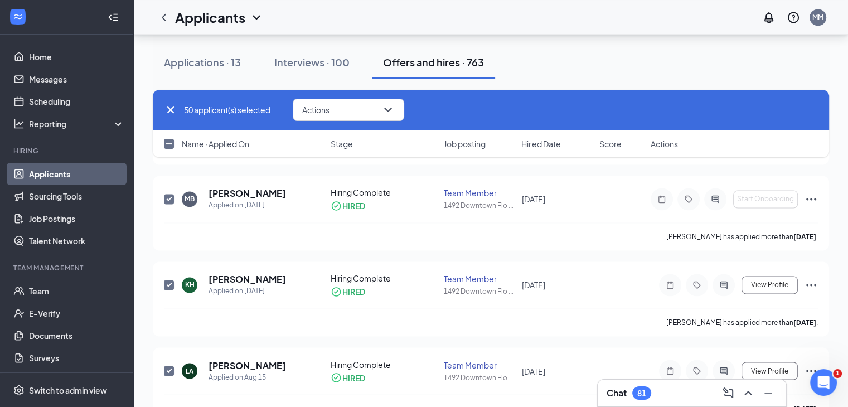
checkbox input "true"
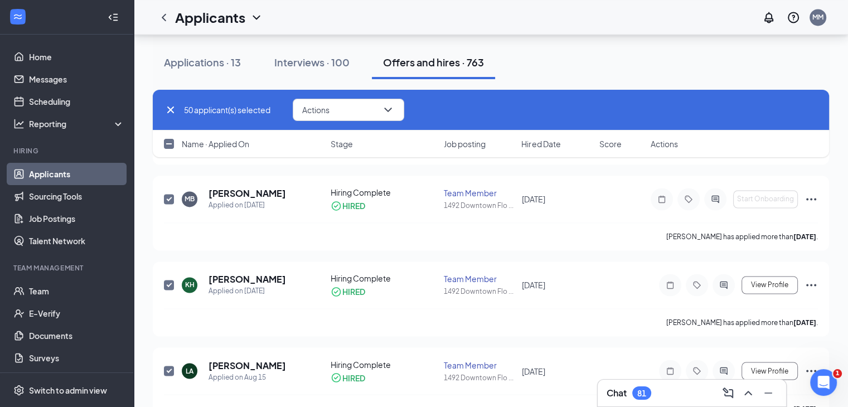
checkbox input "true"
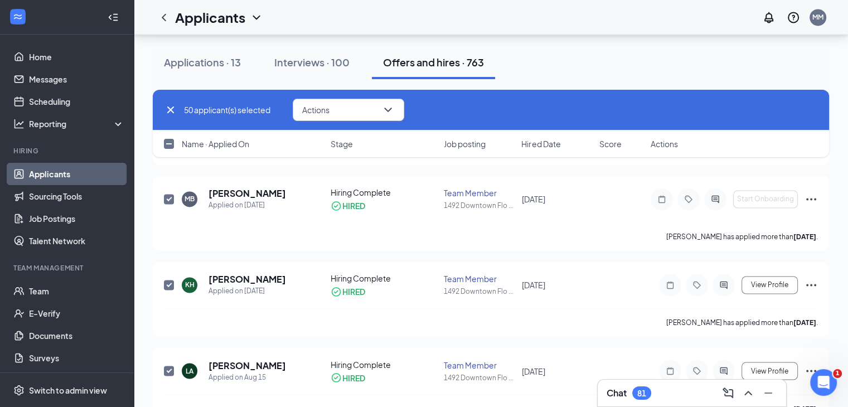
checkbox input "true"
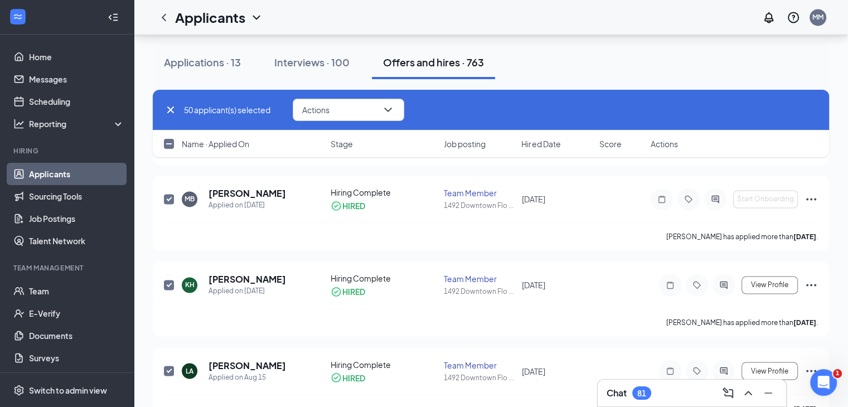
checkbox input "true"
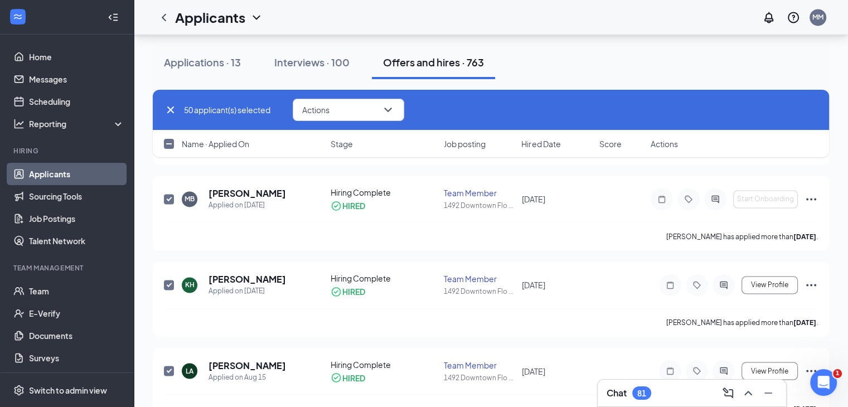
checkbox input "true"
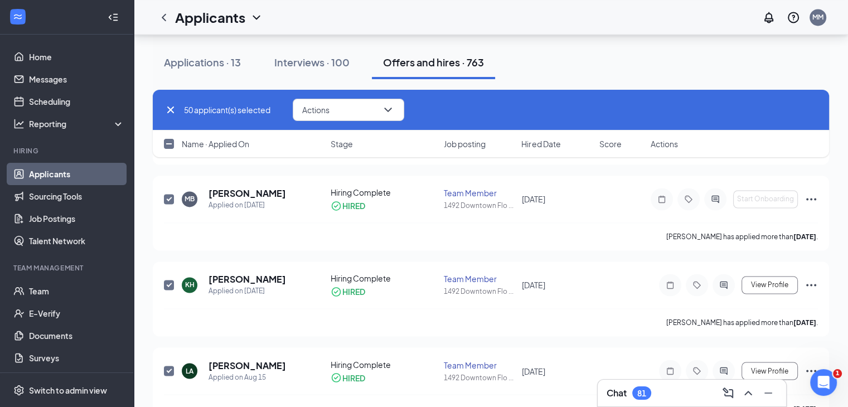
checkbox input "true"
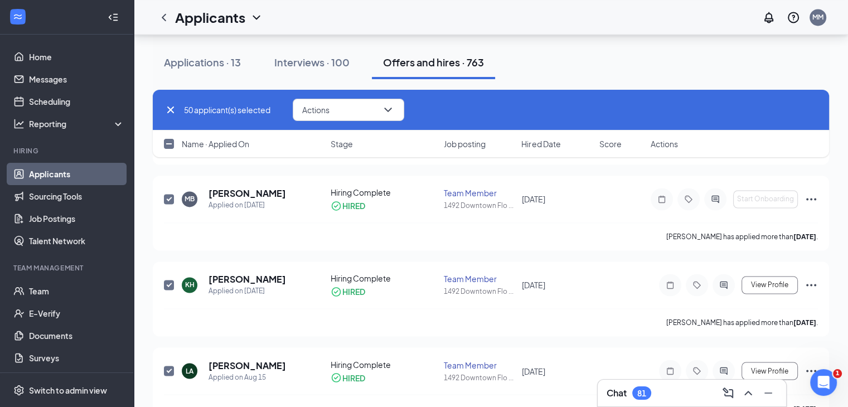
checkbox input "true"
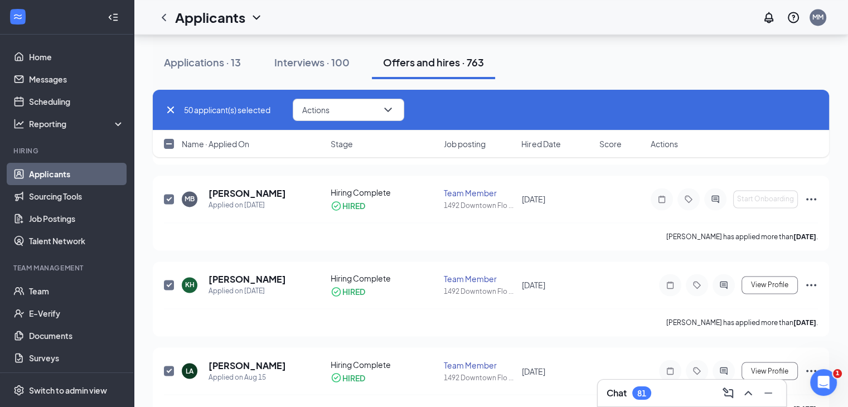
checkbox input "true"
click at [169, 144] on input "checkbox" at bounding box center [169, 144] width 10 height 10
checkbox input "false"
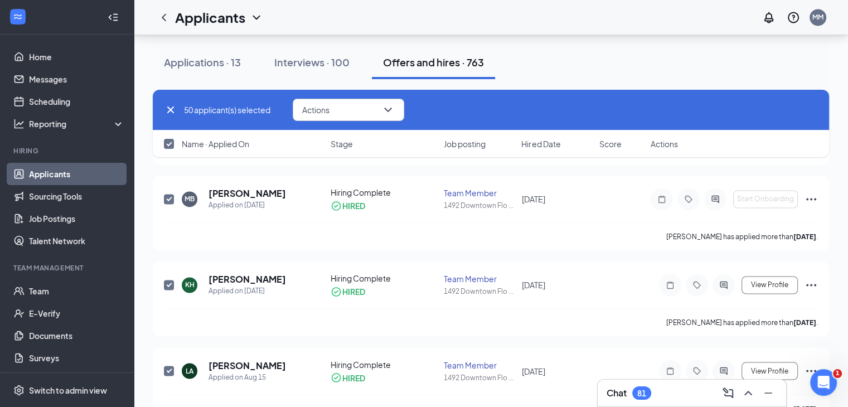
checkbox input "false"
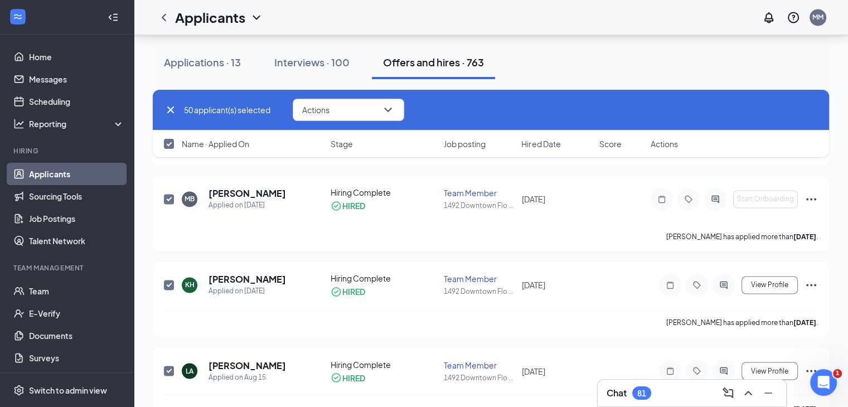
checkbox input "false"
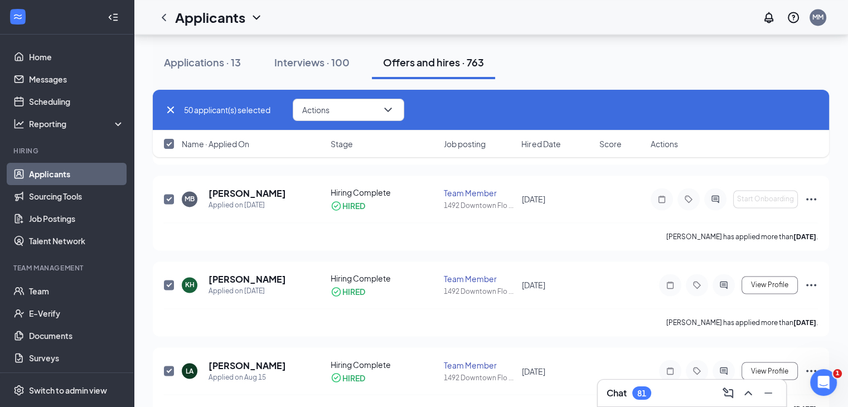
checkbox input "false"
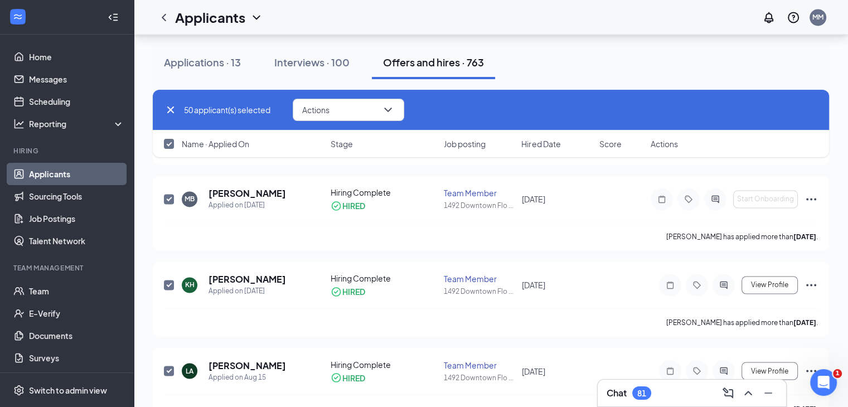
checkbox input "false"
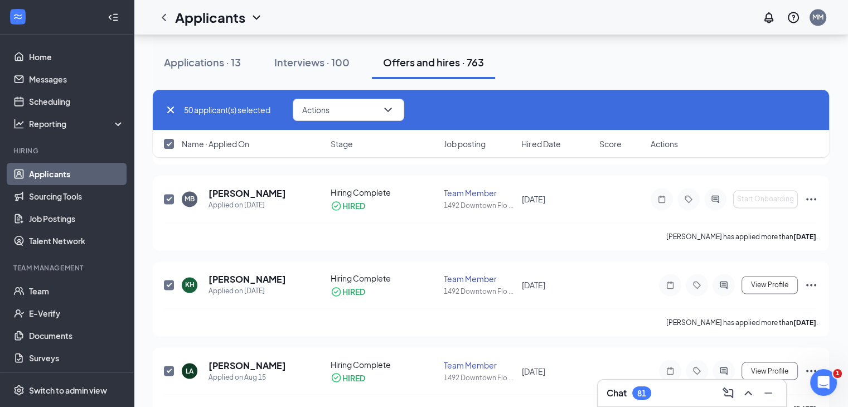
checkbox input "false"
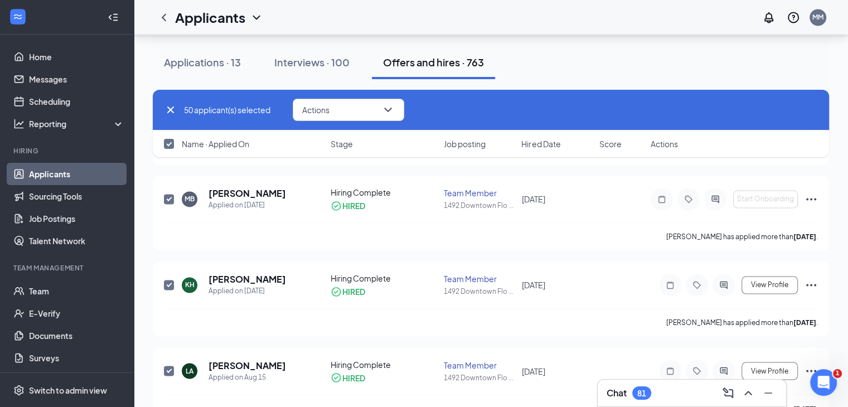
checkbox input "false"
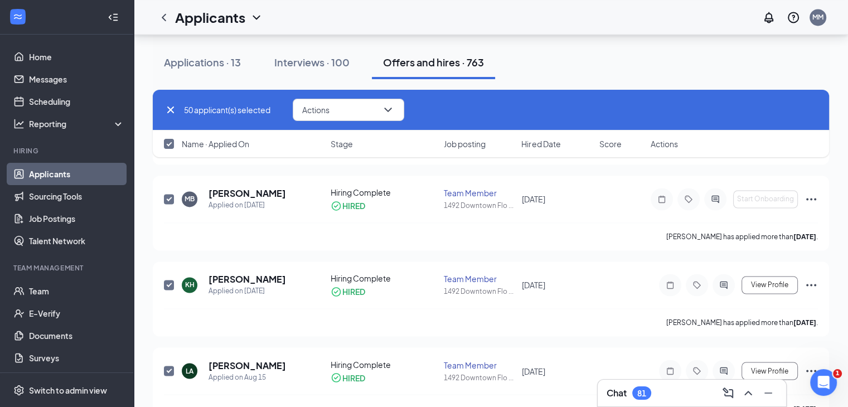
checkbox input "false"
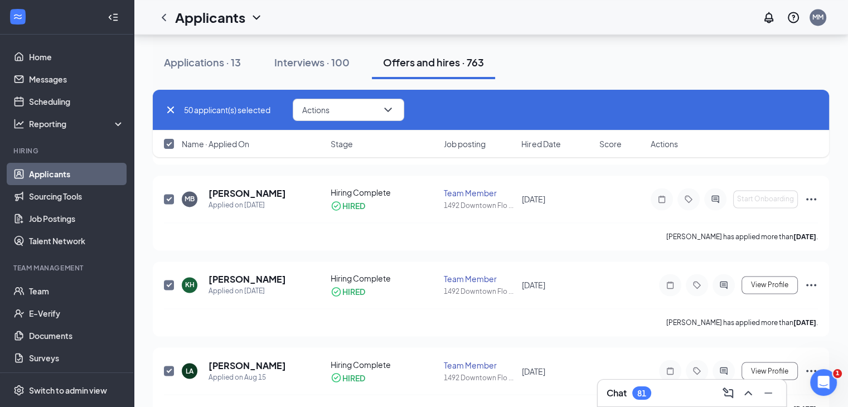
checkbox input "false"
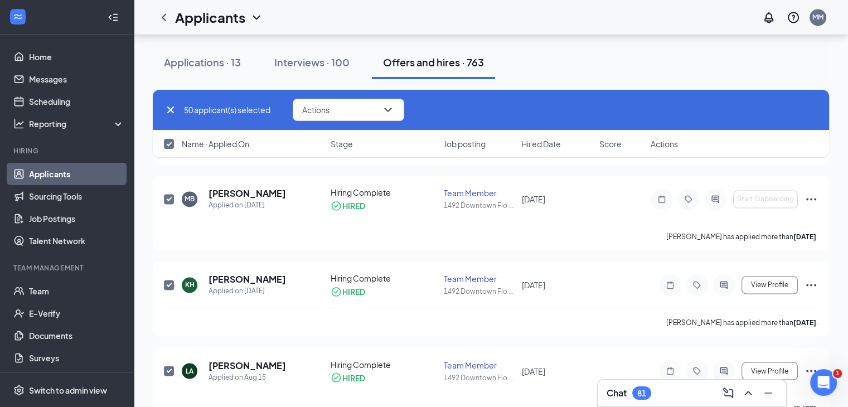
checkbox input "false"
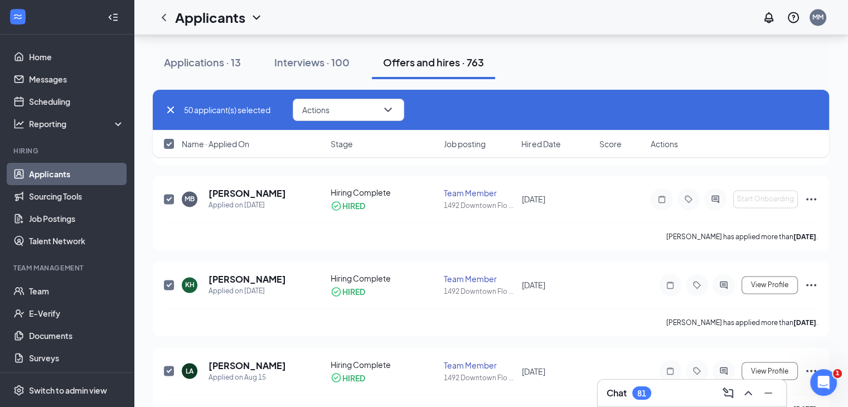
checkbox input "false"
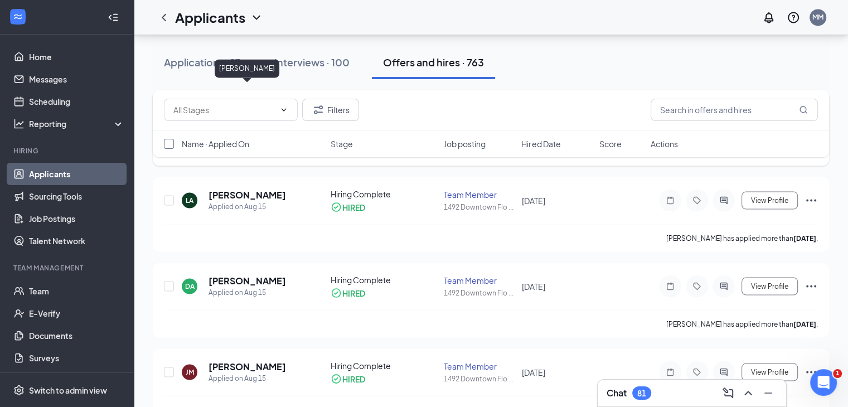
scroll to position [1956, 0]
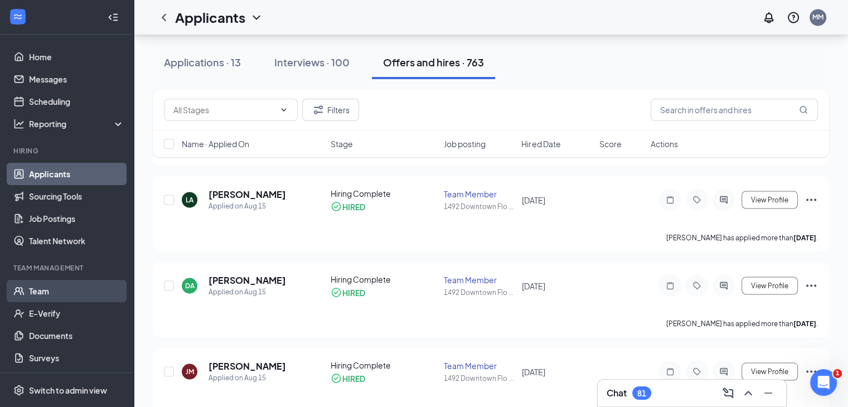
click at [35, 295] on link "Team" at bounding box center [76, 291] width 95 height 22
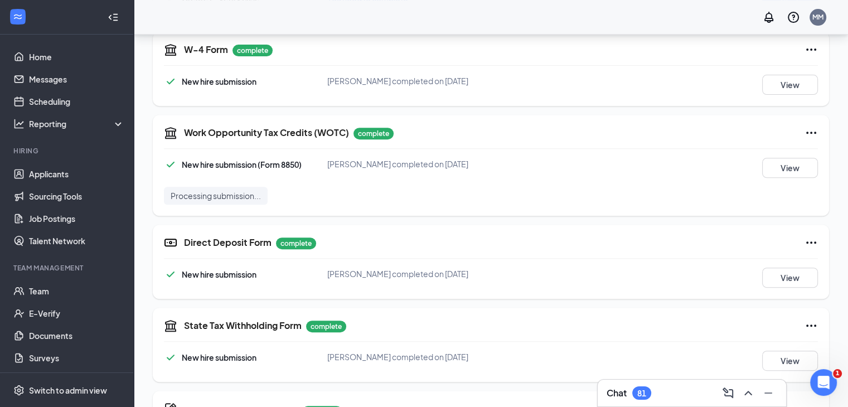
scroll to position [428, 0]
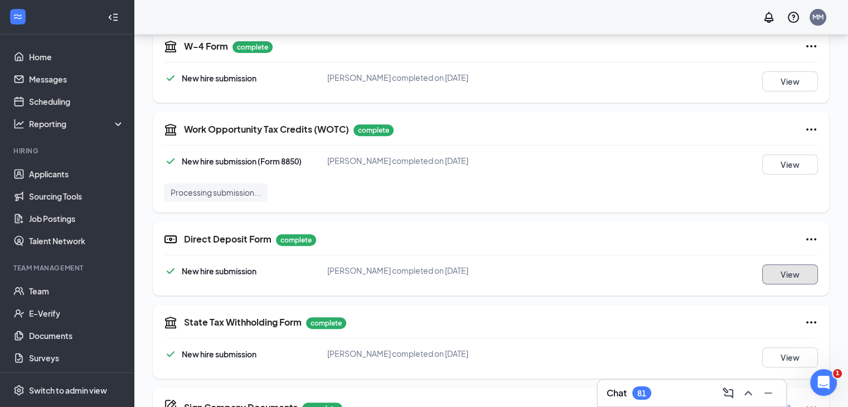
click at [799, 269] on button "View" at bounding box center [790, 274] width 56 height 20
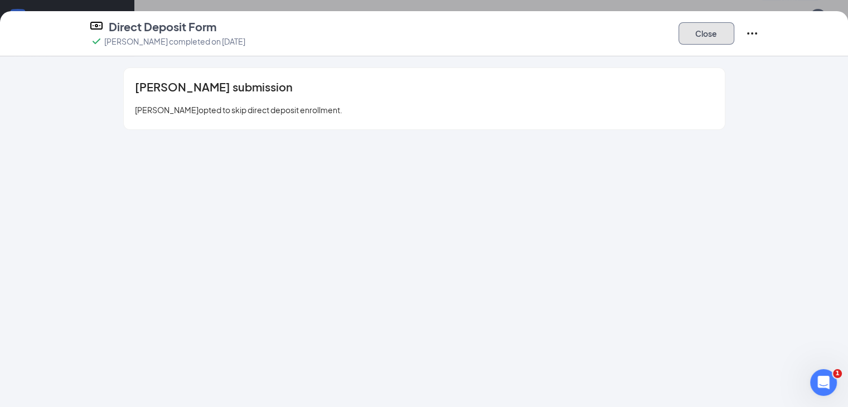
click at [735, 32] on button "Close" at bounding box center [707, 33] width 56 height 22
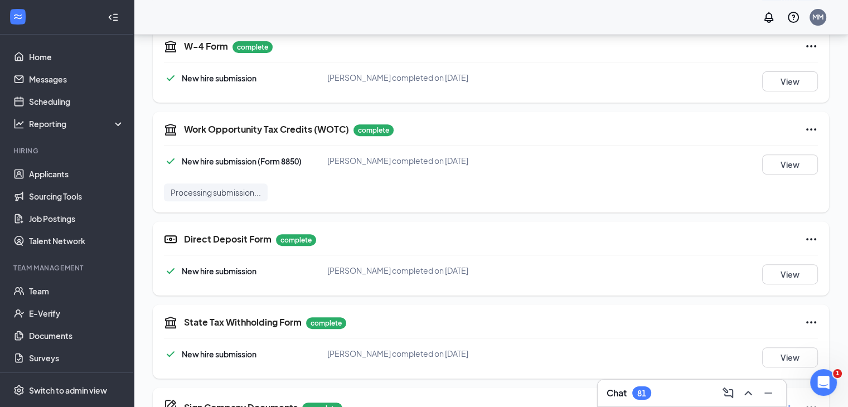
click at [810, 238] on icon "Ellipses" at bounding box center [811, 239] width 13 height 13
click at [781, 264] on span "Restart" at bounding box center [789, 261] width 27 height 11
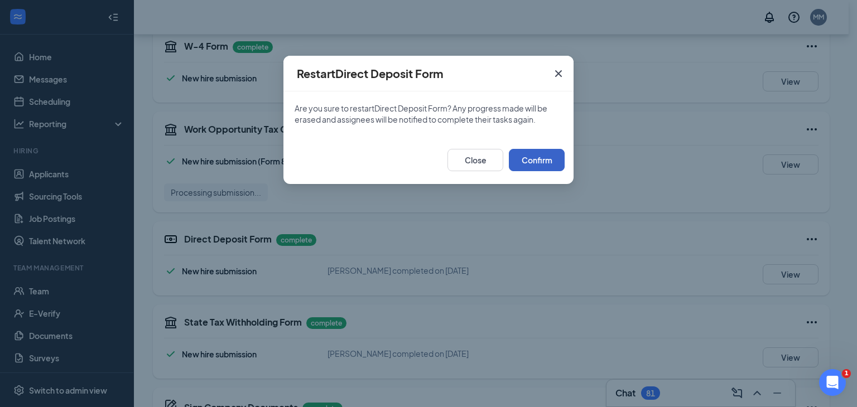
click at [544, 153] on button "Confirm" at bounding box center [537, 160] width 56 height 22
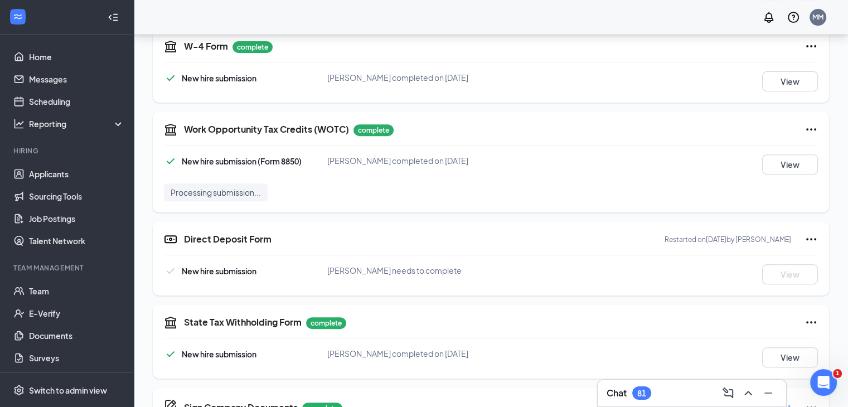
click at [812, 238] on icon "Ellipses" at bounding box center [812, 239] width 10 height 2
click at [547, 276] on div "New hire submission Latoya R Allen needs to complete View" at bounding box center [491, 274] width 654 height 20
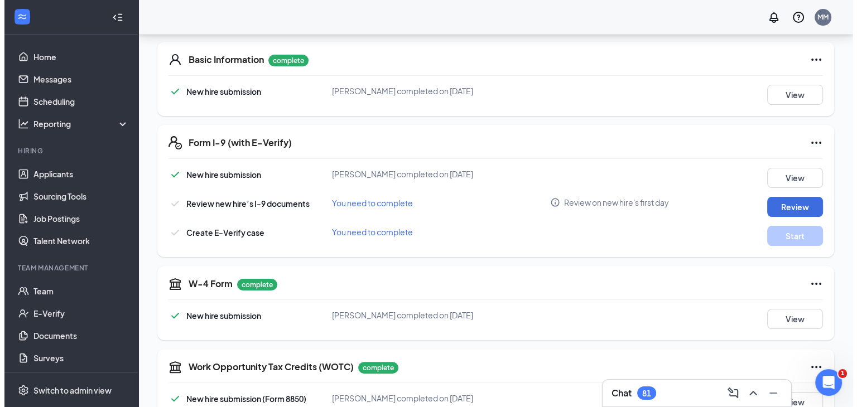
scroll to position [0, 0]
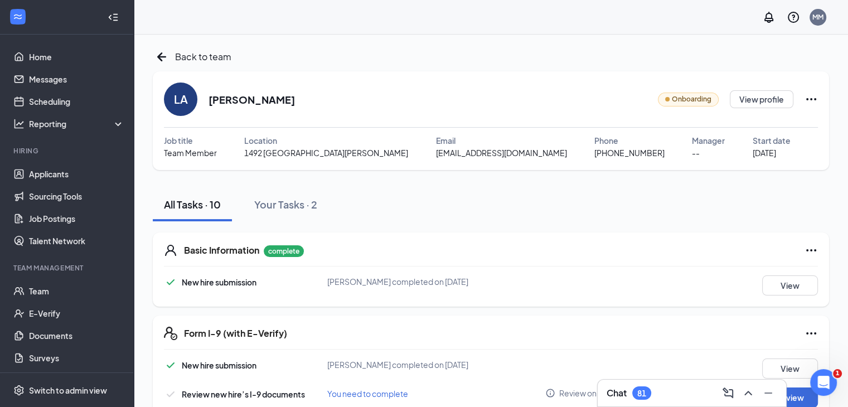
click at [813, 98] on icon "Ellipses" at bounding box center [811, 99] width 13 height 13
click at [739, 122] on div "Share onboarding link" at bounding box center [762, 124] width 160 height 11
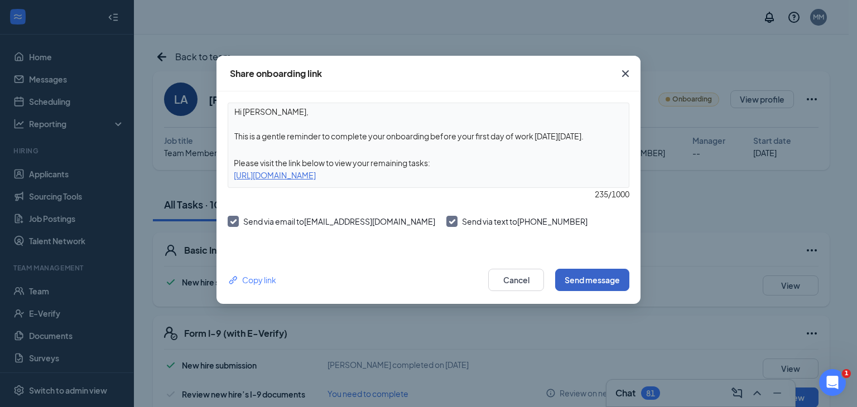
click at [571, 275] on button "Send message" at bounding box center [592, 280] width 74 height 22
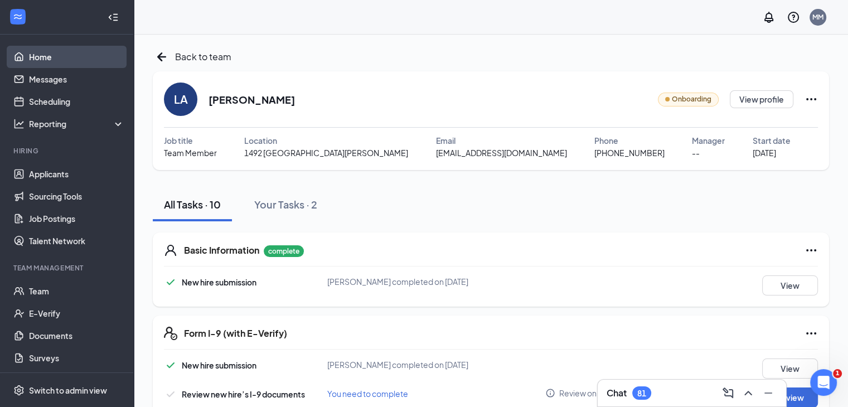
click at [56, 50] on link "Home" at bounding box center [76, 57] width 95 height 22
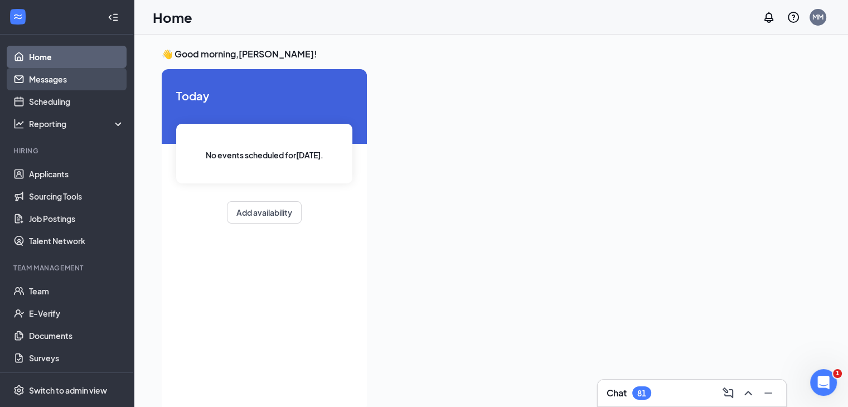
click at [47, 77] on link "Messages" at bounding box center [76, 79] width 95 height 22
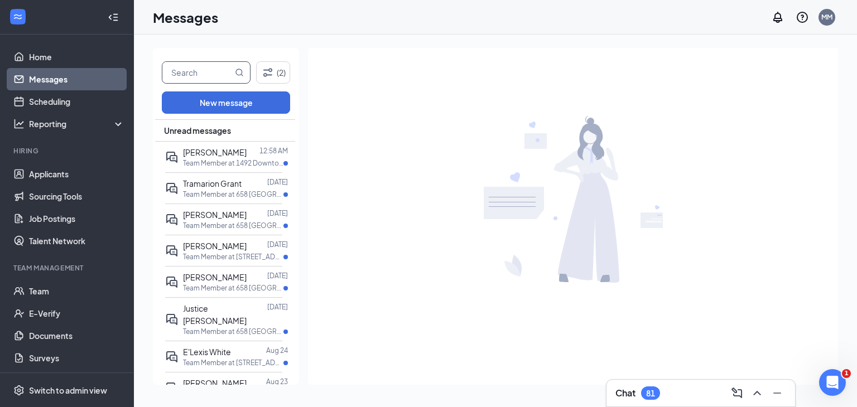
click at [202, 80] on input "text" at bounding box center [197, 72] width 70 height 21
type input "latoya"
click at [207, 96] on button "New message" at bounding box center [226, 102] width 128 height 22
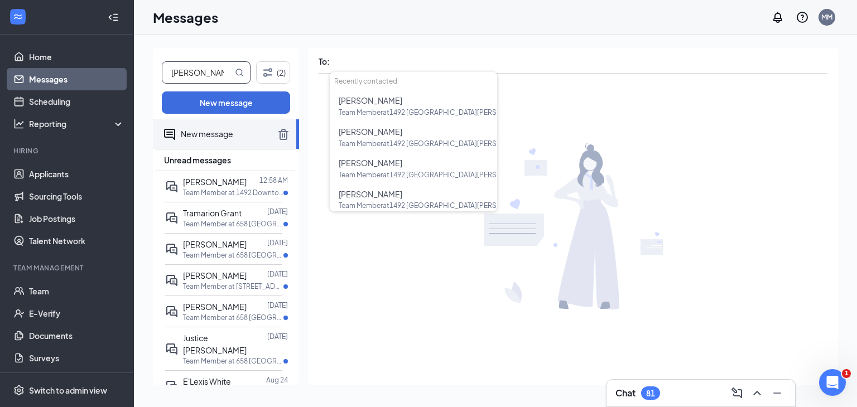
click at [236, 76] on icon "MagnifyingGlass" at bounding box center [239, 72] width 9 height 9
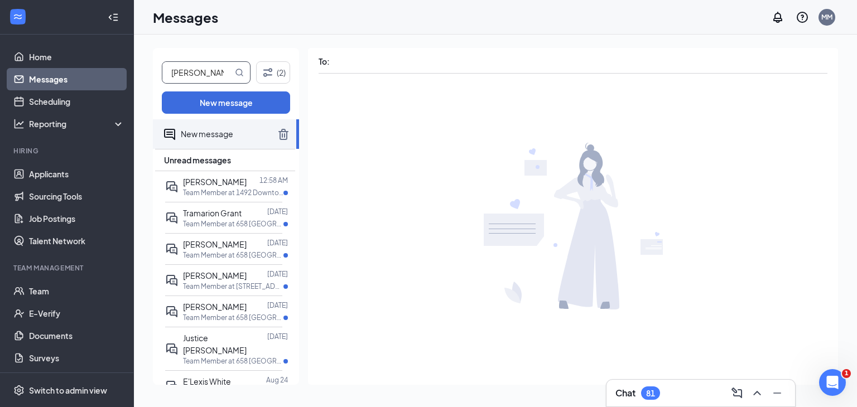
click at [240, 67] on span at bounding box center [239, 72] width 9 height 21
click at [281, 74] on button "(2)" at bounding box center [273, 72] width 34 height 22
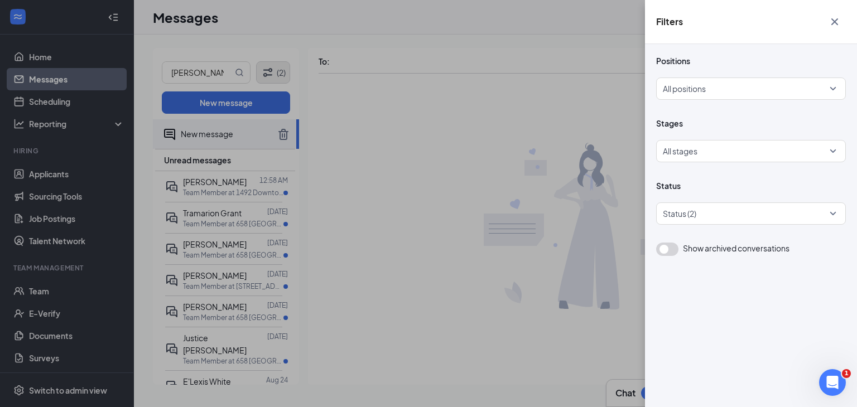
click at [281, 74] on div "Filters Positions All positions Stages All stages Status Status (2) Show archiv…" at bounding box center [428, 203] width 857 height 407
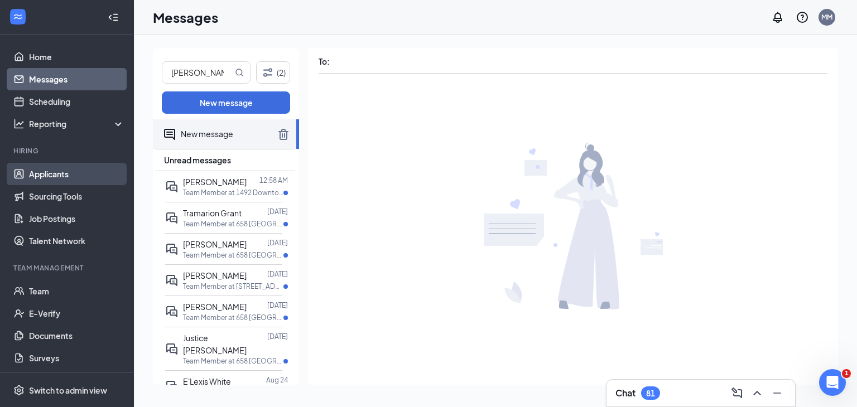
click at [45, 177] on link "Applicants" at bounding box center [76, 174] width 95 height 22
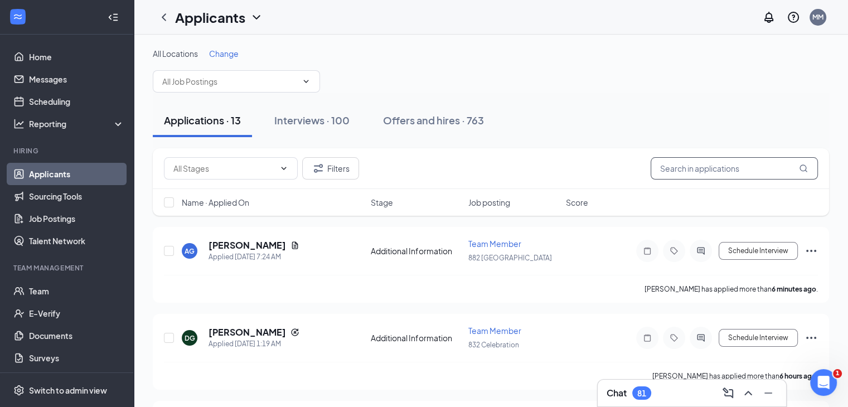
click at [705, 169] on input "text" at bounding box center [734, 168] width 167 height 22
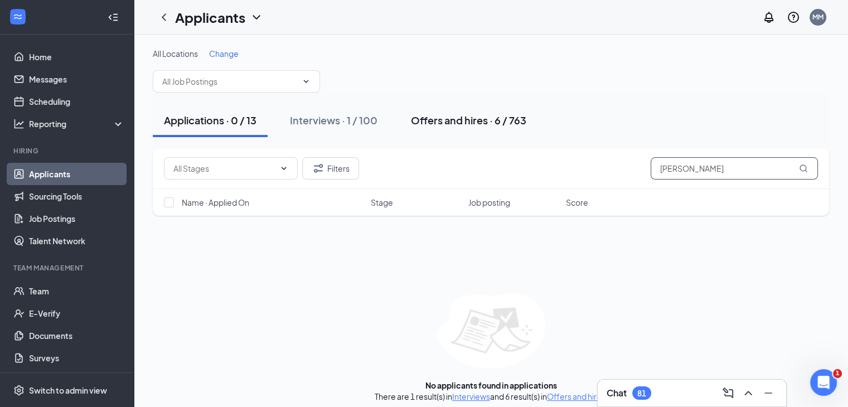
type input "allen"
click at [422, 114] on div "Offers and hires · 6 / 763" at bounding box center [468, 120] width 115 height 14
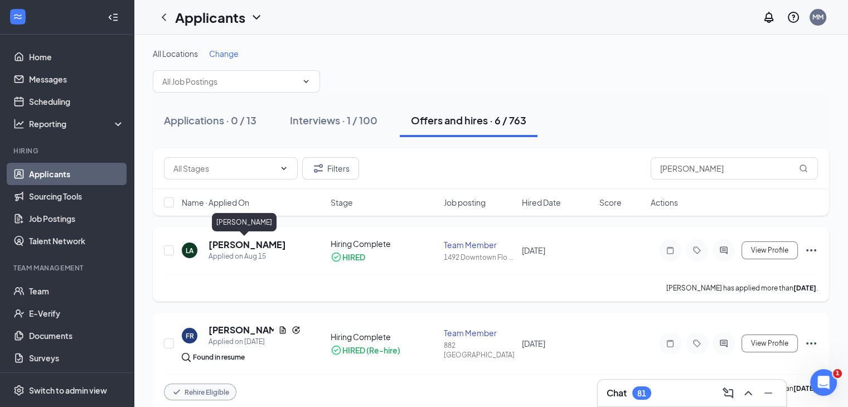
click at [240, 247] on h5 "Latoya Allen" at bounding box center [248, 245] width 78 height 12
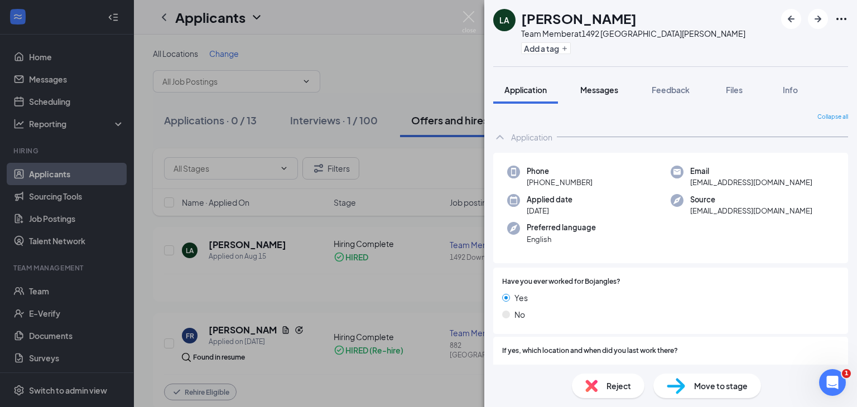
click at [597, 89] on span "Messages" at bounding box center [599, 90] width 38 height 10
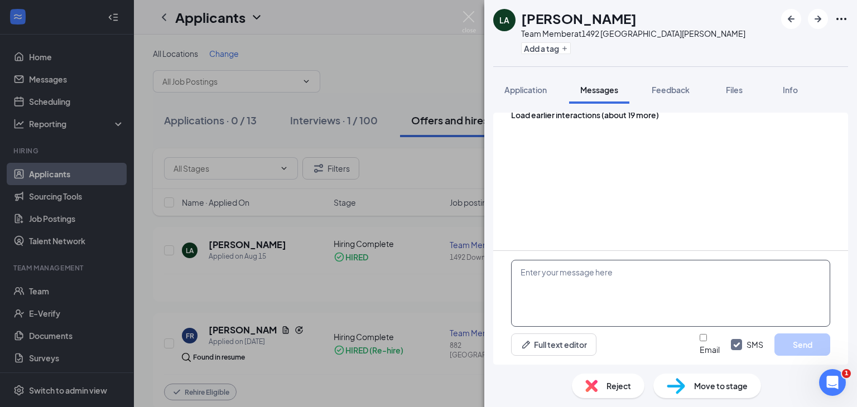
scroll to position [461, 0]
click at [587, 273] on textarea at bounding box center [670, 293] width 319 height 67
type textarea "You should be able to follow link and do direct deposit now"
click at [798, 351] on button "Send" at bounding box center [802, 345] width 56 height 22
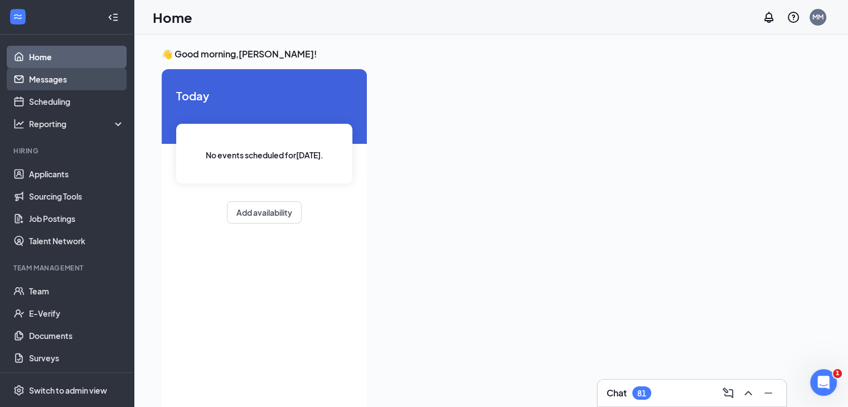
click at [51, 83] on link "Messages" at bounding box center [76, 79] width 95 height 22
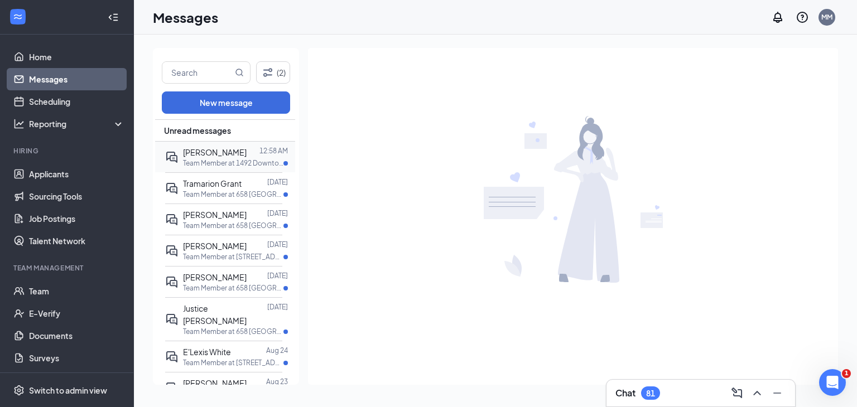
click at [211, 160] on p "Team Member at 1492 Downtown [GEOGRAPHIC_DATA]" at bounding box center [233, 162] width 100 height 9
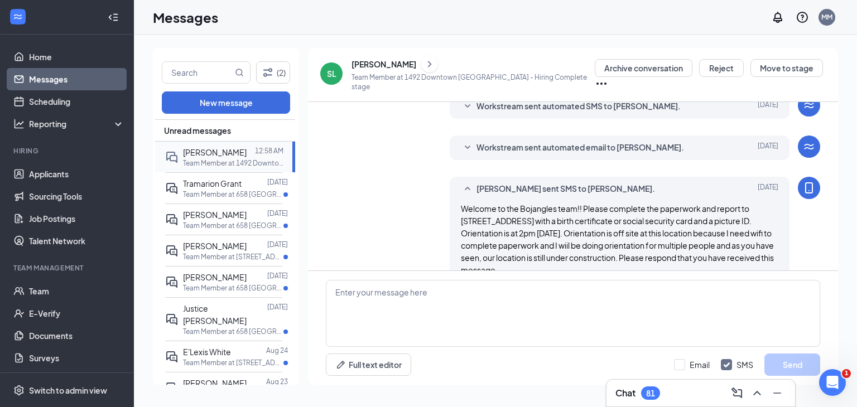
scroll to position [202, 0]
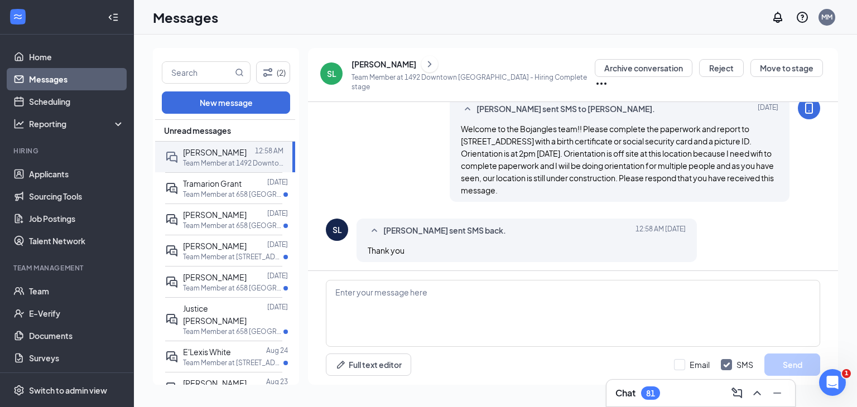
click at [333, 157] on div "[PERSON_NAME] sent SMS to [PERSON_NAME]. [DATE] Welcome to the Bojangles team!!…" at bounding box center [573, 152] width 494 height 110
